Goal: Task Accomplishment & Management: Complete application form

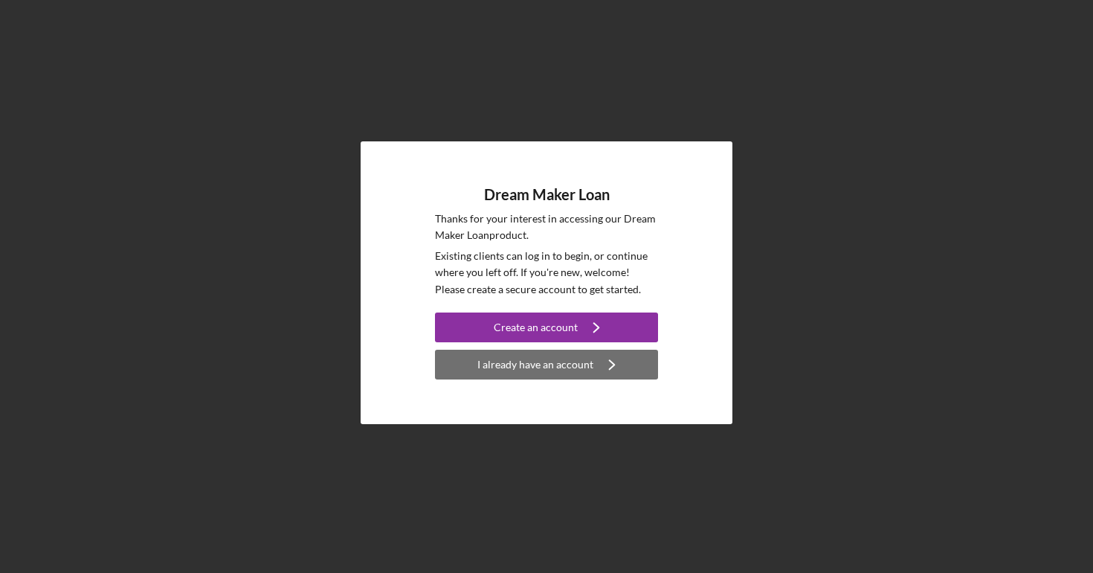
click at [577, 362] on div "I already have an account" at bounding box center [535, 365] width 116 height 30
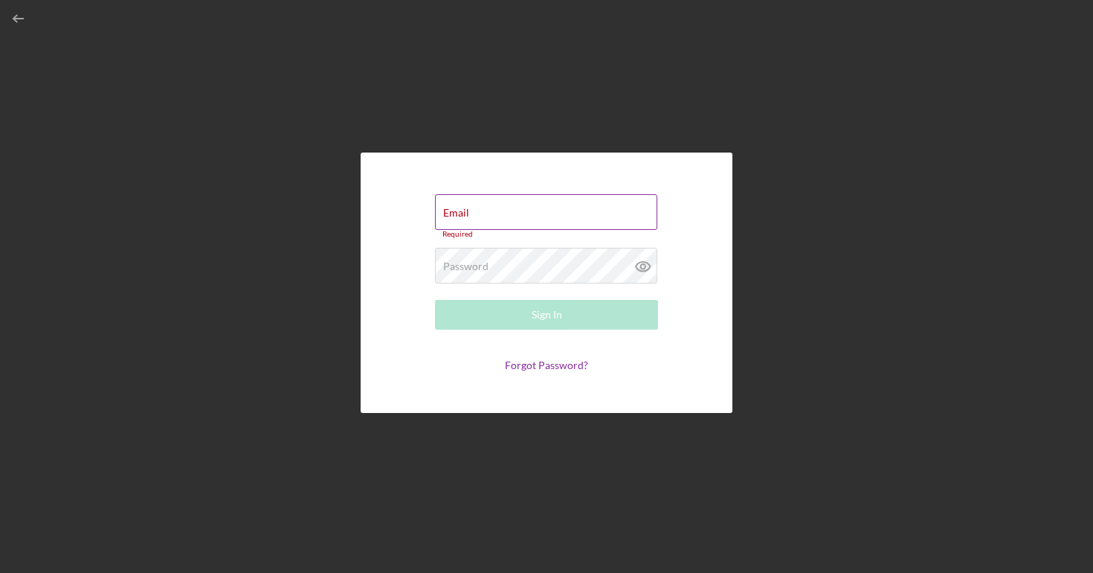
click at [524, 208] on div "Email Required" at bounding box center [546, 216] width 223 height 45
click at [516, 213] on input "Email" at bounding box center [546, 212] width 222 height 36
click at [469, 188] on div "Email Required Password Required Sign In Forgot Password?" at bounding box center [547, 282] width 372 height 260
click at [471, 218] on input "Email" at bounding box center [546, 212] width 222 height 36
click at [485, 350] on form "Email Required Password Required Sign In Forgot Password?" at bounding box center [546, 283] width 297 height 186
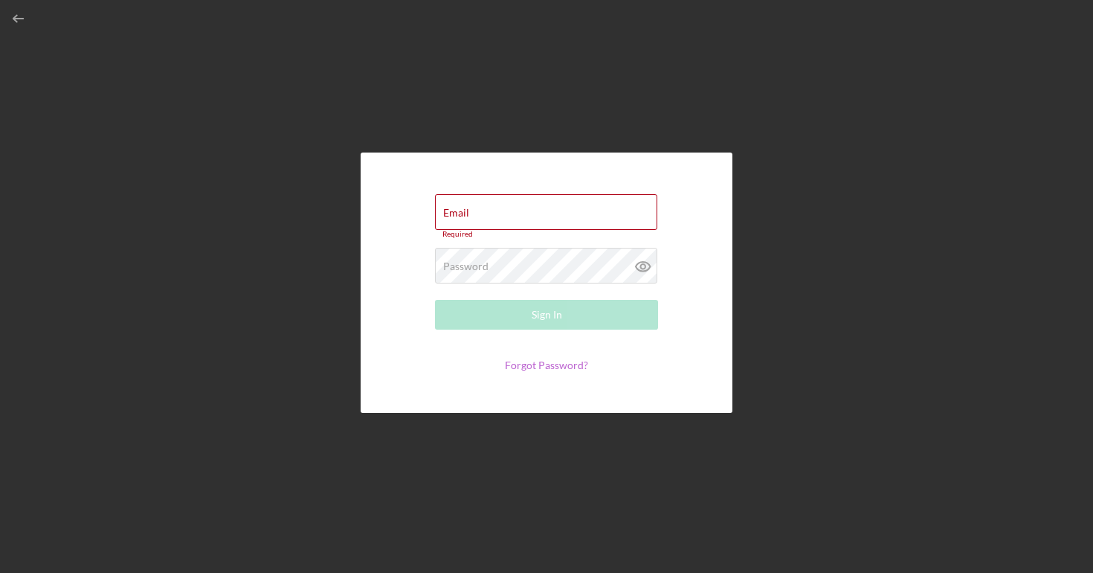
click at [525, 364] on link "Forgot Password?" at bounding box center [546, 364] width 83 height 13
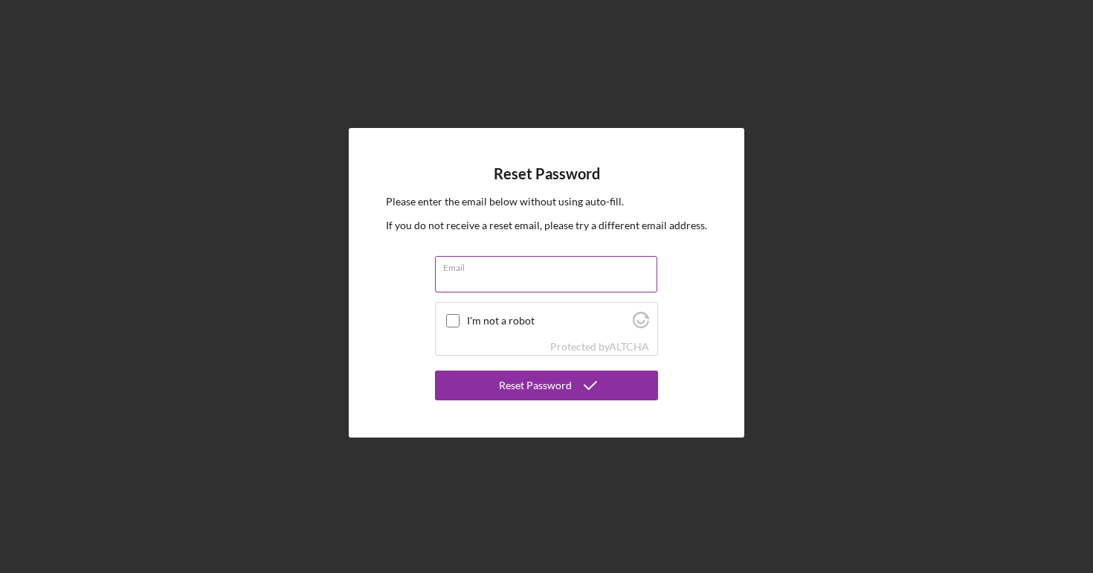
click at [490, 277] on input "Email" at bounding box center [546, 274] width 222 height 36
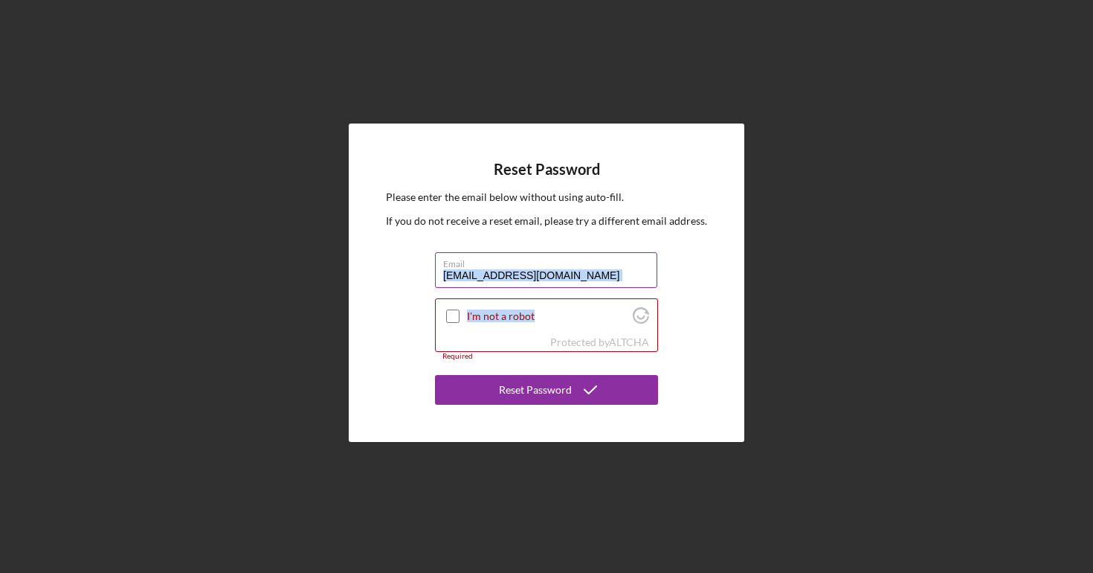
drag, startPoint x: 525, startPoint y: 312, endPoint x: 513, endPoint y: 271, distance: 42.6
click at [513, 270] on form "Email baruapritom52@gmail.com I'm not a robot Protected by ALTCHA Required Rese…" at bounding box center [546, 328] width 223 height 152
click at [513, 271] on input "baruapritom52@gmail.com" at bounding box center [546, 270] width 222 height 36
click at [513, 272] on input "baruapritom52@gmail.com" at bounding box center [546, 270] width 222 height 36
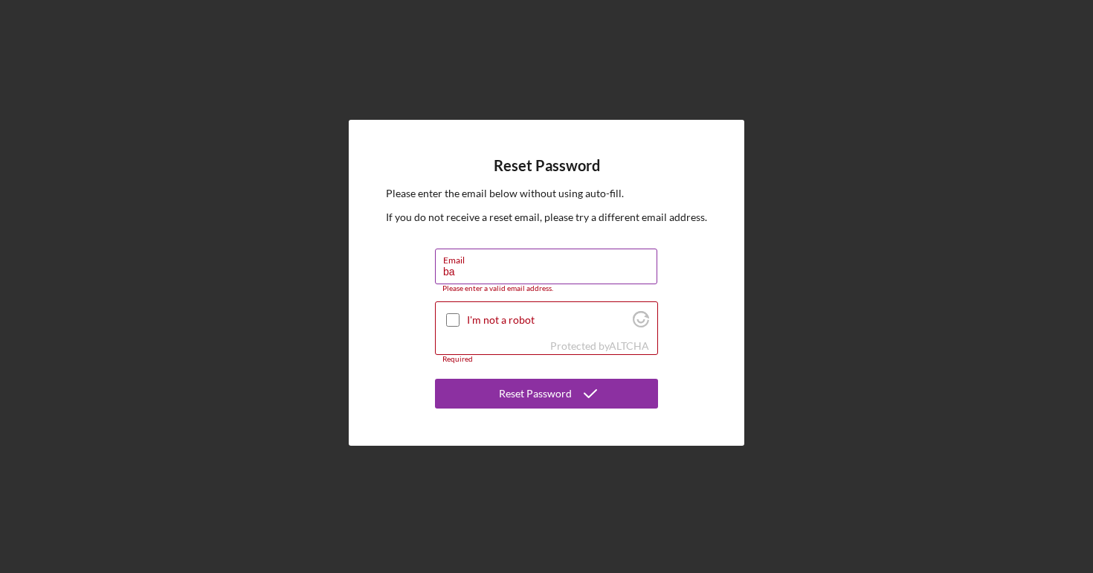
type input "barua.pritom@yahoo.com"
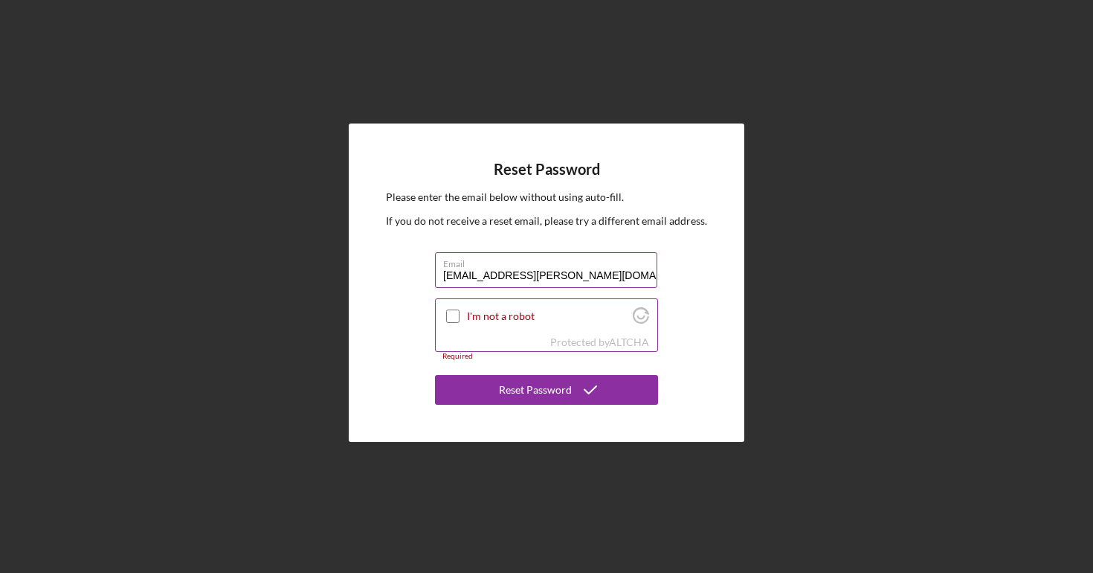
click at [449, 324] on div at bounding box center [453, 316] width 18 height 18
click at [449, 317] on input "I'm not a robot" at bounding box center [452, 315] width 13 height 13
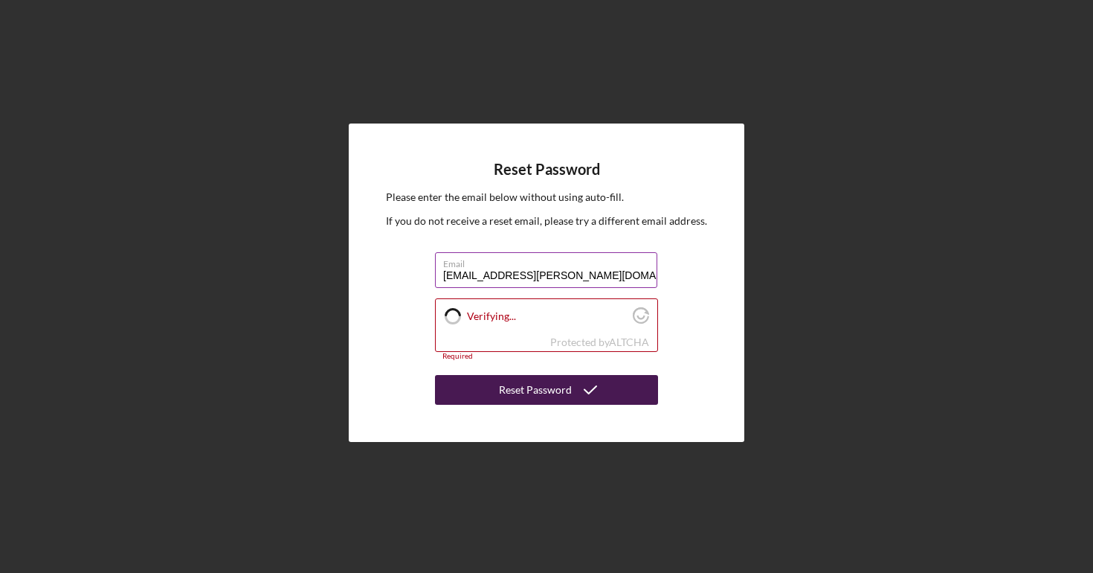
checkbox input "true"
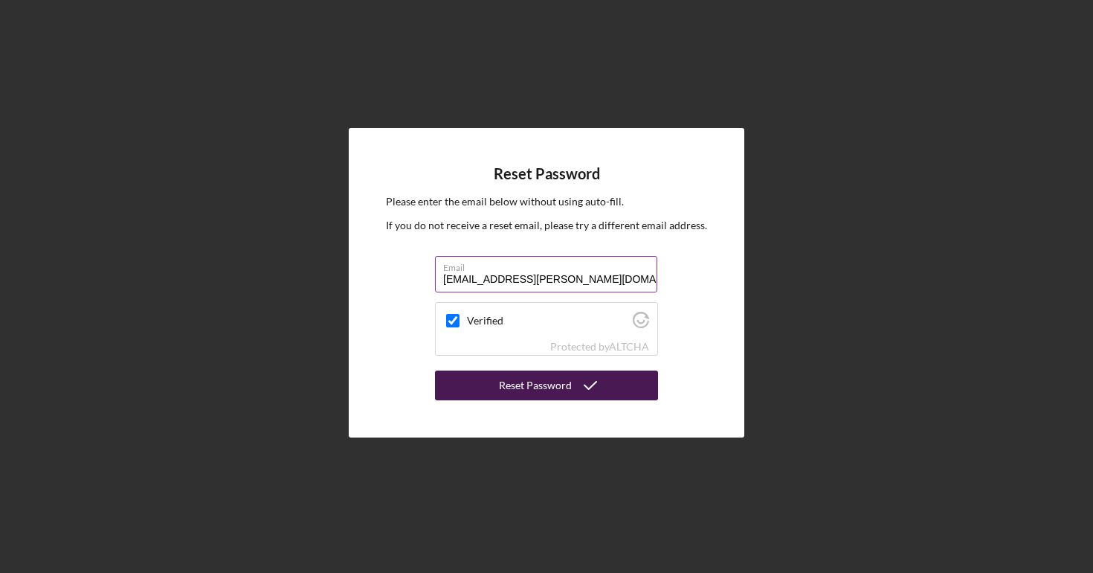
click at [547, 387] on div "Reset Password" at bounding box center [535, 385] width 73 height 30
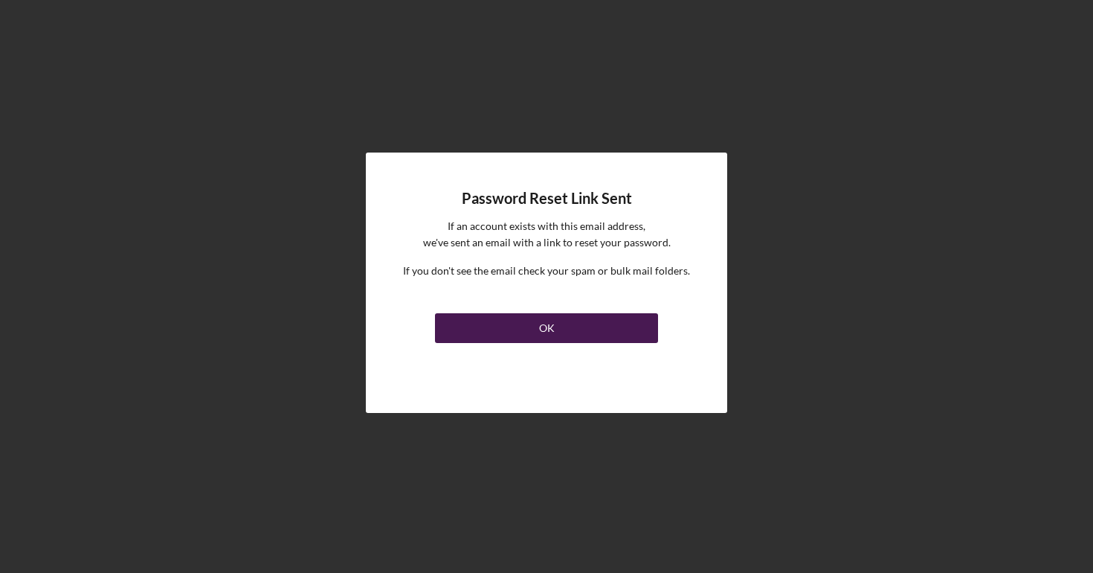
click at [543, 331] on div "OK" at bounding box center [547, 328] width 16 height 30
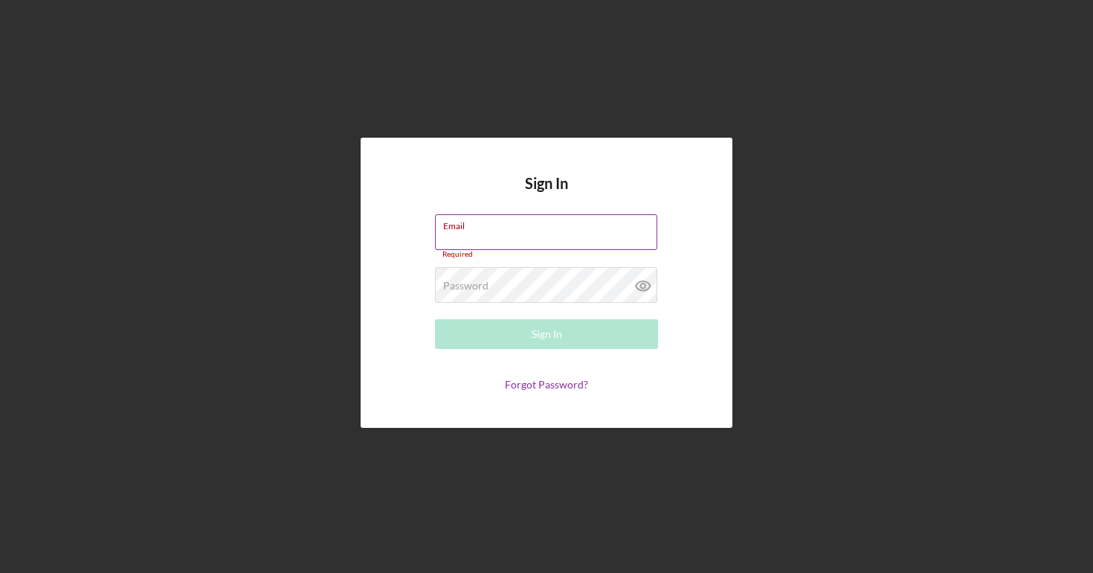
click at [526, 242] on input "Email" at bounding box center [546, 232] width 222 height 36
click at [469, 373] on form "Email Required Password Required Sign In Forgot Password?" at bounding box center [546, 302] width 297 height 177
click at [520, 382] on link "Forgot Password?" at bounding box center [546, 384] width 83 height 13
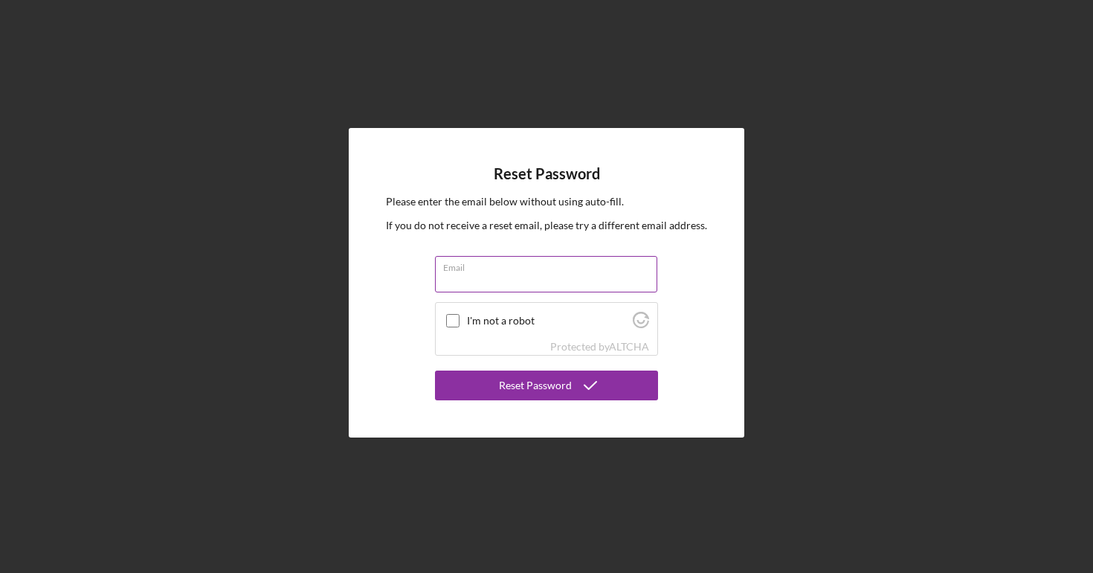
click at [537, 286] on input "Email" at bounding box center [546, 274] width 222 height 36
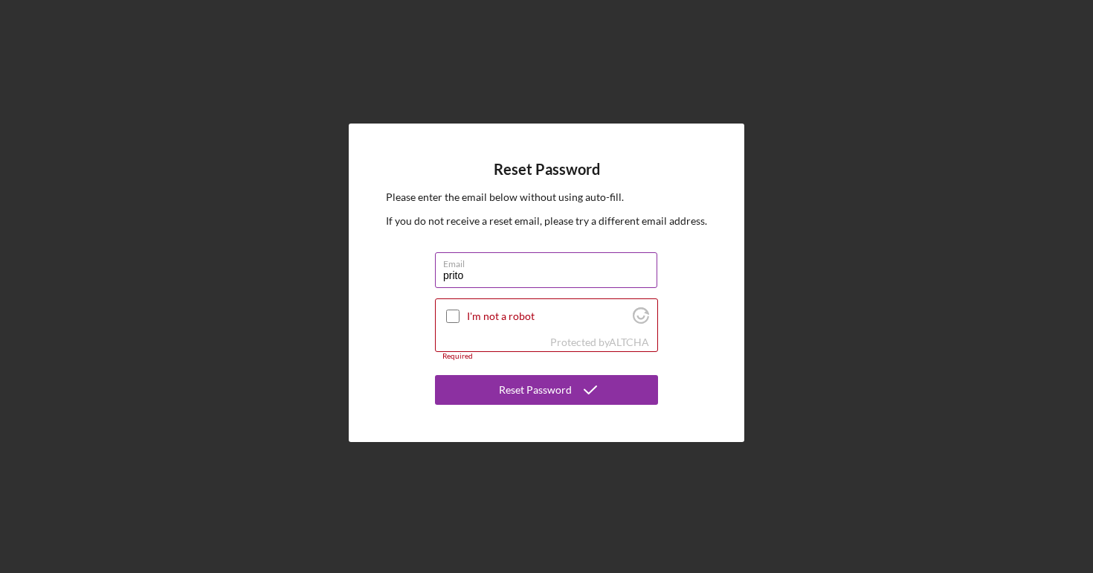
type input "[EMAIL_ADDRESS][DOMAIN_NAME]"
click at [449, 317] on input "I'm not a robot" at bounding box center [452, 315] width 13 height 13
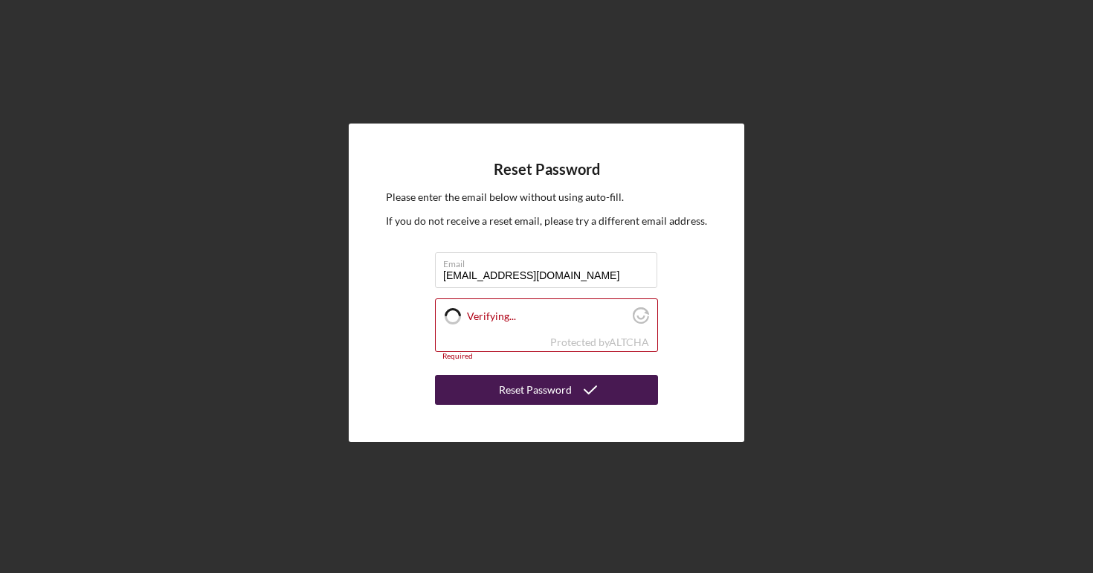
checkbox input "true"
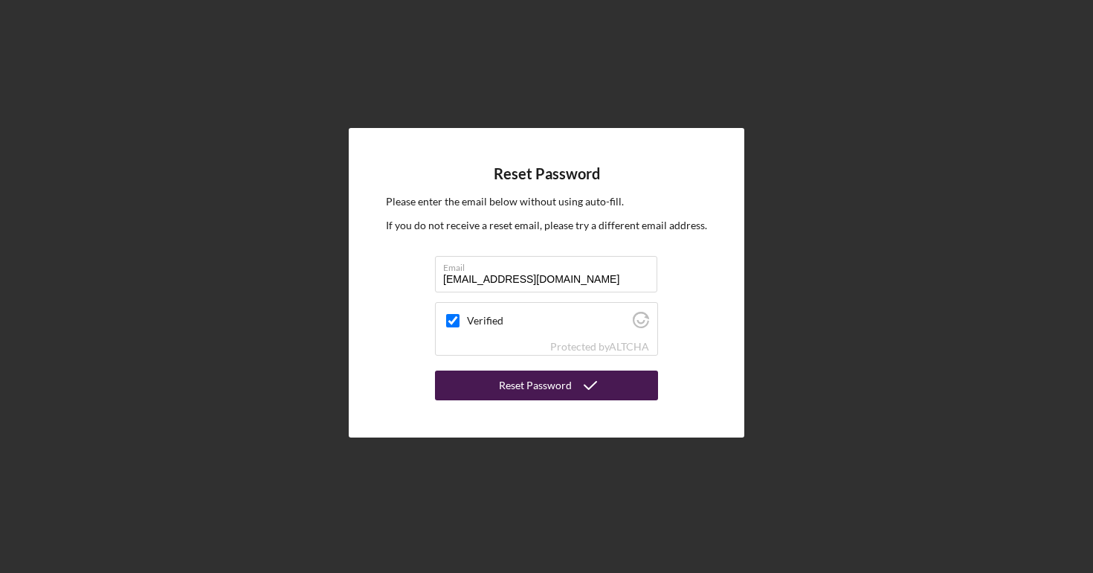
click at [548, 393] on div "Reset Password" at bounding box center [535, 385] width 73 height 30
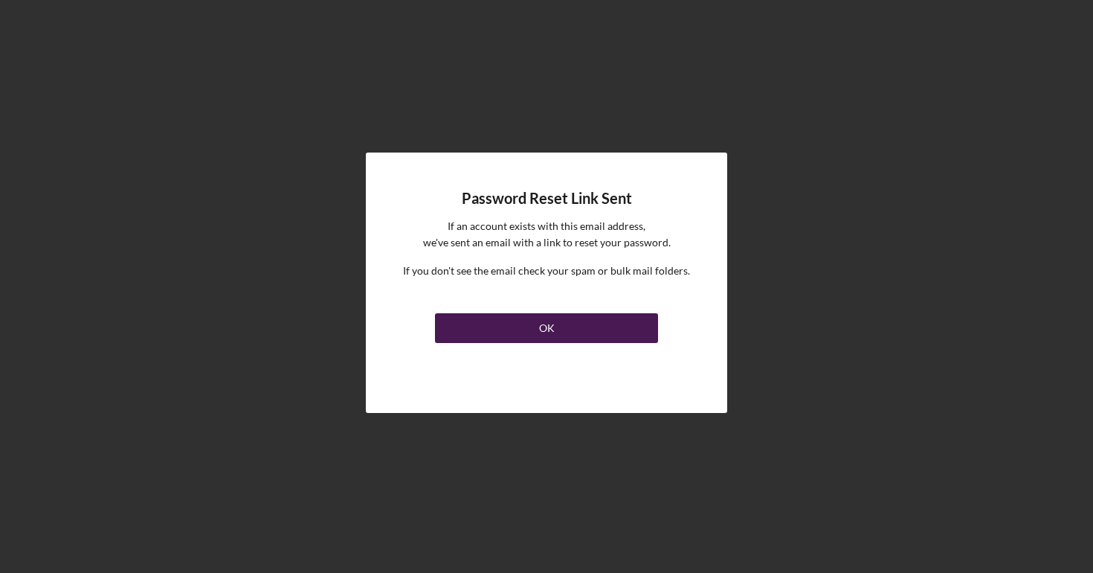
click at [541, 335] on div "OK" at bounding box center [547, 328] width 16 height 30
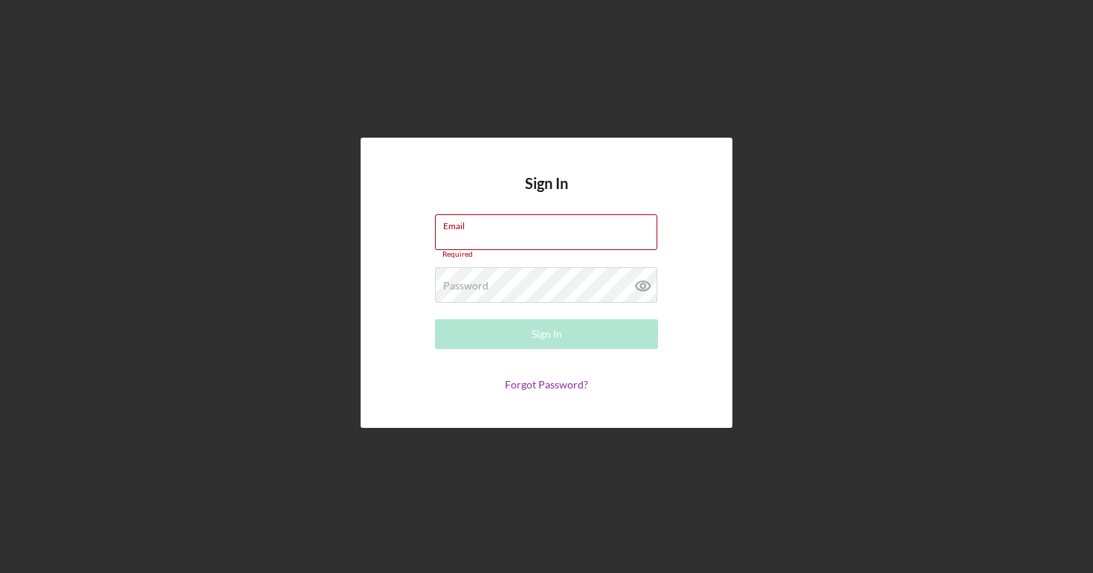
type input "[EMAIL_ADDRESS][DOMAIN_NAME]"
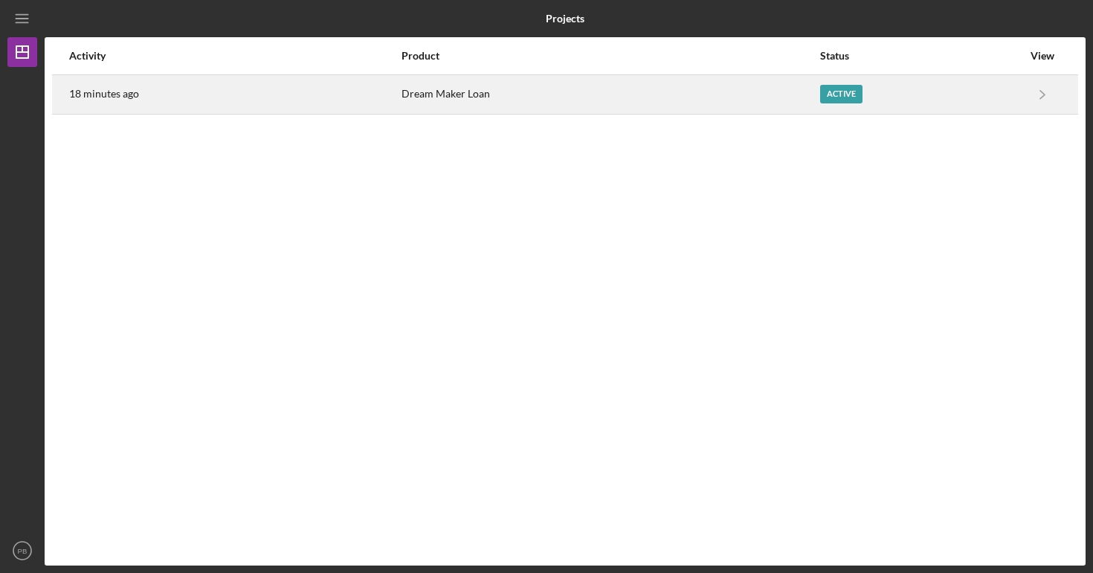
click at [834, 82] on div "Active" at bounding box center [921, 94] width 203 height 37
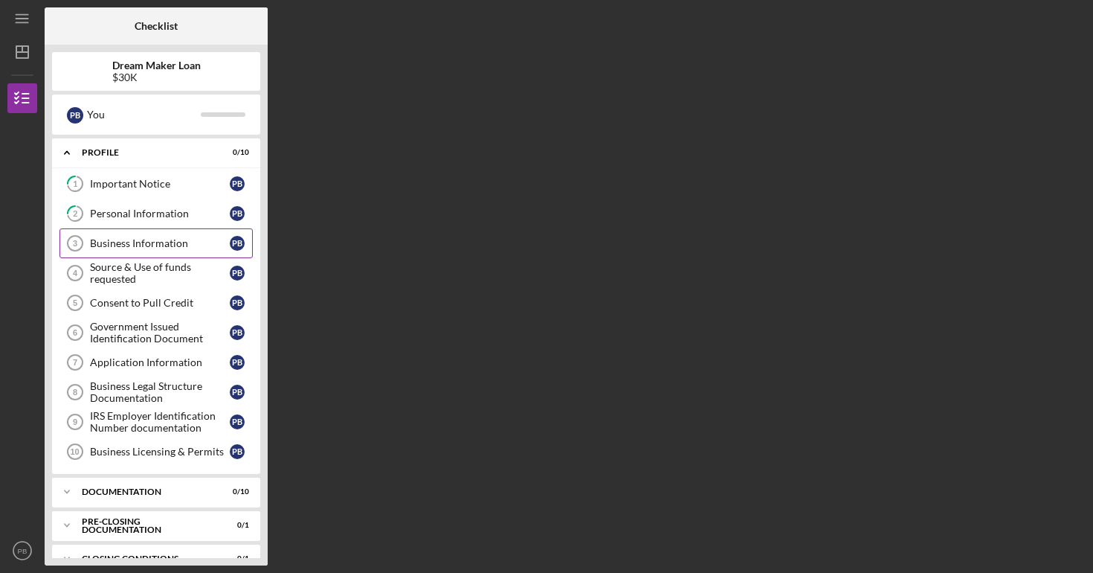
click at [102, 251] on link "Business Information 3 Business Information P B" at bounding box center [155, 243] width 193 height 30
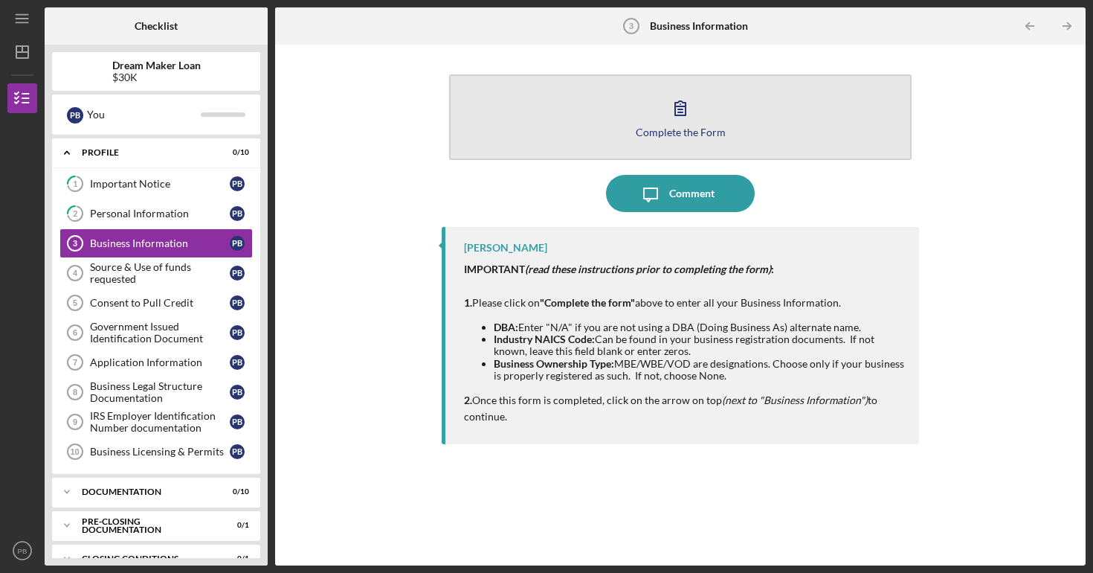
click at [582, 100] on button "Complete the Form Form" at bounding box center [680, 117] width 463 height 86
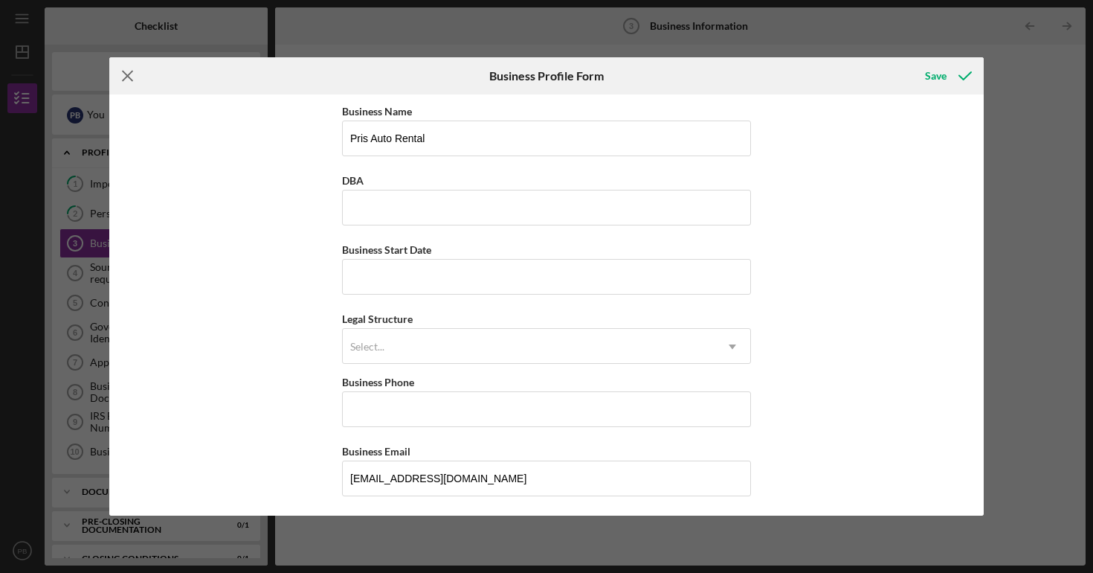
click at [135, 79] on icon "Icon/Menu Close" at bounding box center [127, 75] width 37 height 37
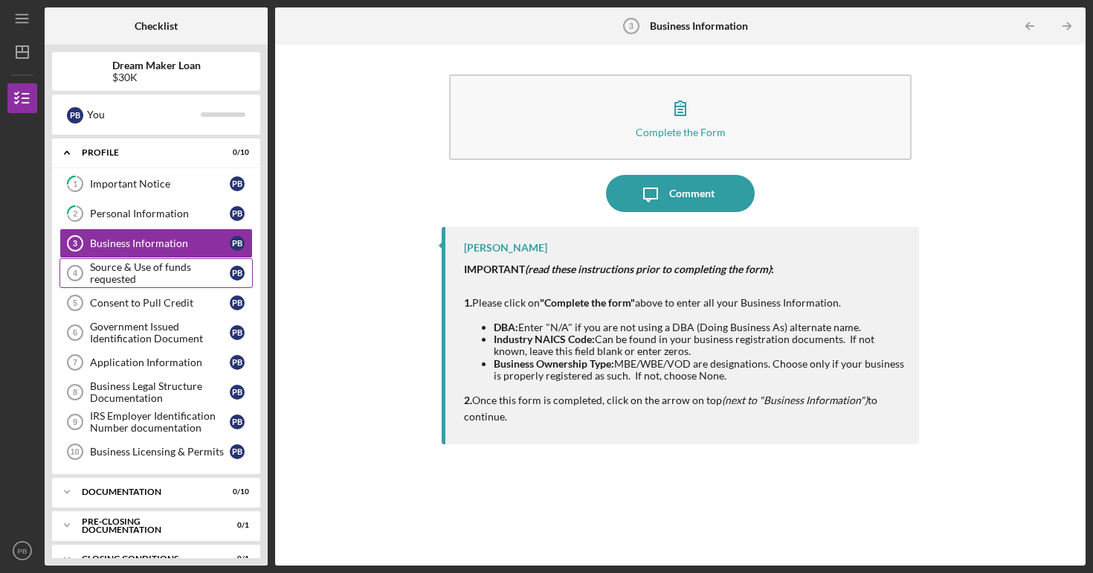
click at [120, 280] on div "Source & Use of funds requested" at bounding box center [160, 273] width 140 height 24
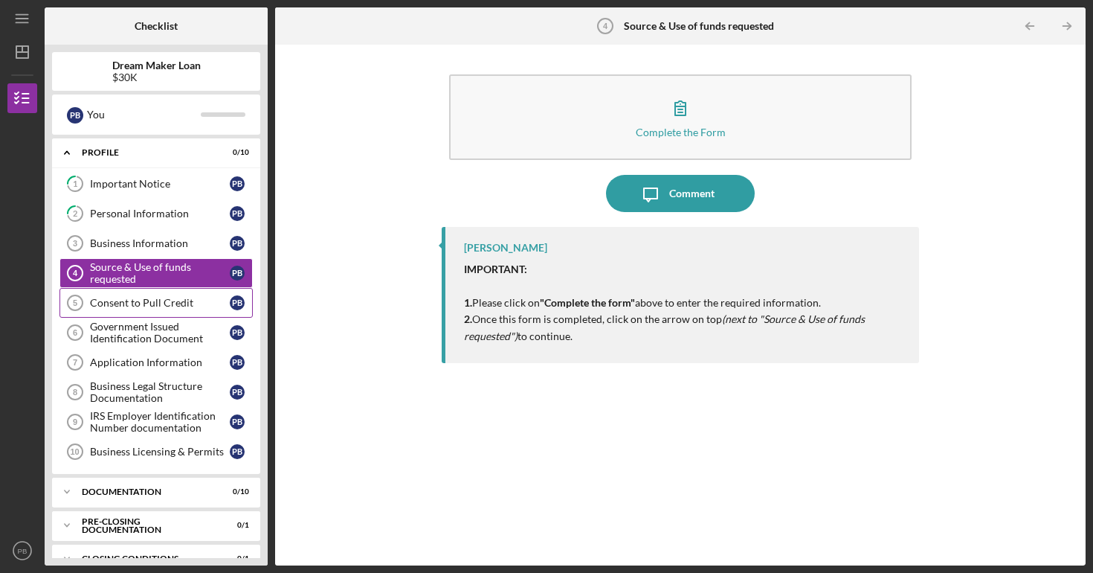
click at [106, 301] on div "Consent to Pull Credit" at bounding box center [160, 303] width 140 height 12
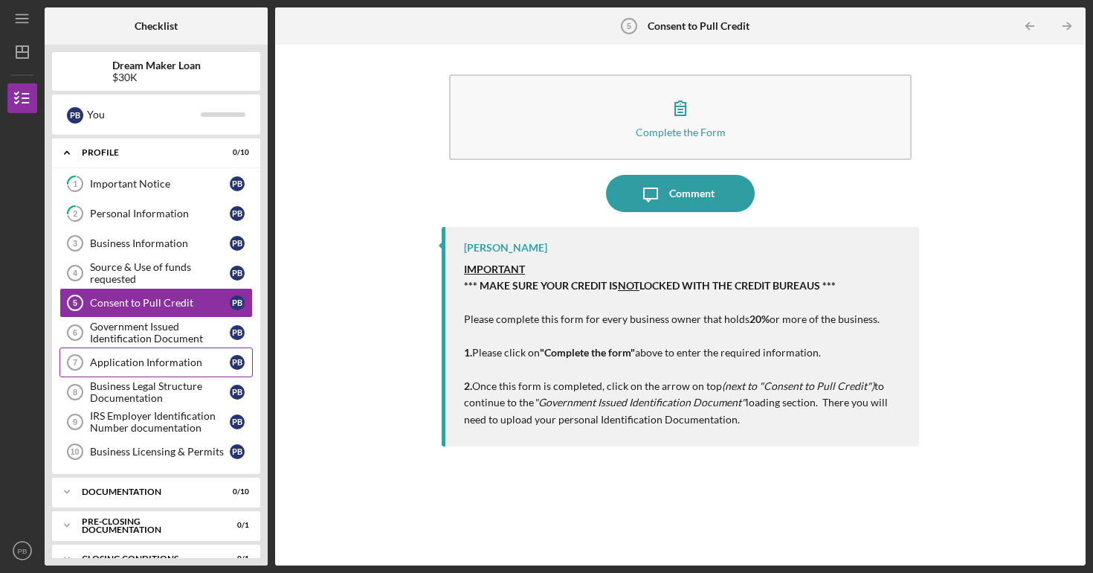
scroll to position [24, 0]
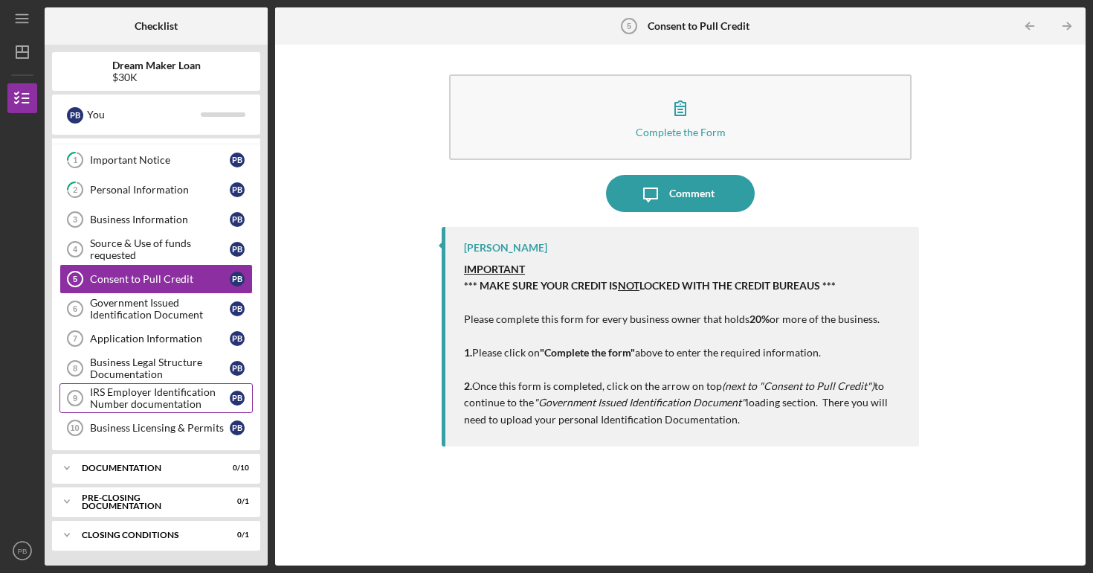
click at [135, 402] on div "IRS Employer Identification Number documentation" at bounding box center [160, 398] width 140 height 24
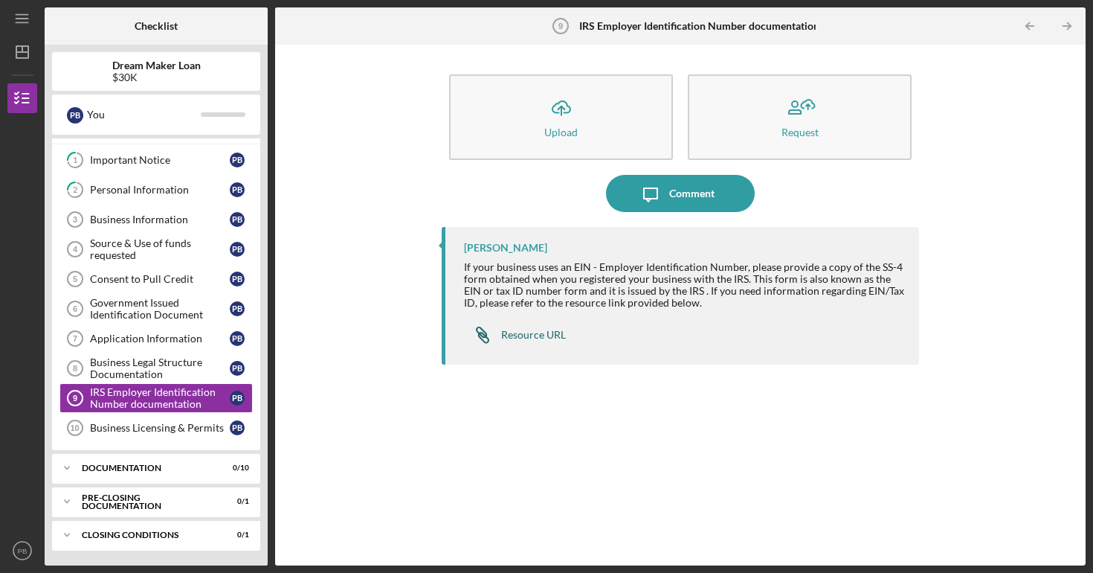
click at [524, 343] on link "Icon/Link Resource URL" at bounding box center [515, 335] width 102 height 30
click at [160, 424] on div "Business Licensing & Permits" at bounding box center [160, 428] width 140 height 12
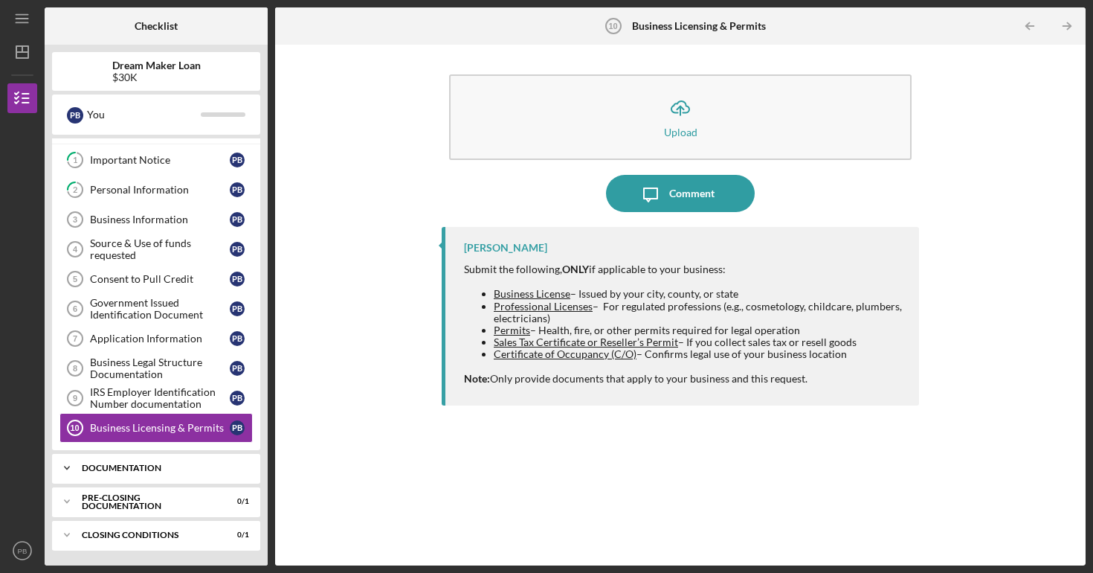
click at [166, 481] on div "Icon/Expander Documentation 0 / 10" at bounding box center [156, 468] width 208 height 30
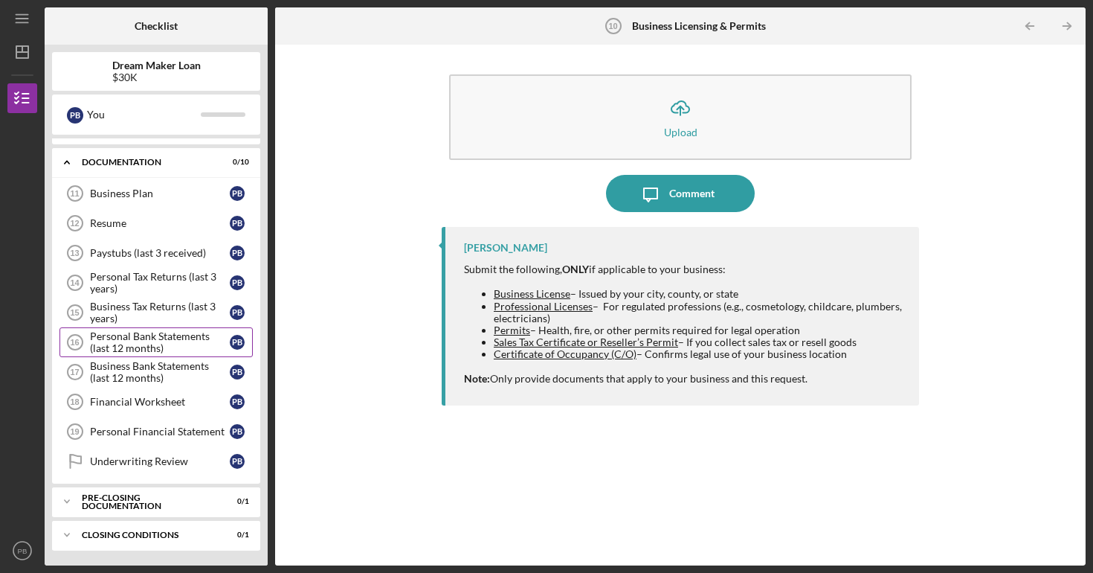
scroll to position [329, 0]
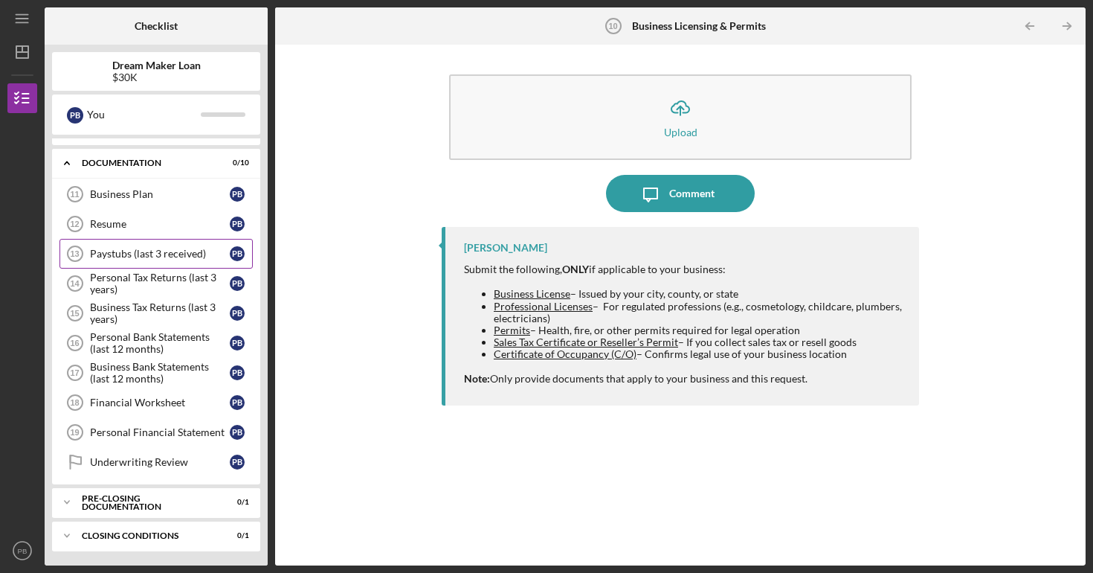
click at [146, 260] on link "Paystubs (last 3 received) 13 Paystubs (last 3 received) P B" at bounding box center [155, 254] width 193 height 30
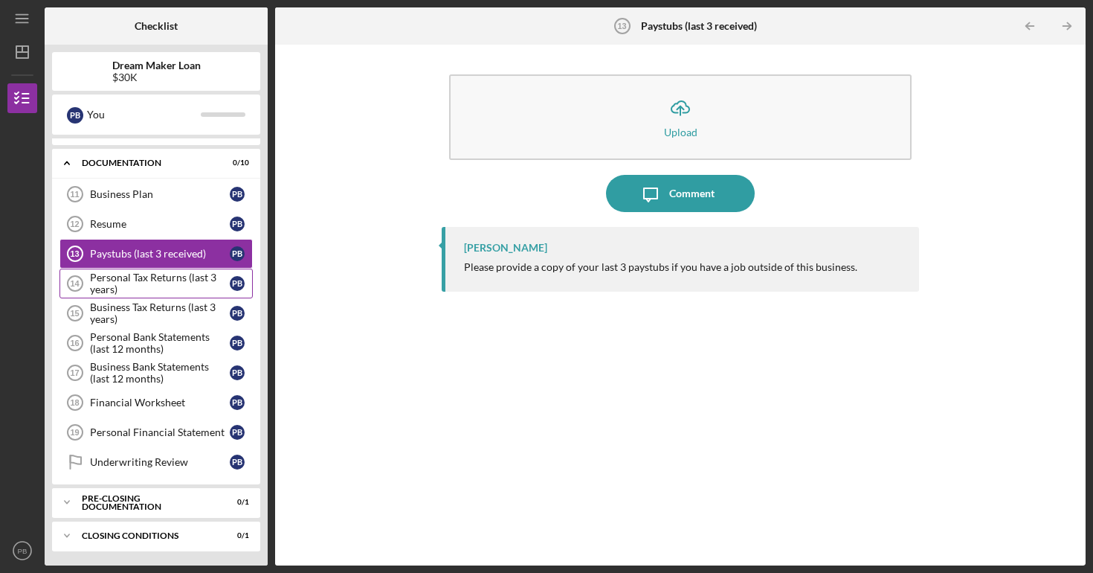
click at [151, 278] on div "Personal Tax Returns (last 3 years)" at bounding box center [160, 283] width 140 height 24
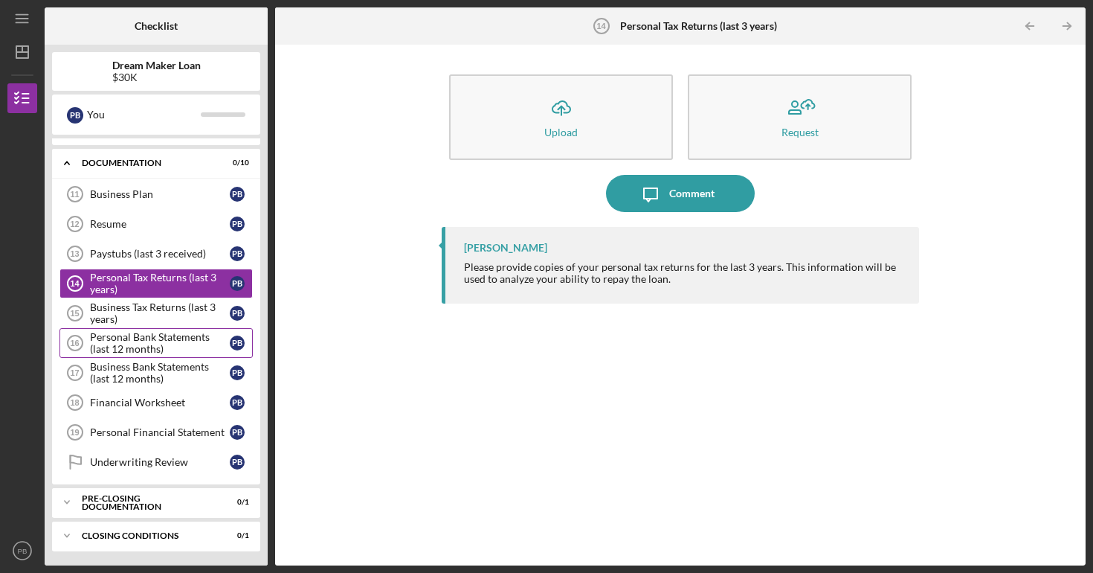
click at [191, 350] on div "Personal Bank Statements (last 12 months)" at bounding box center [160, 343] width 140 height 24
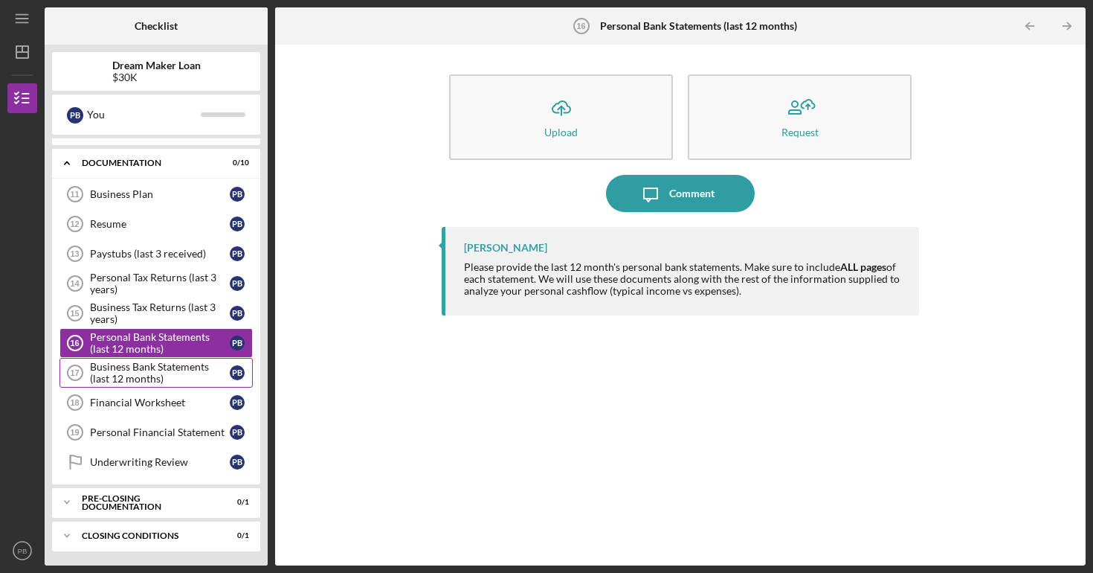
click at [192, 382] on div "Business Bank Statements (last 12 months)" at bounding box center [160, 373] width 140 height 24
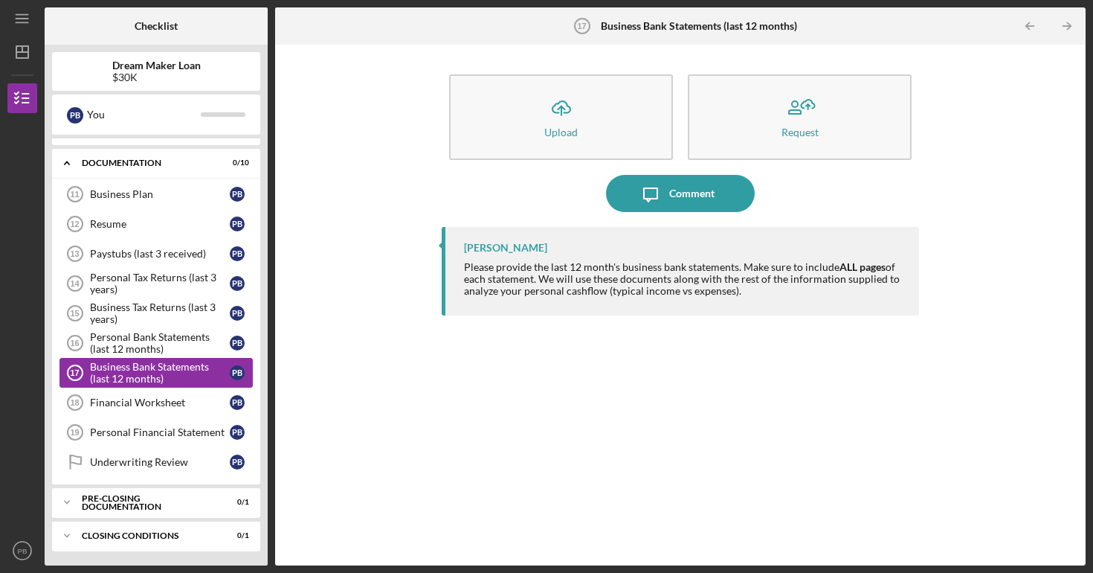
scroll to position [329, 0]
click at [183, 402] on div "Financial Worksheet" at bounding box center [160, 402] width 140 height 12
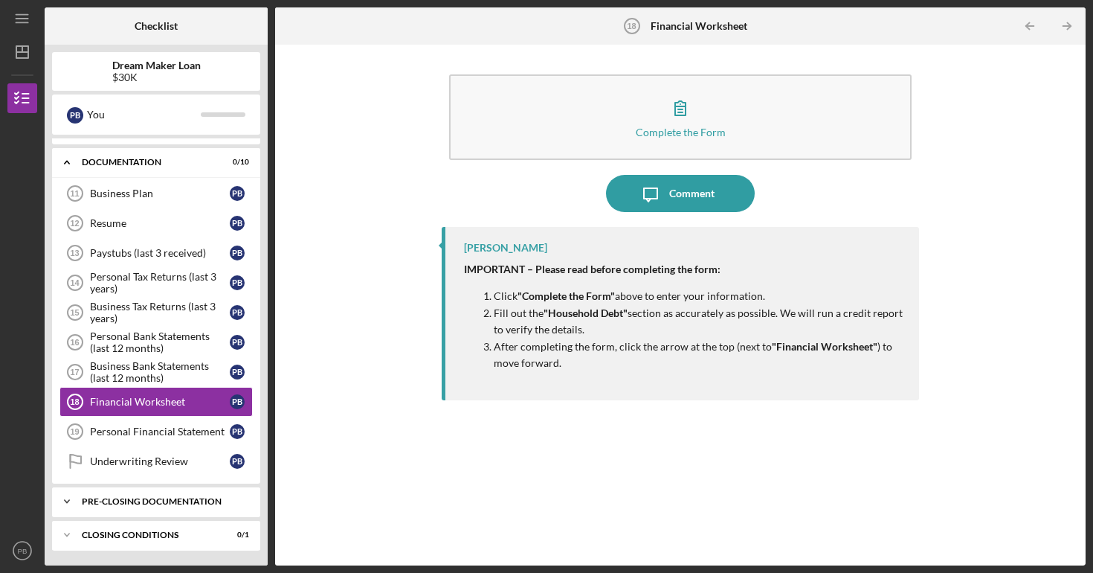
click at [168, 511] on div "Icon/Expander Pre-Closing Documentation 0 / 1" at bounding box center [156, 501] width 208 height 30
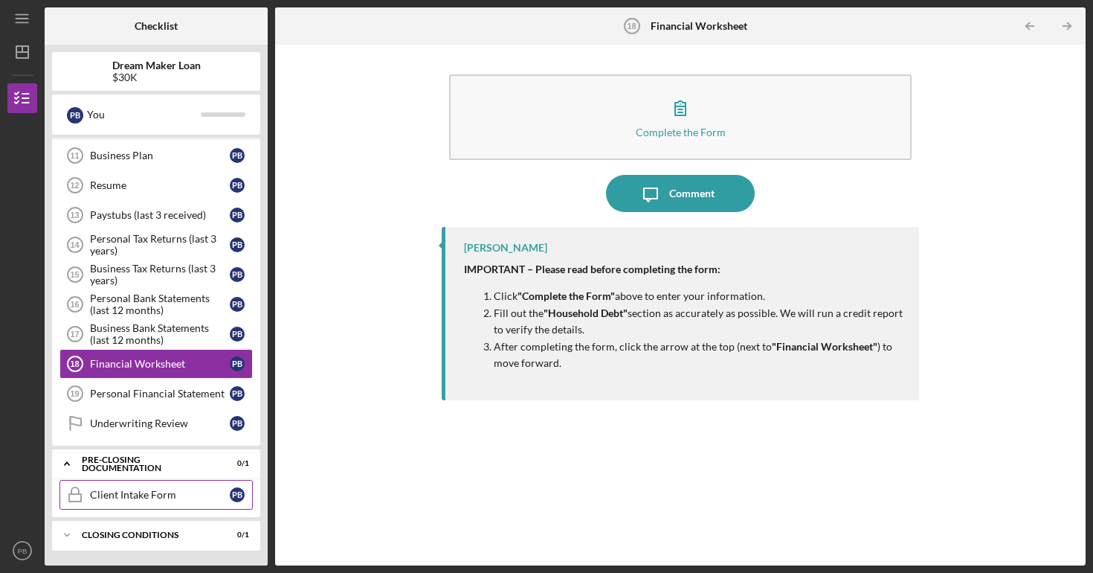
click at [167, 503] on link "Client Intake Form Client Intake Form P B" at bounding box center [155, 495] width 193 height 30
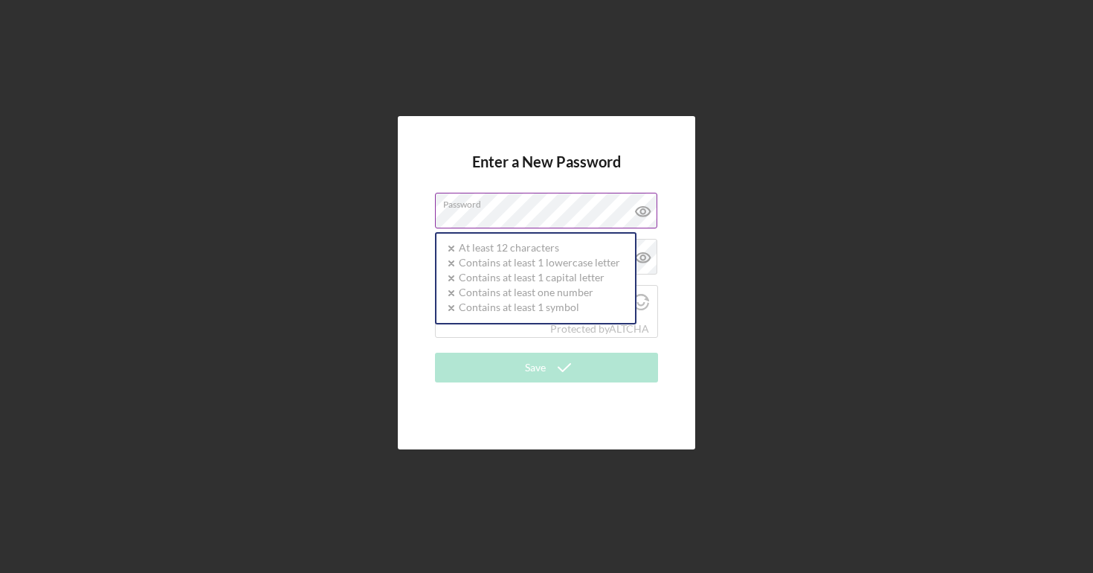
click at [509, 195] on label "Password" at bounding box center [550, 201] width 214 height 16
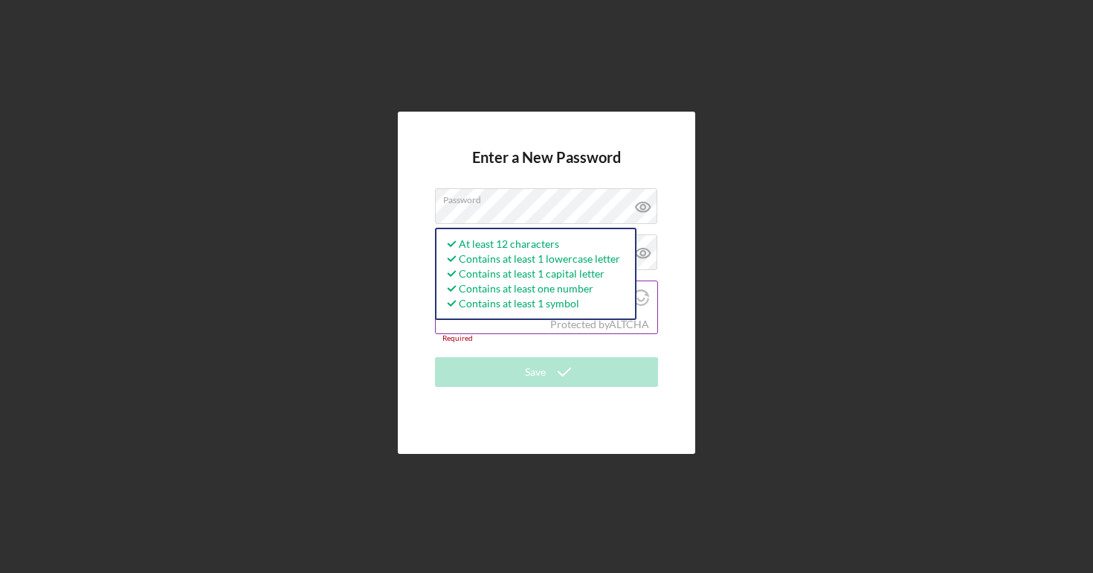
click at [503, 323] on div "Protected by [PERSON_NAME]" at bounding box center [547, 324] width 222 height 16
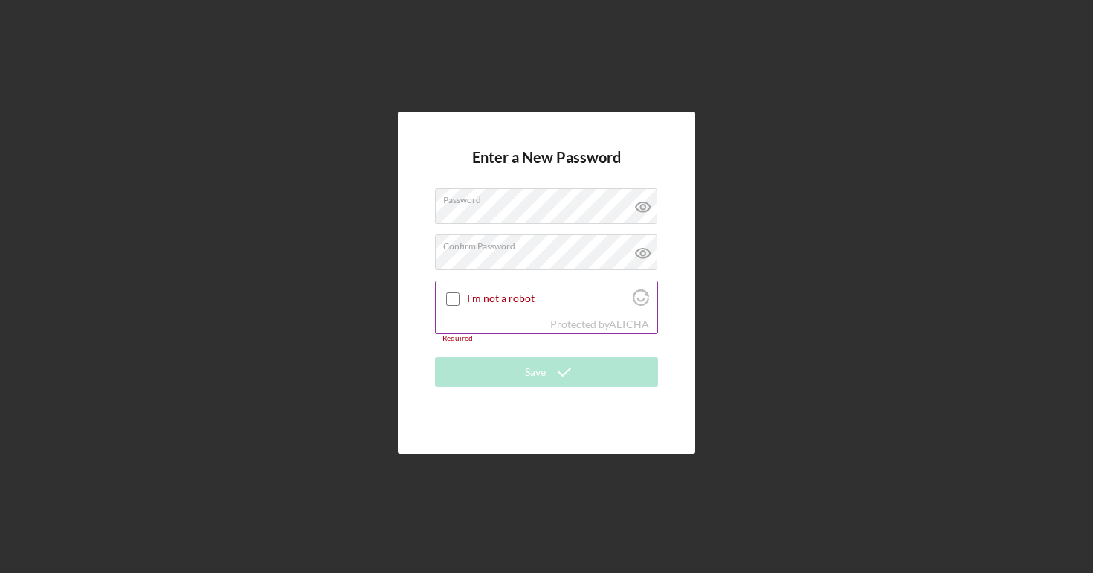
click at [457, 306] on div at bounding box center [453, 299] width 18 height 18
click at [454, 303] on input "I'm not a robot" at bounding box center [452, 298] width 13 height 13
checkbox input "true"
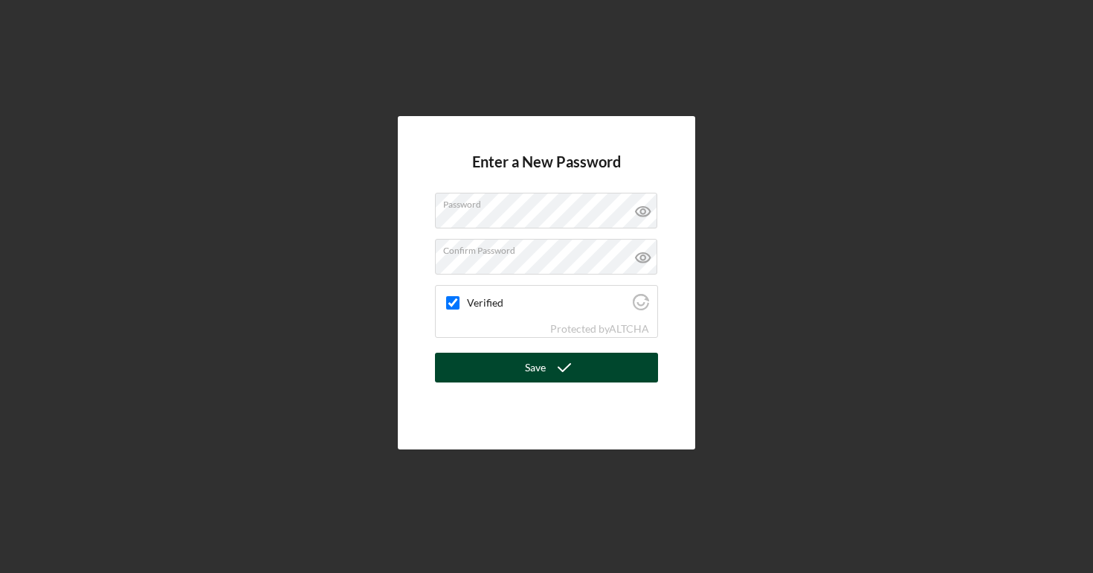
click at [546, 374] on icon "submit" at bounding box center [564, 367] width 37 height 37
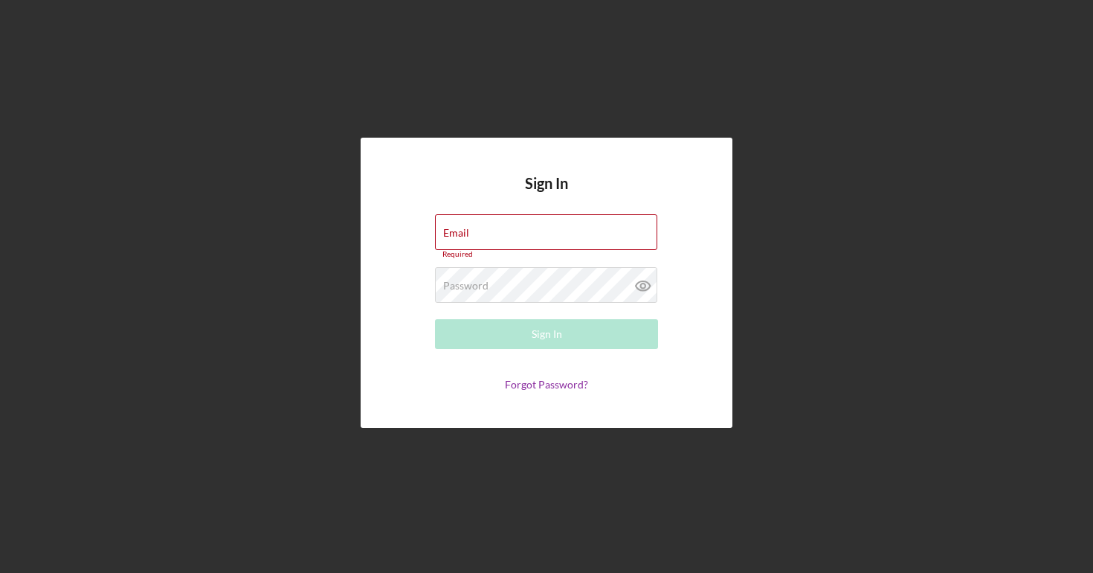
type input "[EMAIL_ADDRESS][DOMAIN_NAME]"
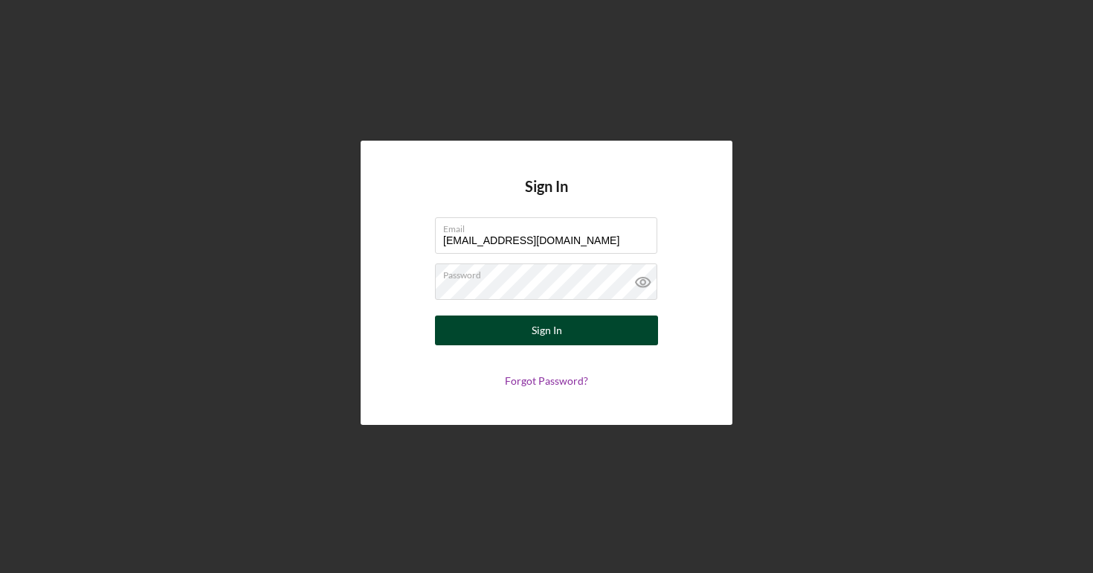
click at [550, 332] on div "Sign In" at bounding box center [547, 330] width 30 height 30
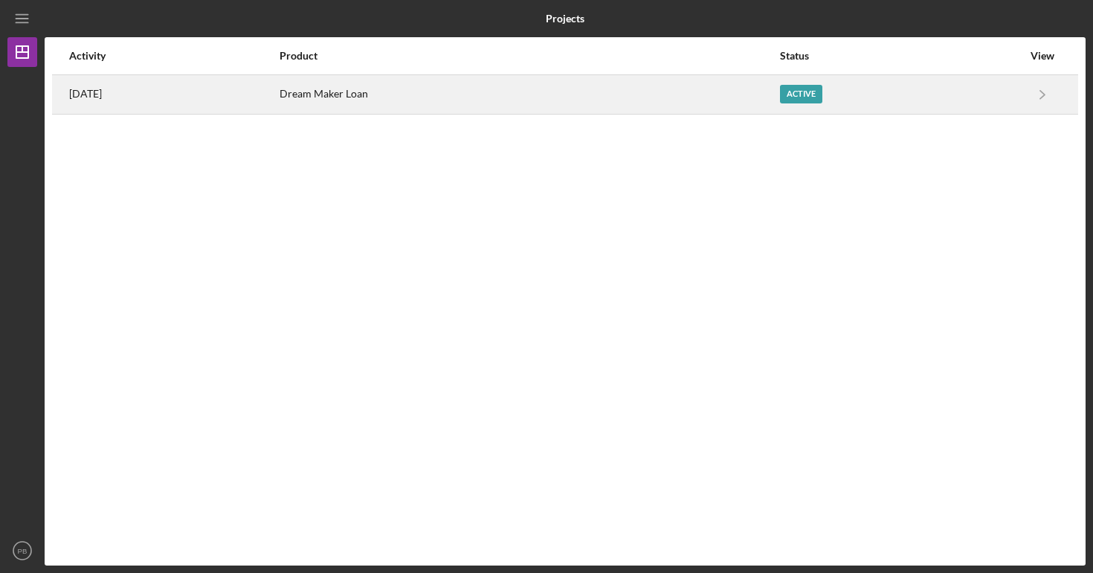
click at [821, 89] on div "Active" at bounding box center [801, 94] width 42 height 19
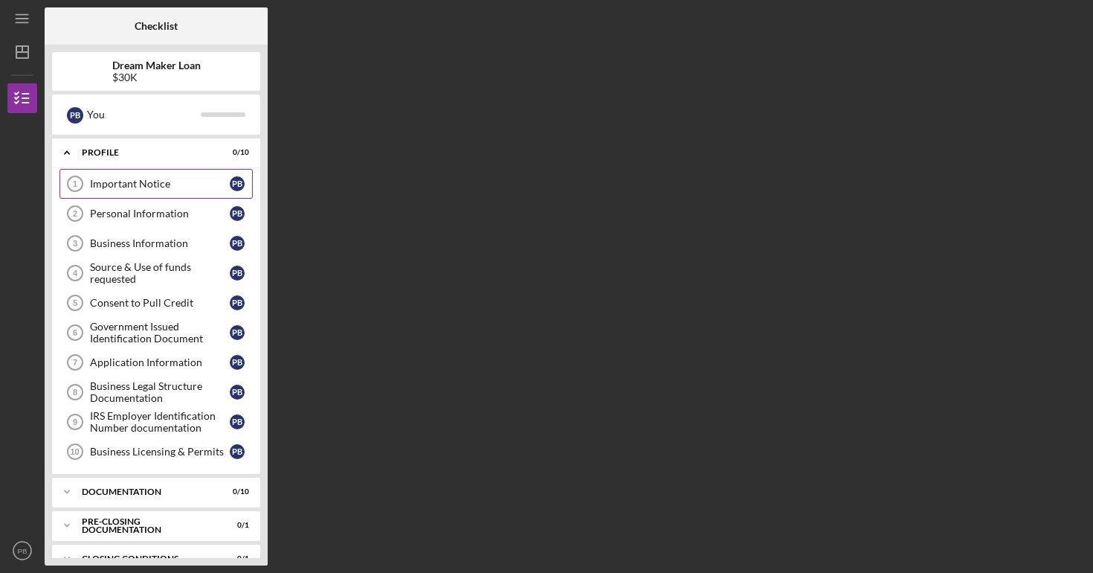
click at [144, 178] on div "Important Notice" at bounding box center [160, 184] width 140 height 12
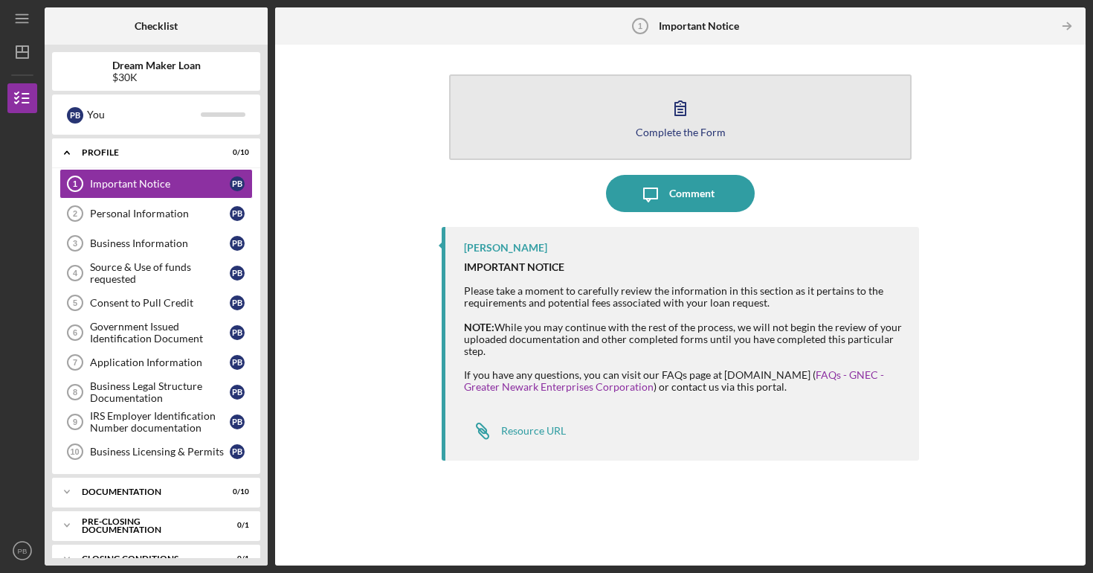
click at [677, 127] on div "Complete the Form" at bounding box center [681, 131] width 90 height 11
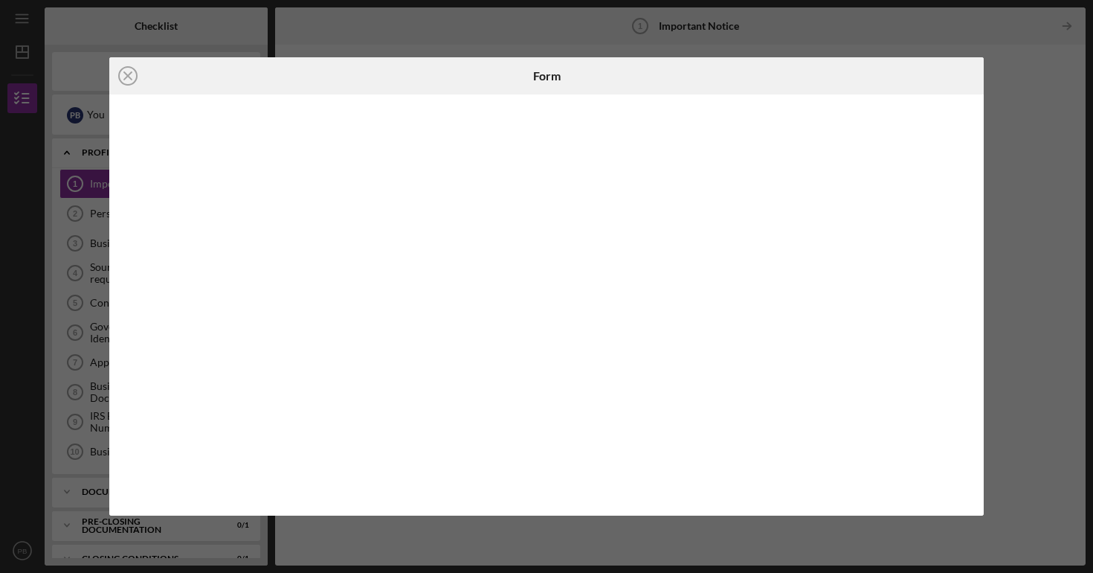
click at [946, 45] on div "Icon/Close Form" at bounding box center [546, 286] width 1093 height 573
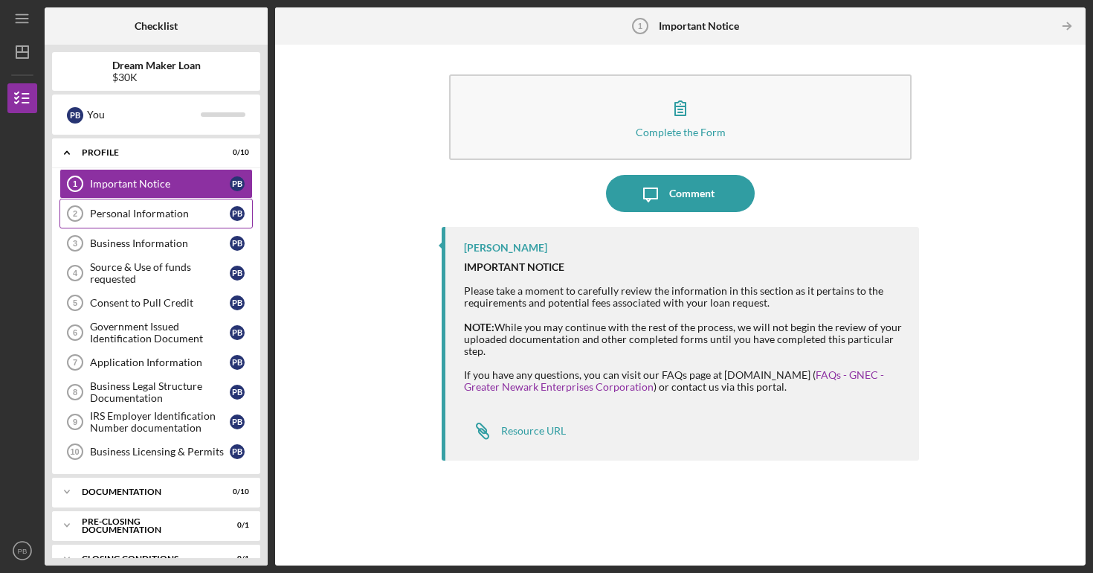
click at [148, 216] on div "Personal Information" at bounding box center [160, 213] width 140 height 12
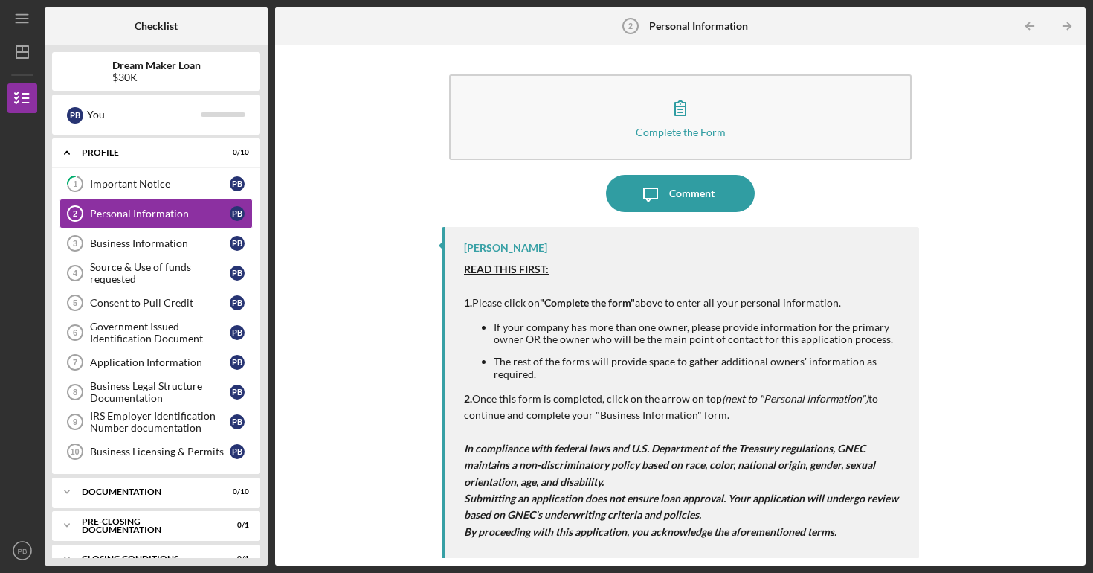
scroll to position [1, 0]
click at [645, 208] on icon "Icon/Message" at bounding box center [650, 192] width 37 height 37
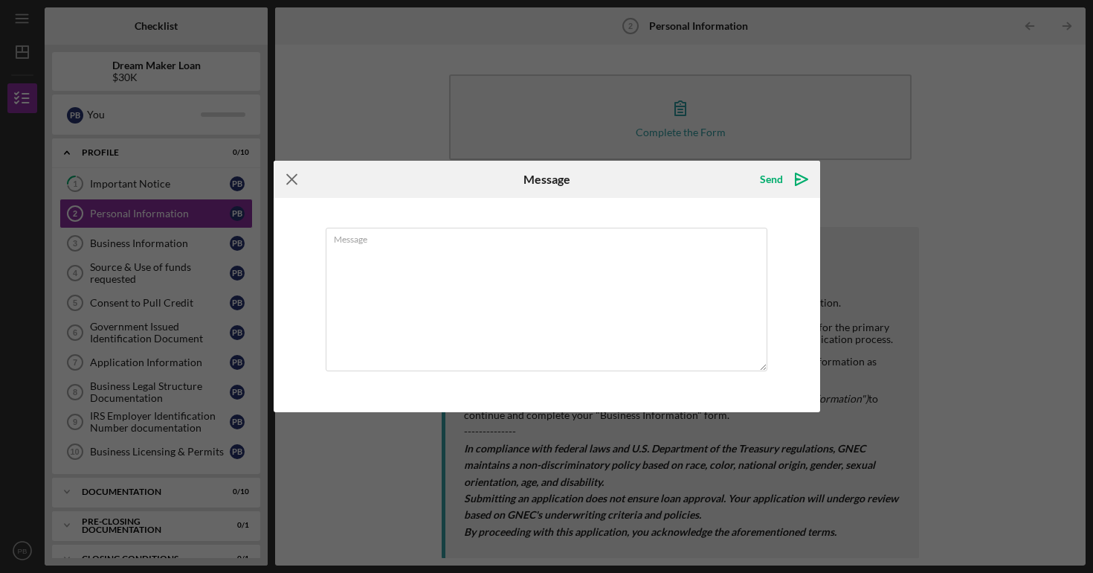
click at [292, 182] on icon "Icon/Menu Close" at bounding box center [292, 179] width 37 height 37
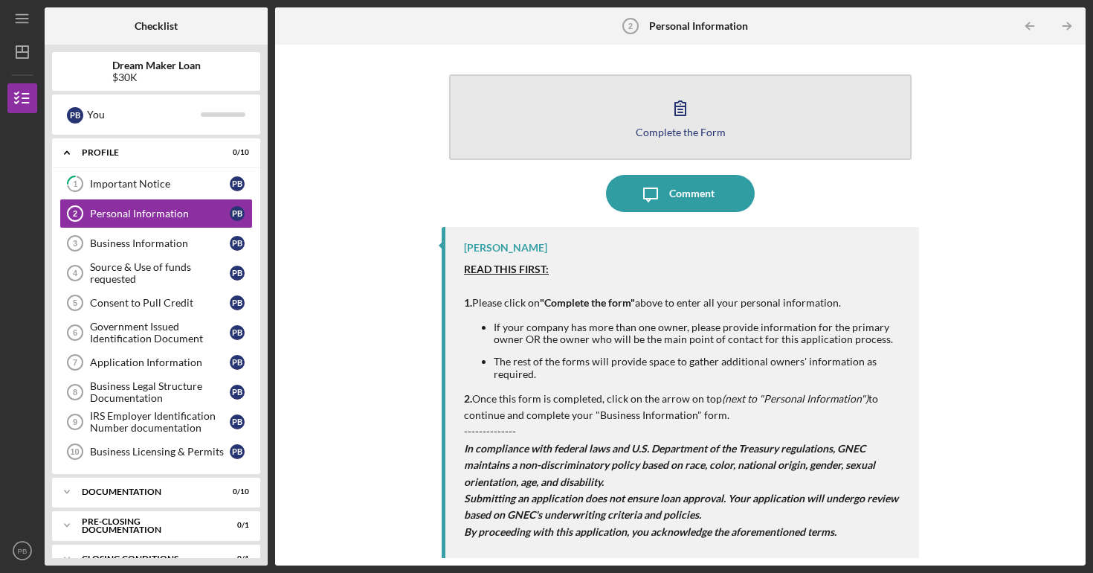
click at [711, 109] on button "Complete the Form Form" at bounding box center [680, 117] width 463 height 86
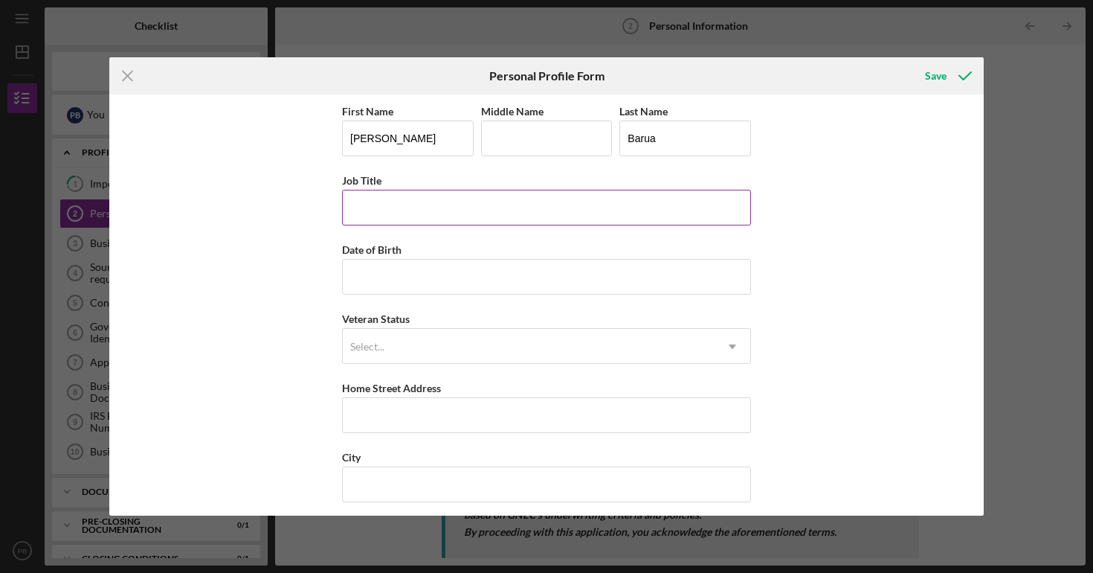
click at [457, 199] on input "Job Title" at bounding box center [546, 208] width 409 height 36
drag, startPoint x: 399, startPoint y: 208, endPoint x: 291, endPoint y: 216, distance: 108.1
click at [291, 216] on div "First Name [PERSON_NAME] Middle Name Last Name [PERSON_NAME] Job Title Concierg…" at bounding box center [546, 304] width 875 height 421
click at [400, 206] on input "Concierge Banker" at bounding box center [546, 208] width 409 height 36
drag, startPoint x: 398, startPoint y: 205, endPoint x: 339, endPoint y: 205, distance: 58.8
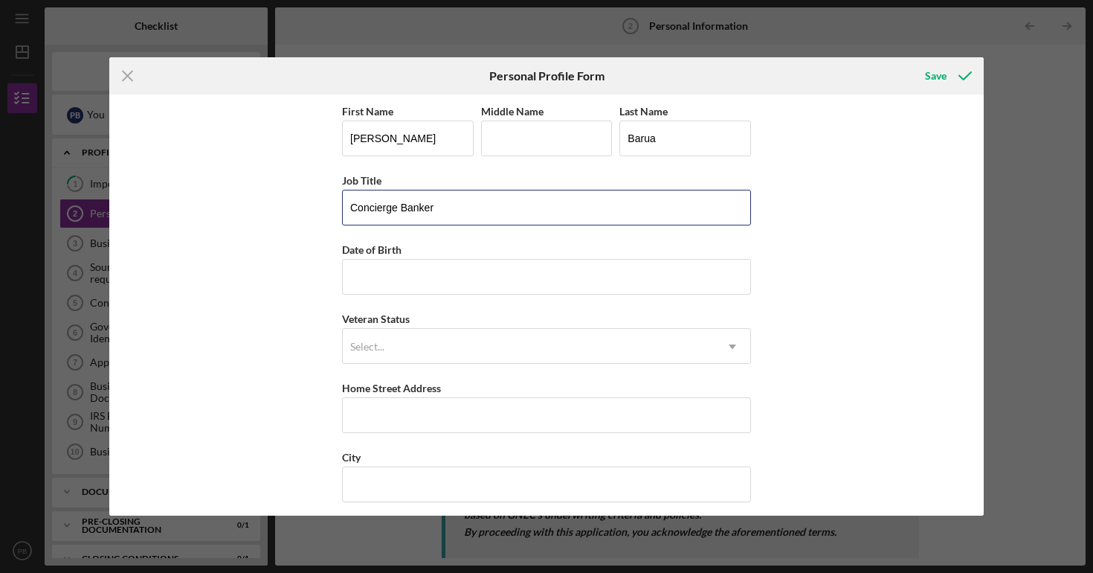
click at [339, 205] on div "First Name [PERSON_NAME] Middle Name Last Name [PERSON_NAME] Job Title Concierg…" at bounding box center [546, 304] width 875 height 421
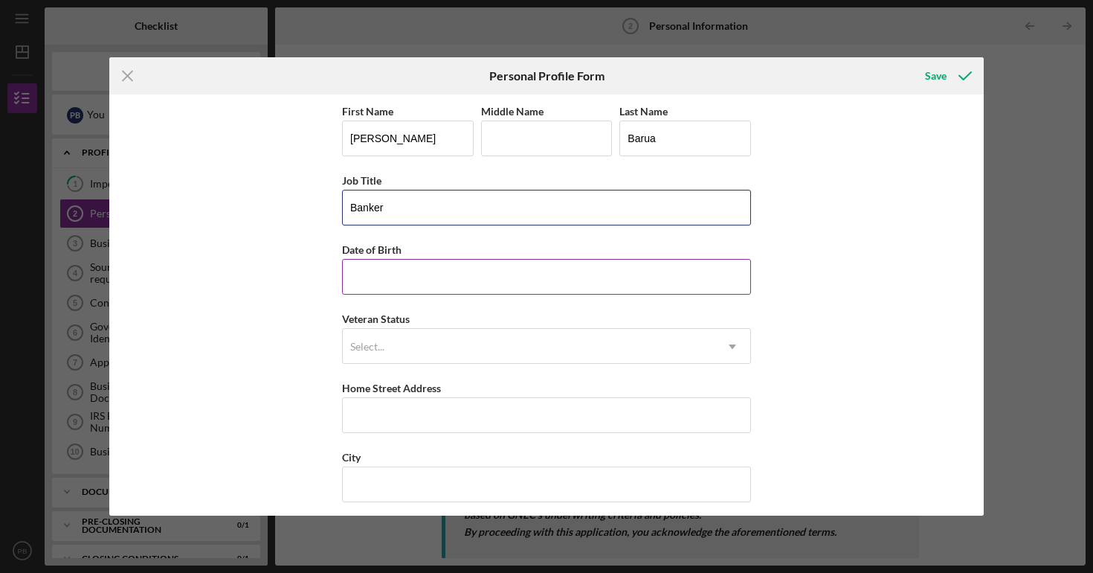
type input "Banker"
click at [396, 271] on input "Date of Birth" at bounding box center [546, 277] width 409 height 36
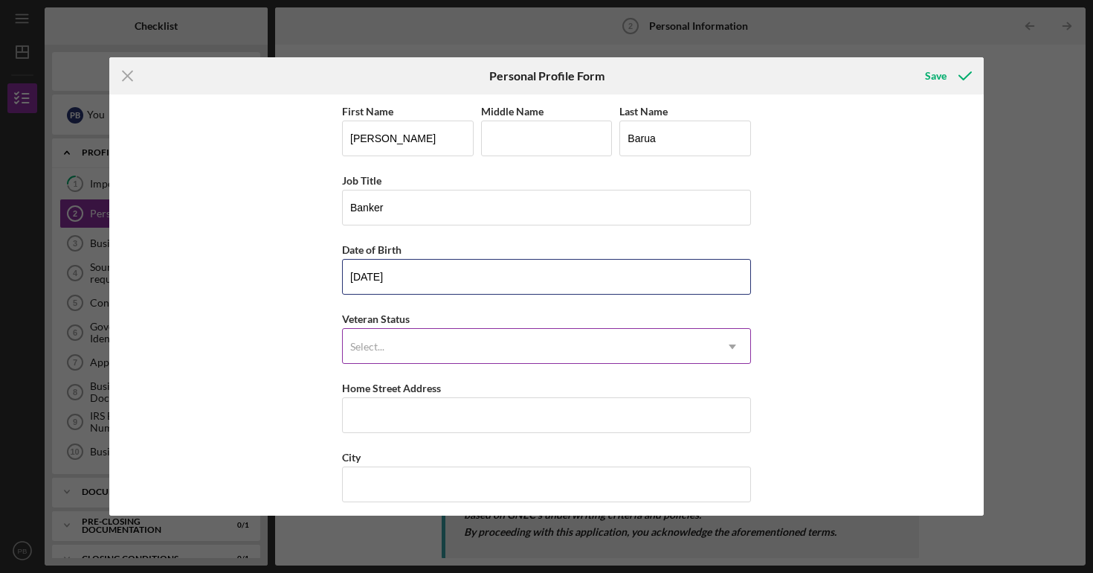
type input "[DATE]"
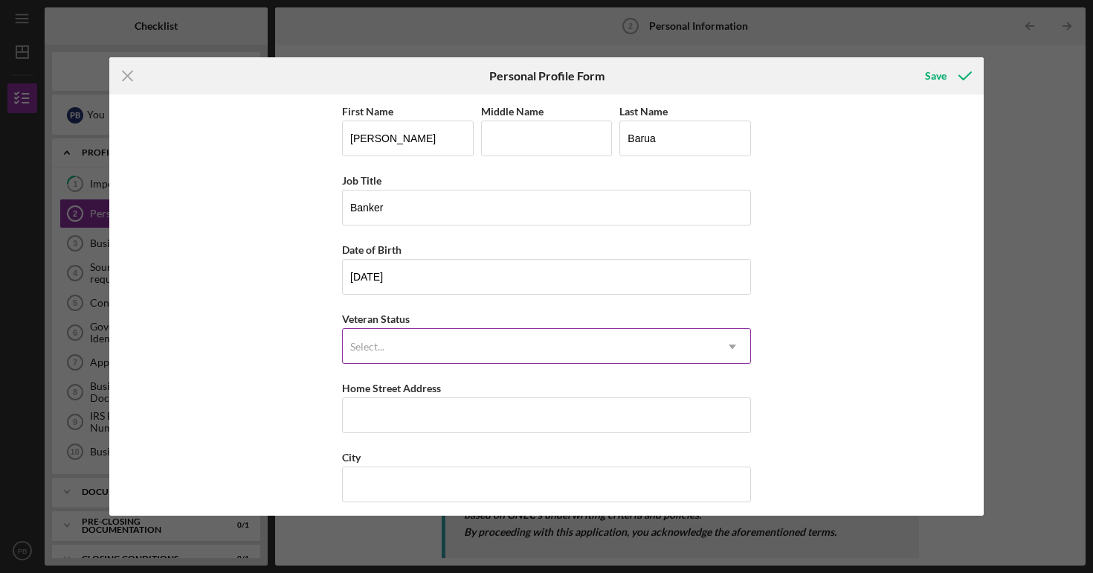
click at [556, 348] on div "Select..." at bounding box center [529, 346] width 372 height 34
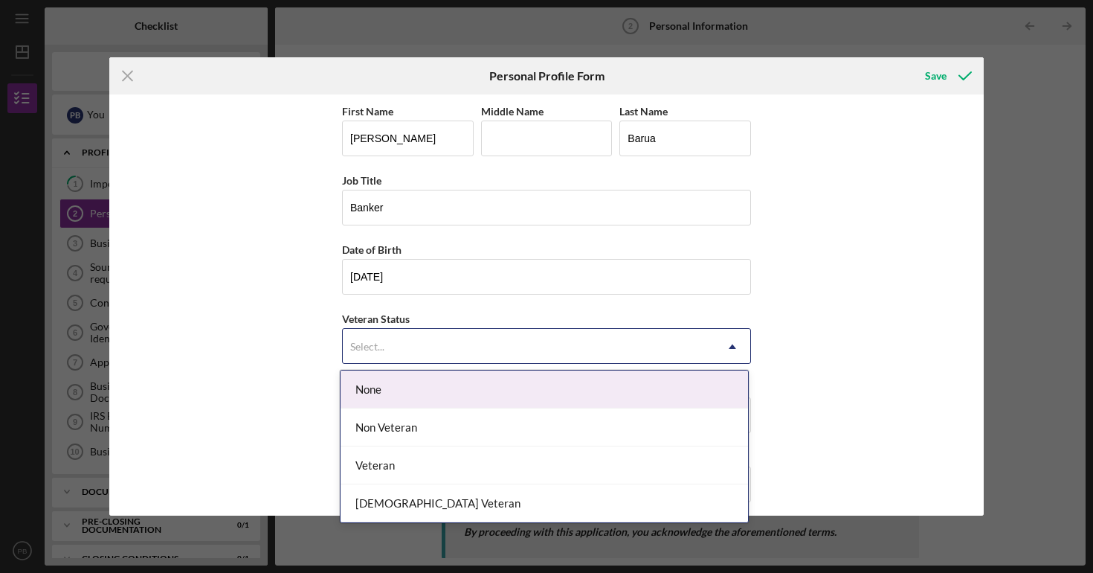
click at [550, 374] on div "None" at bounding box center [545, 389] width 408 height 38
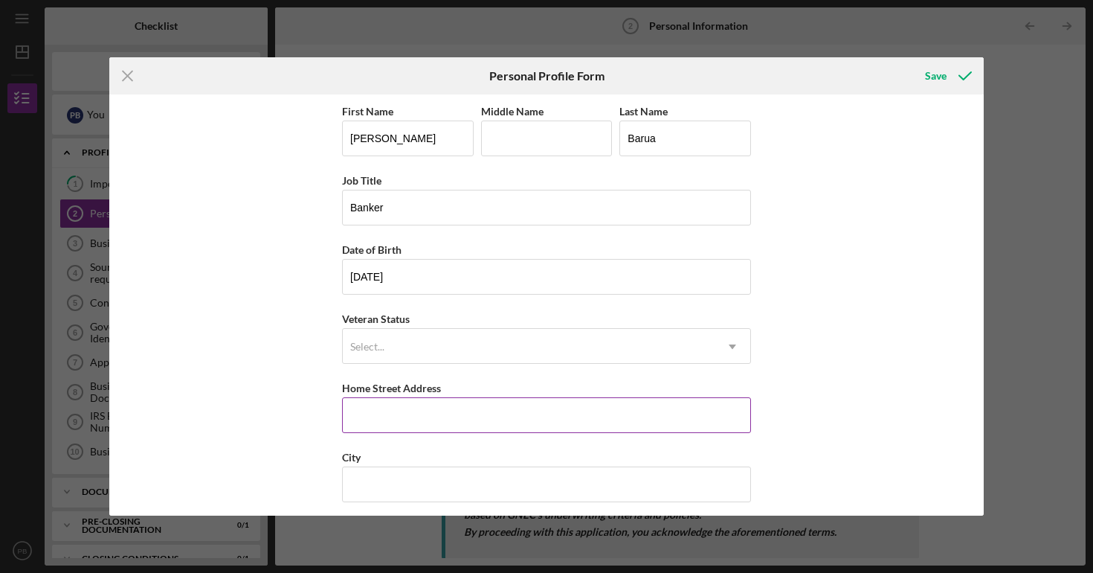
click at [538, 410] on input "Home Street Address" at bounding box center [546, 415] width 409 height 36
type input "[STREET_ADDRESS][PERSON_NAME]"
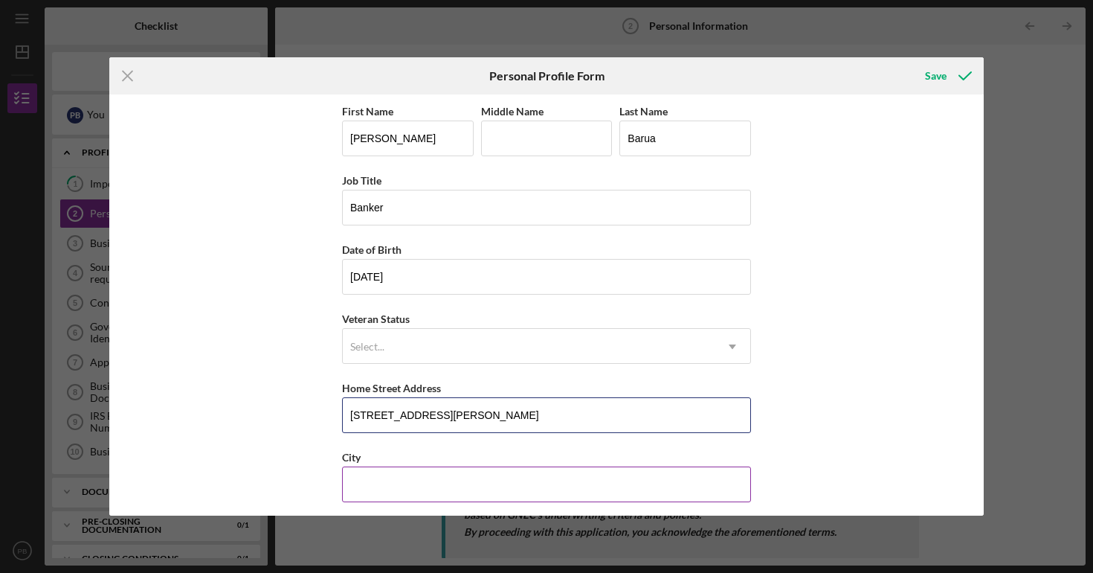
scroll to position [81, 0]
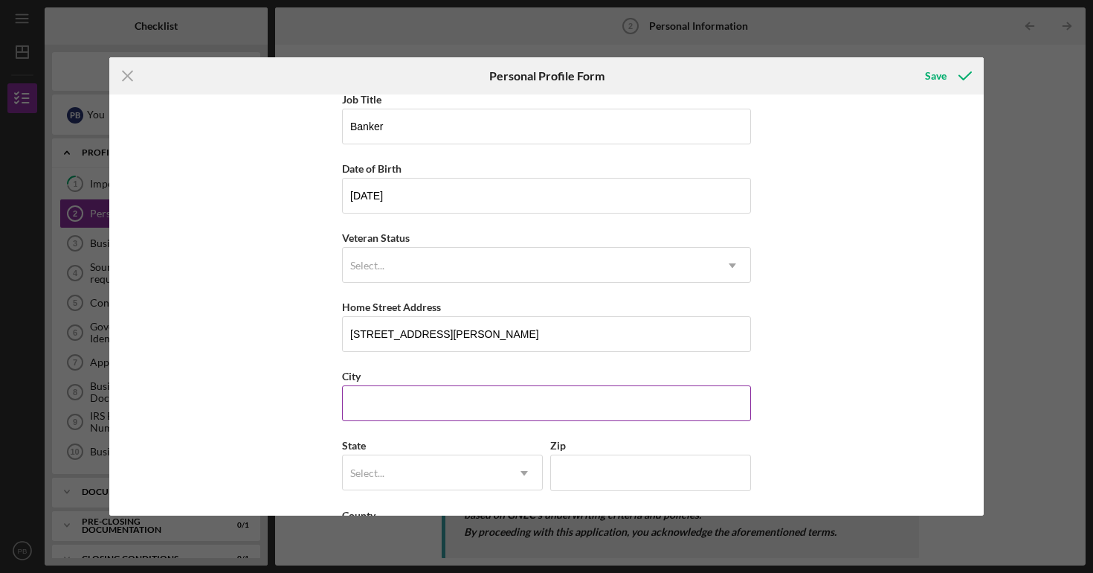
click at [493, 416] on input "City" at bounding box center [546, 403] width 409 height 36
type input "[GEOGRAPHIC_DATA][PERSON_NAME]"
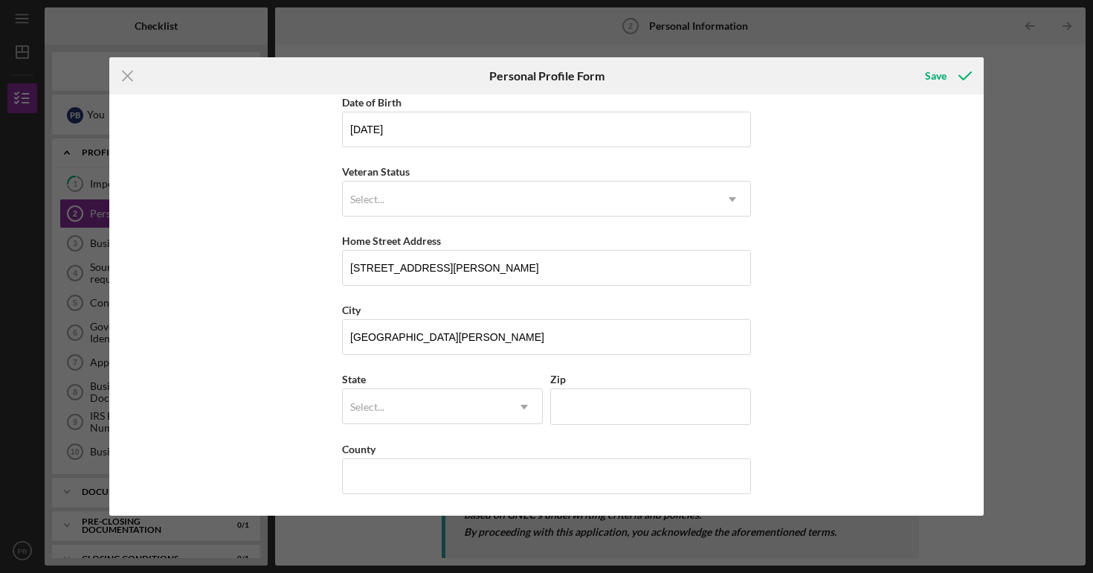
click at [501, 382] on div "State Select... Icon/Dropdown Arrow" at bounding box center [442, 397] width 201 height 54
click at [501, 409] on div "Select..." at bounding box center [425, 407] width 164 height 34
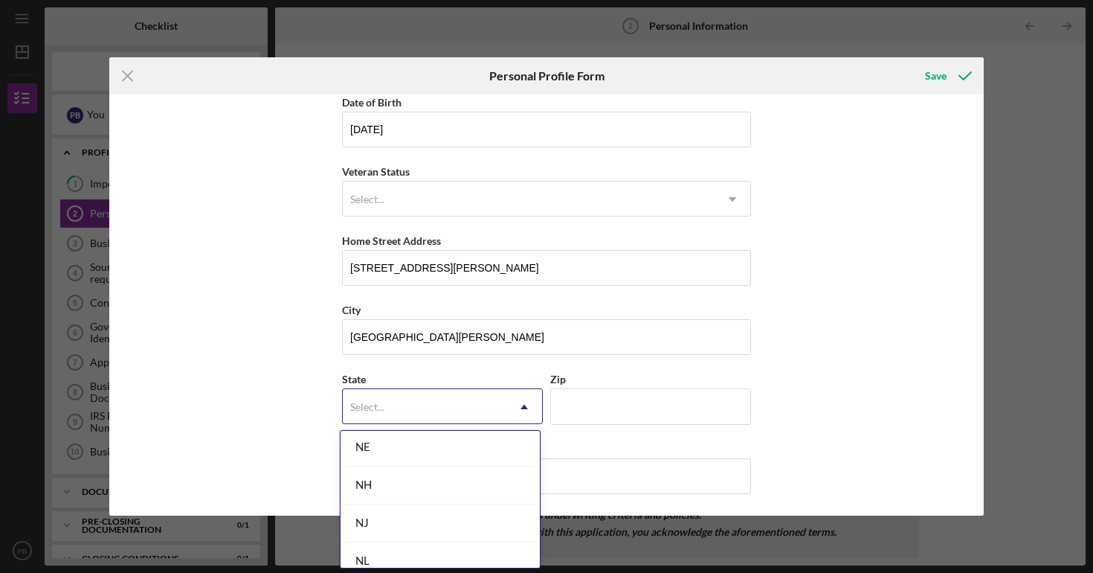
scroll to position [1596, 0]
click at [467, 530] on div "NJ" at bounding box center [440, 522] width 199 height 38
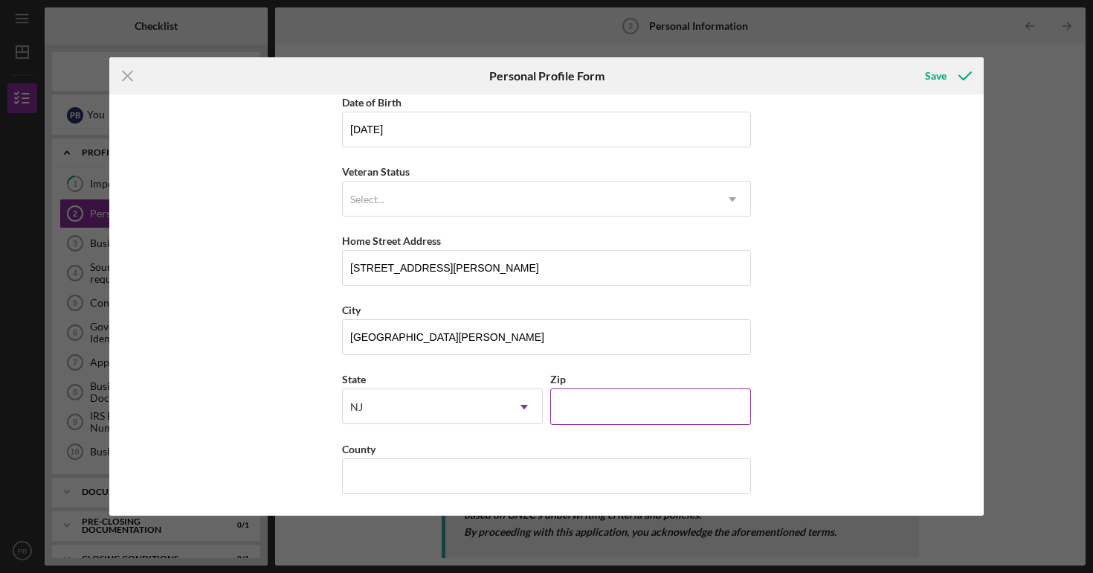
click at [596, 421] on input "Zip" at bounding box center [650, 406] width 201 height 36
type input "07073"
click at [596, 460] on input "County" at bounding box center [546, 476] width 409 height 36
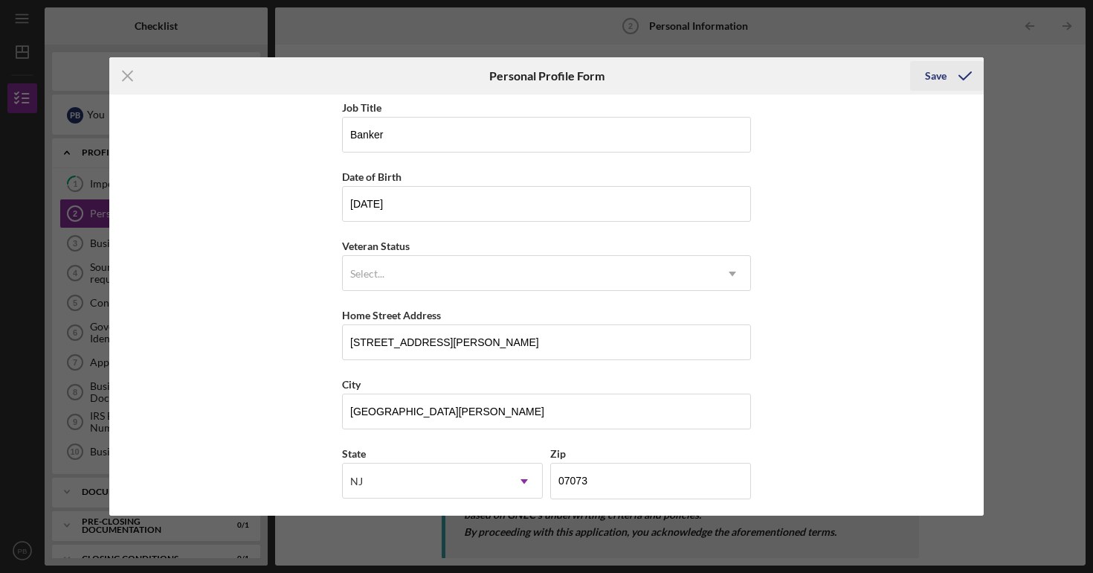
type input "Bergen"
click at [942, 66] on div "Save" at bounding box center [936, 76] width 22 height 30
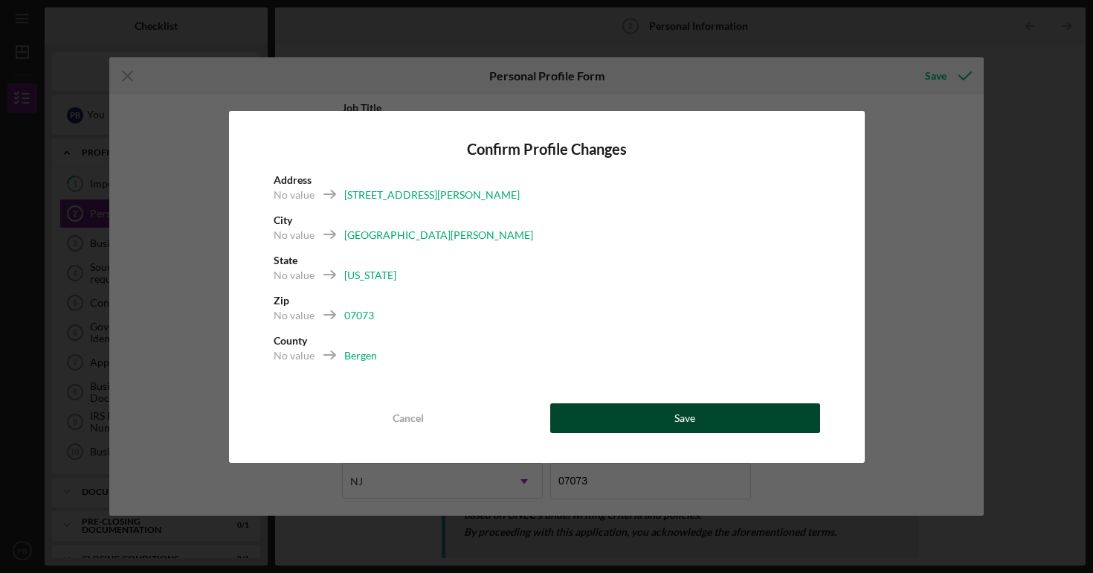
click at [604, 421] on button "Save" at bounding box center [685, 418] width 270 height 30
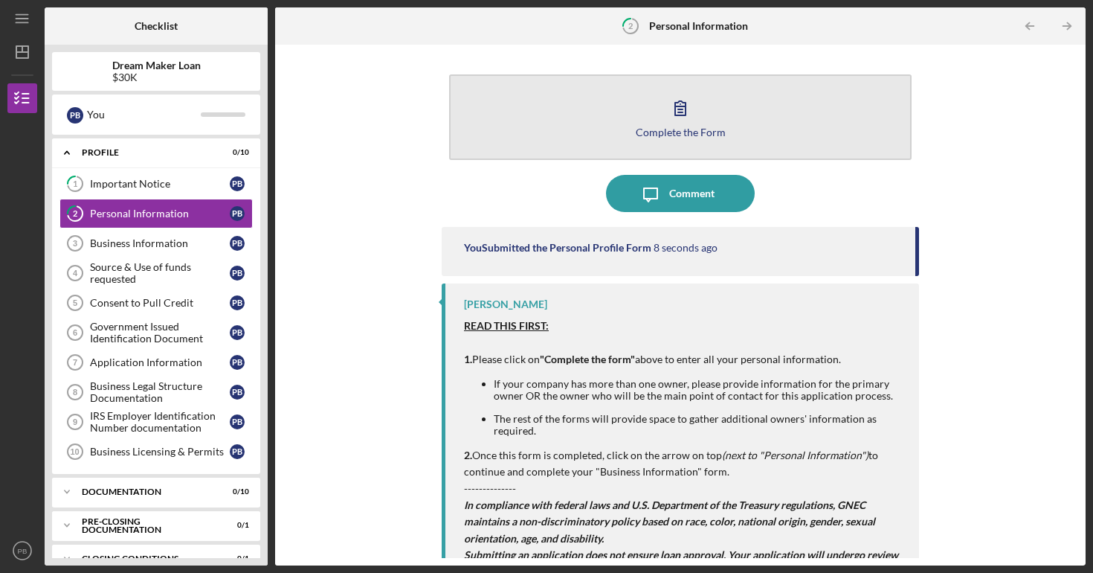
click at [689, 127] on div "Complete the Form" at bounding box center [681, 131] width 90 height 11
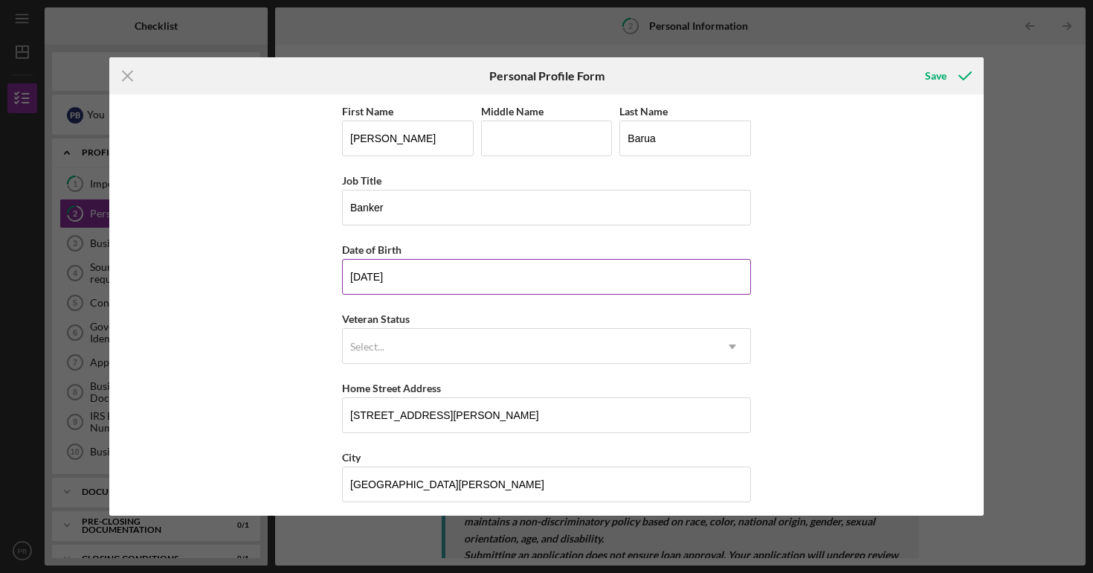
scroll to position [147, 0]
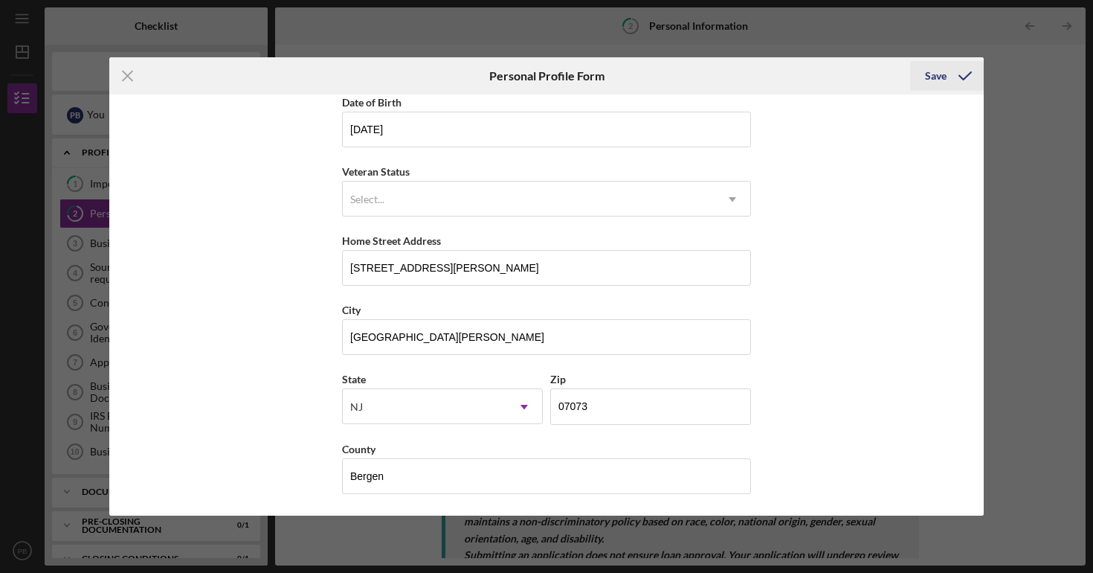
click at [966, 83] on icon "submit" at bounding box center [965, 75] width 37 height 37
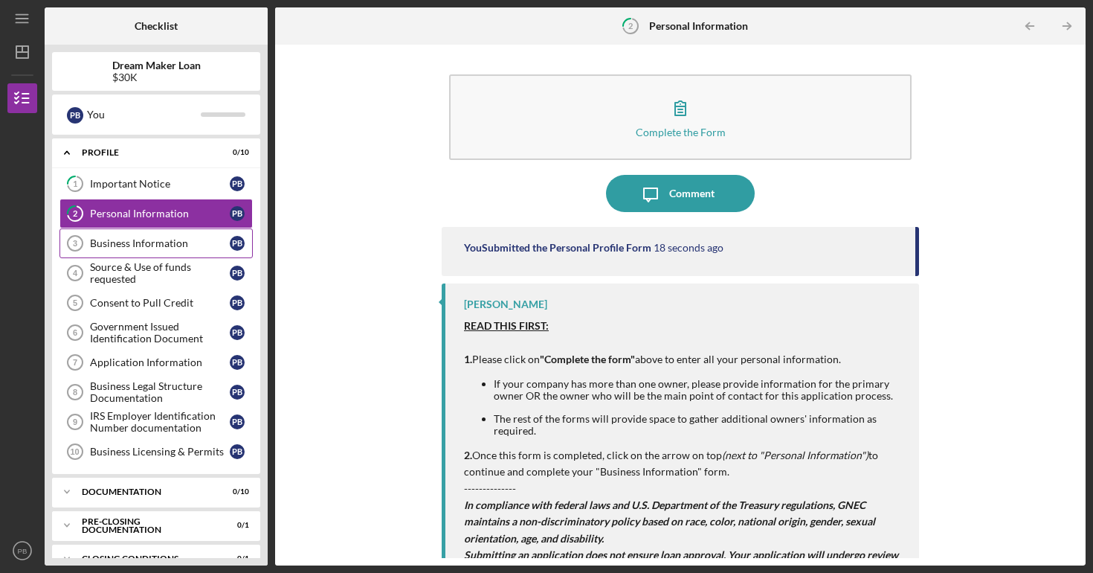
click at [175, 239] on div "Business Information" at bounding box center [160, 243] width 140 height 12
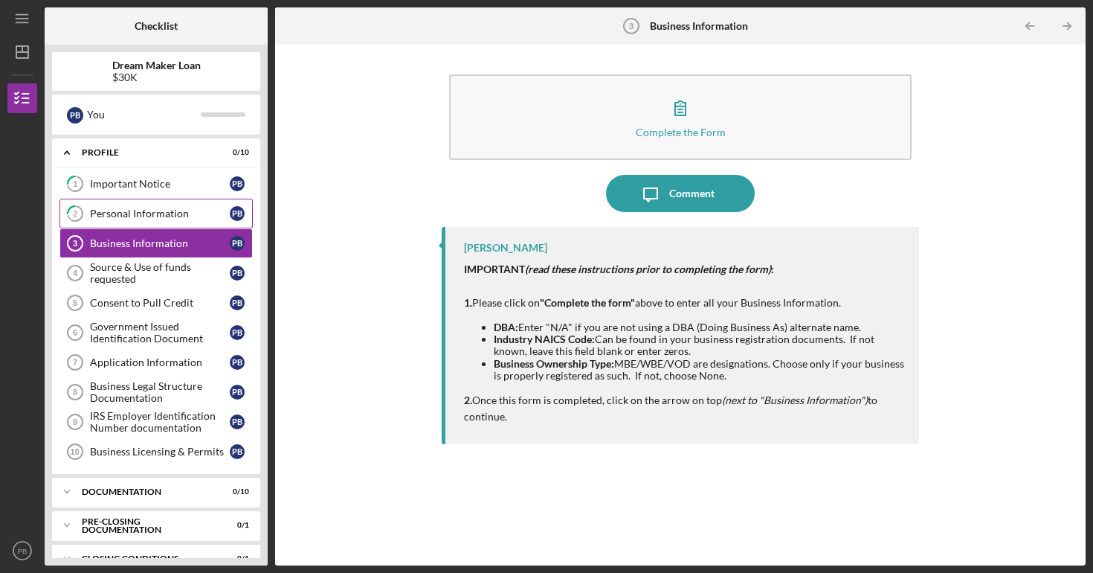
click at [181, 222] on link "2 Personal Information P B" at bounding box center [155, 214] width 193 height 30
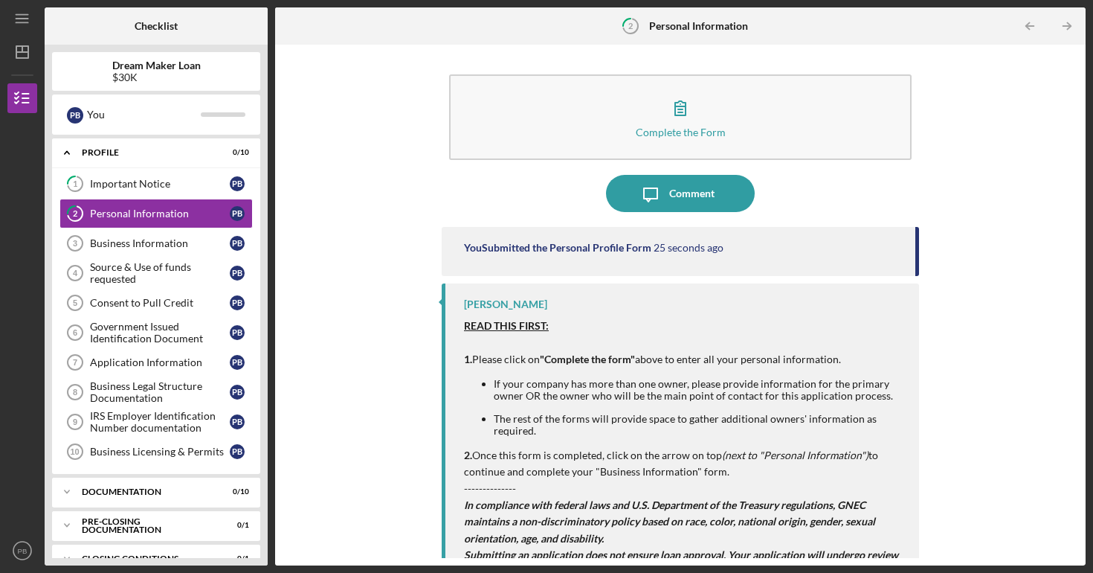
scroll to position [57, 0]
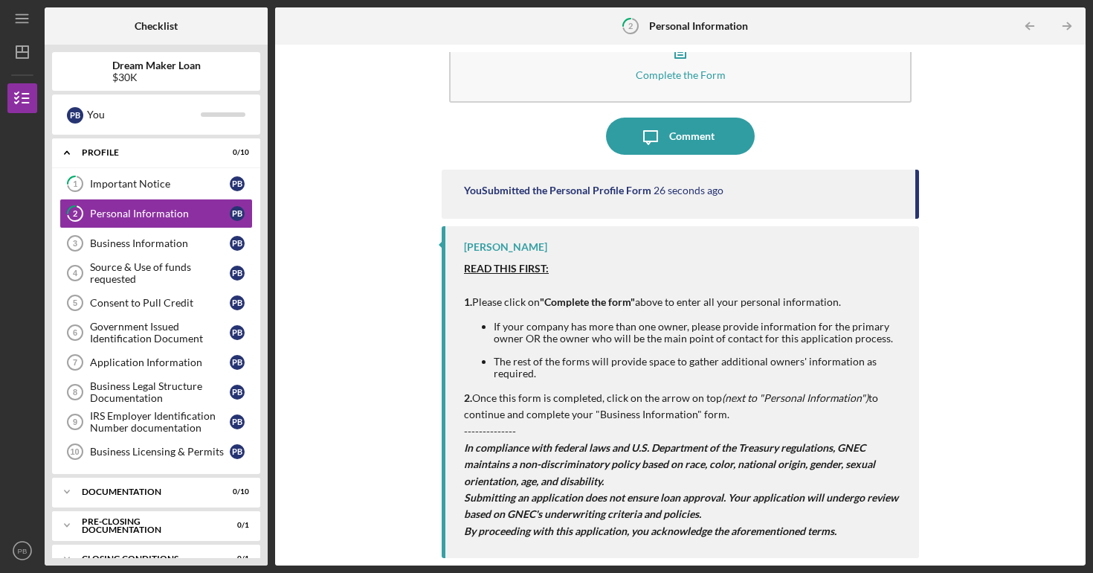
click at [500, 269] on strong "READ THIS FIRST:" at bounding box center [506, 268] width 85 height 13
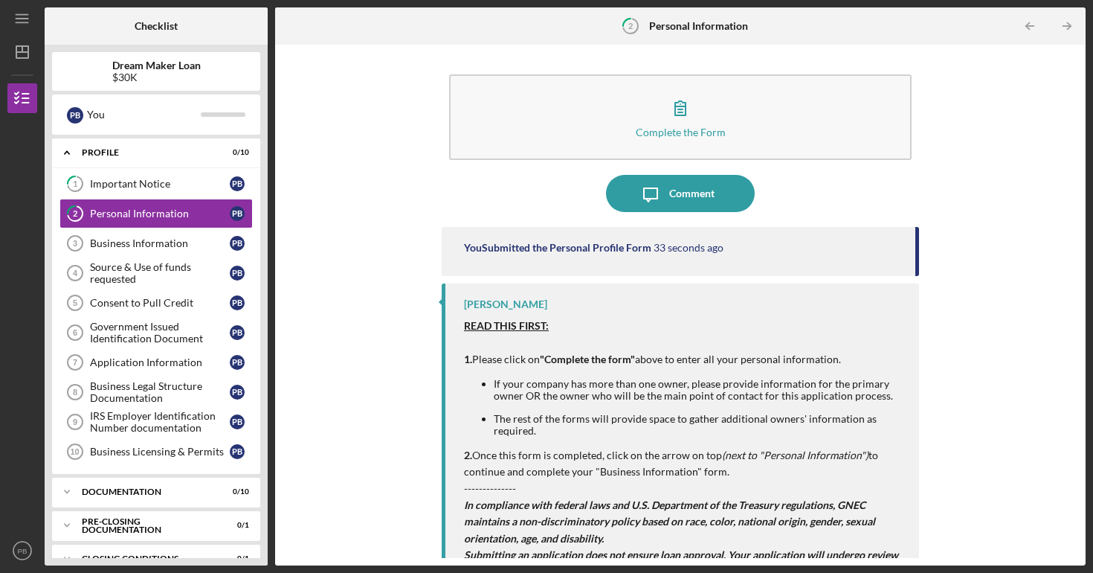
click at [681, 67] on div "Complete the Form Form" at bounding box center [680, 117] width 477 height 100
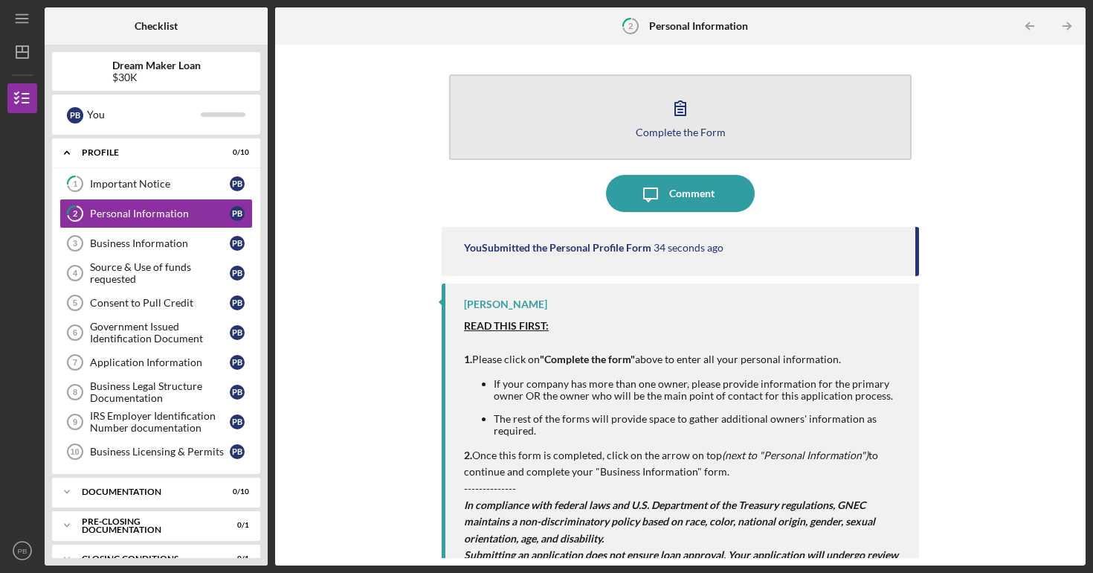
click at [672, 133] on div "Complete the Form" at bounding box center [681, 131] width 90 height 11
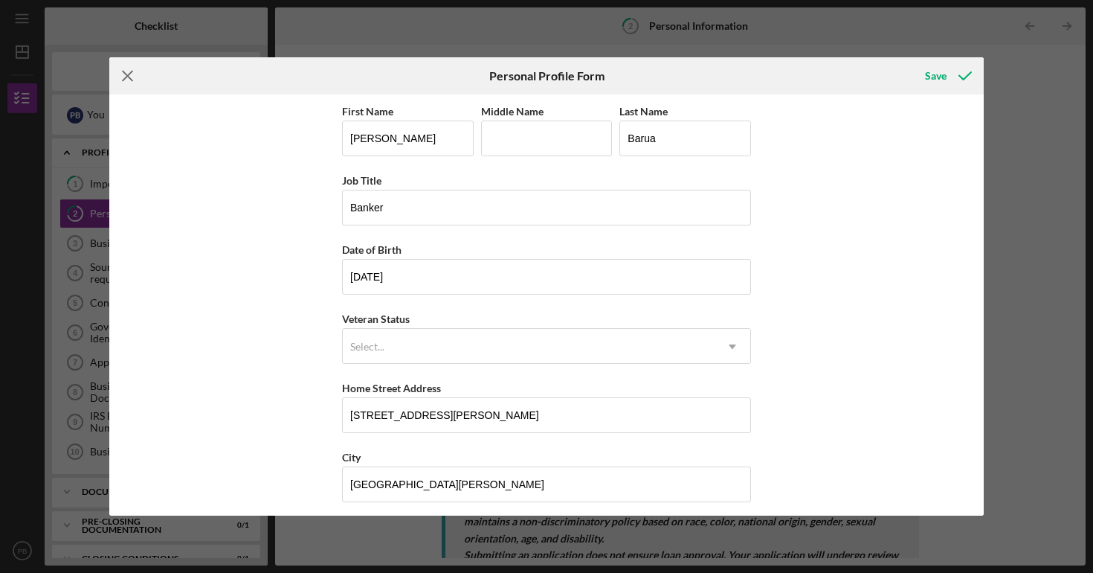
click at [125, 82] on icon "Icon/Menu Close" at bounding box center [127, 75] width 37 height 37
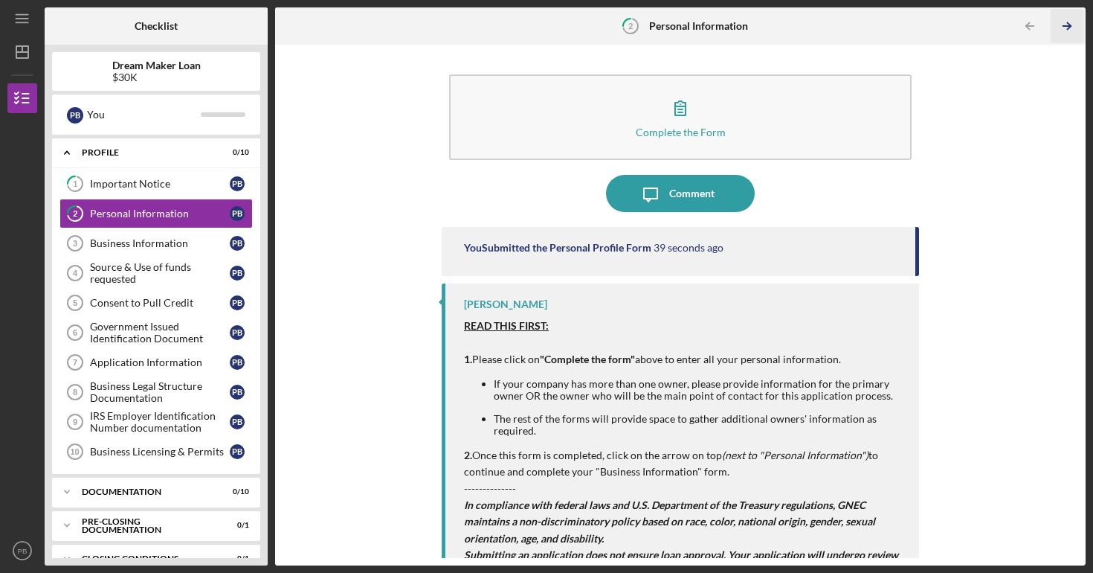
click at [1066, 20] on icon "Icon/Table Pagination Arrow" at bounding box center [1066, 26] width 33 height 33
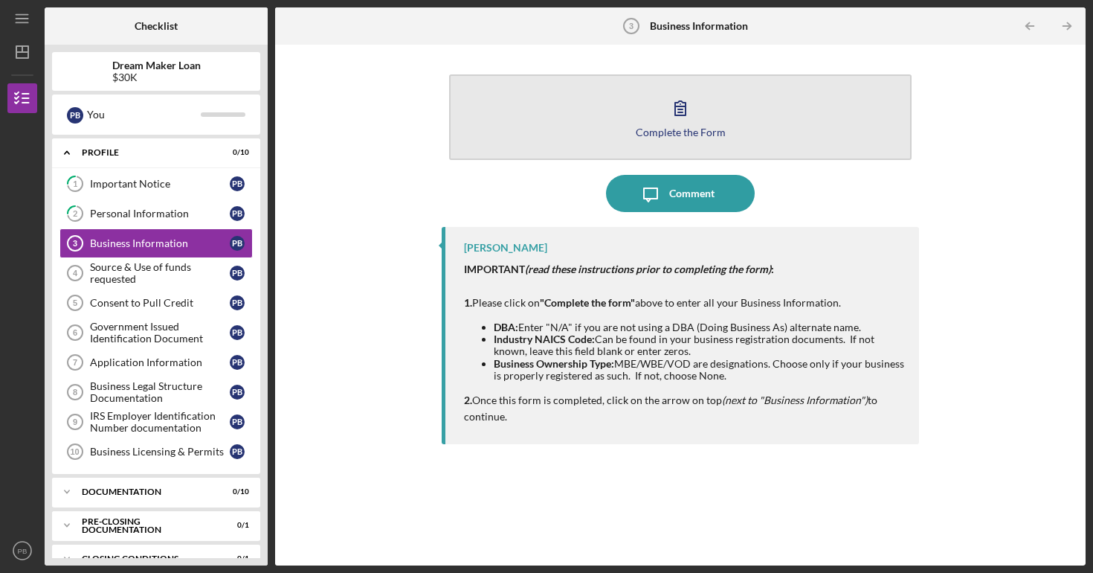
click at [669, 135] on div "Complete the Form" at bounding box center [681, 131] width 90 height 11
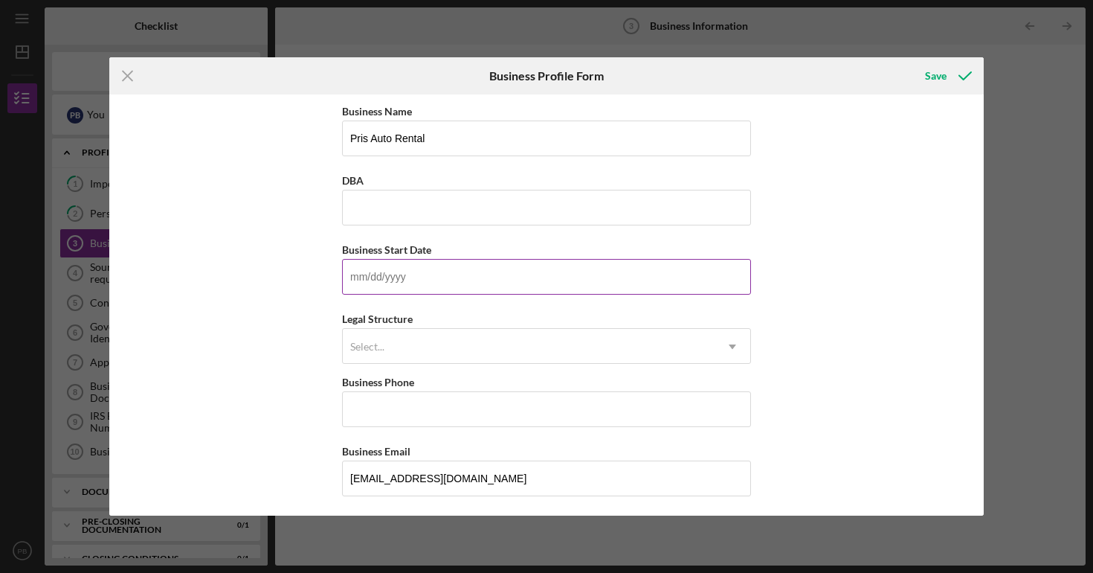
click at [504, 286] on input "Business Start Date" at bounding box center [546, 277] width 409 height 36
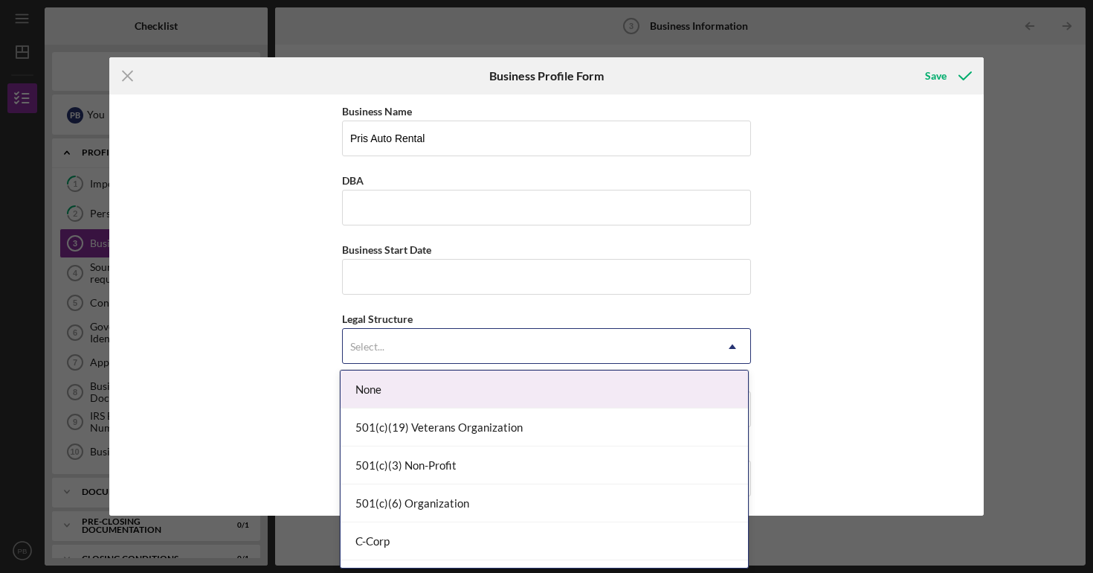
click at [489, 345] on div "Select..." at bounding box center [529, 346] width 372 height 34
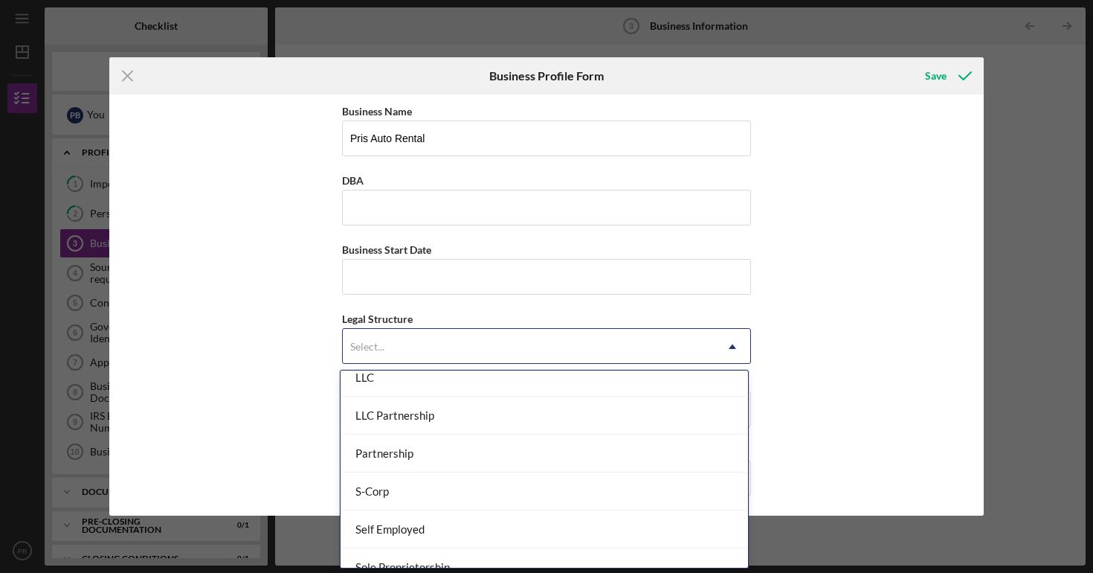
scroll to position [280, 0]
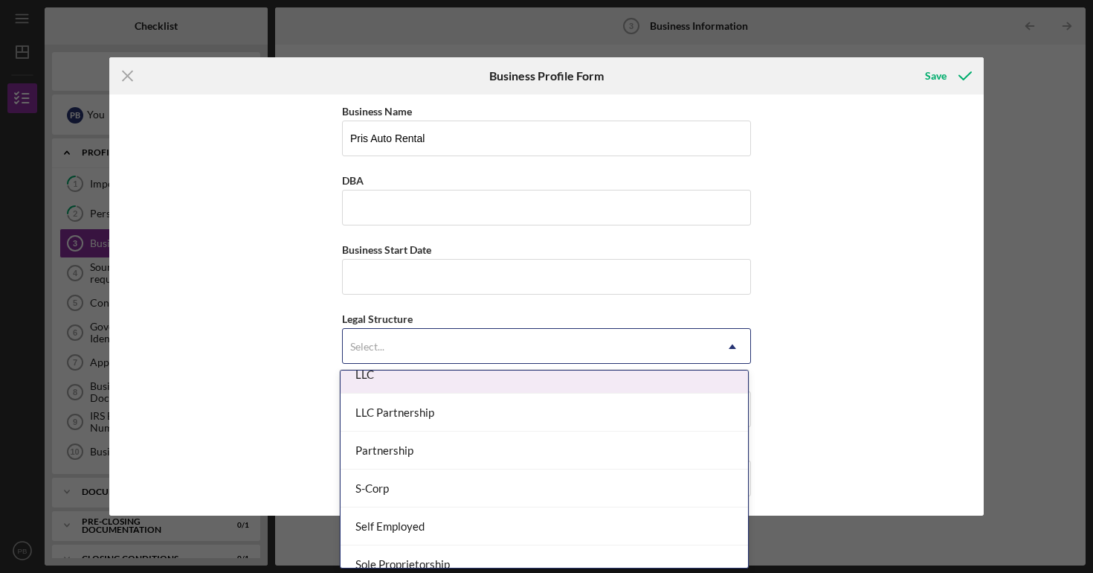
click at [480, 387] on div "LLC" at bounding box center [545, 374] width 408 height 38
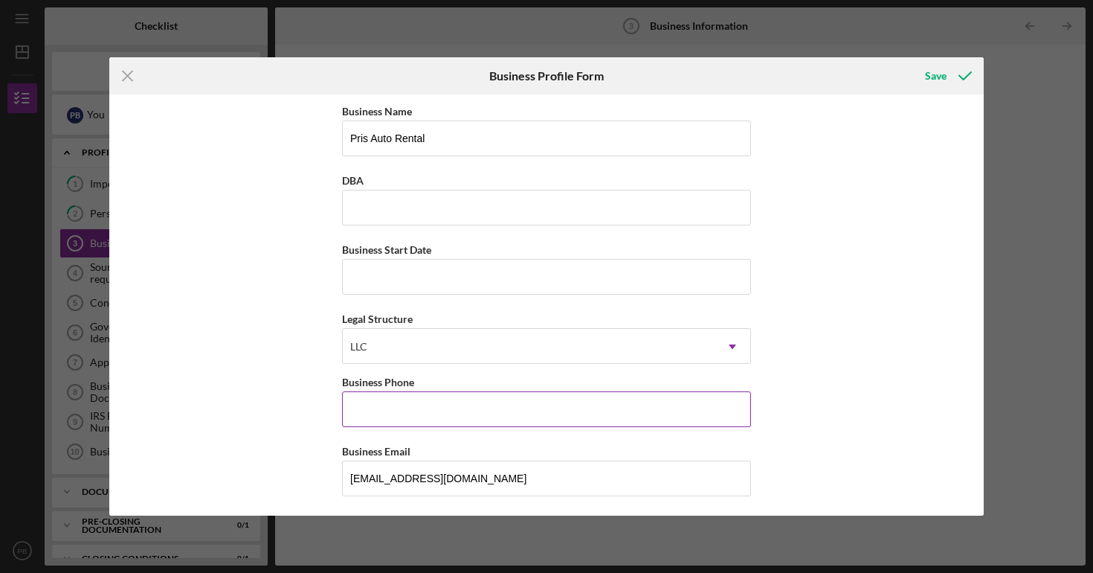
click at [469, 422] on input "Business Phone" at bounding box center [546, 409] width 409 height 36
type input "[PHONE_NUMBER]"
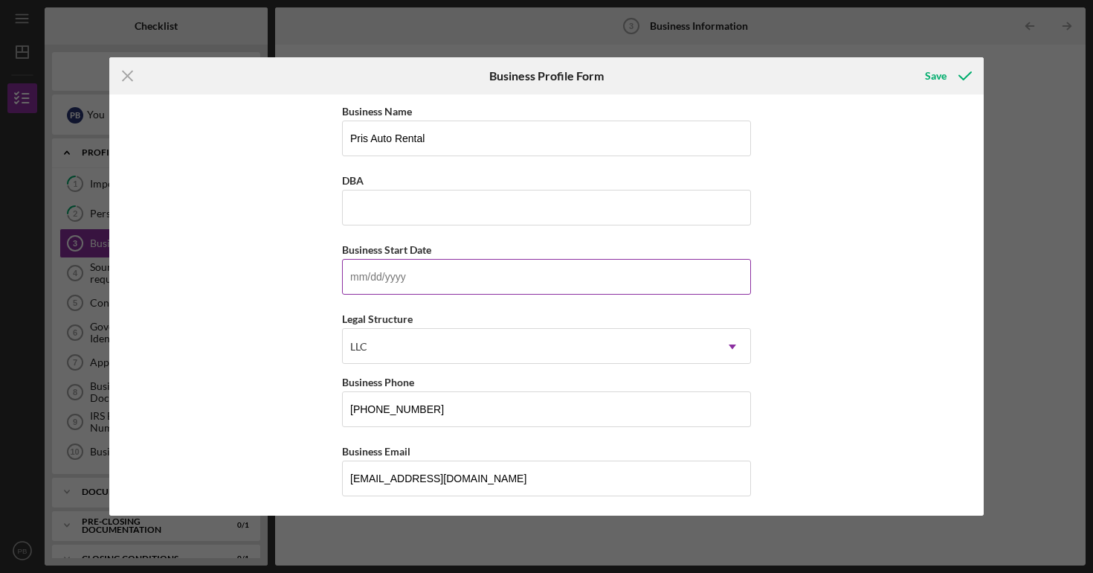
click at [406, 281] on input "Business Start Date" at bounding box center [546, 277] width 409 height 36
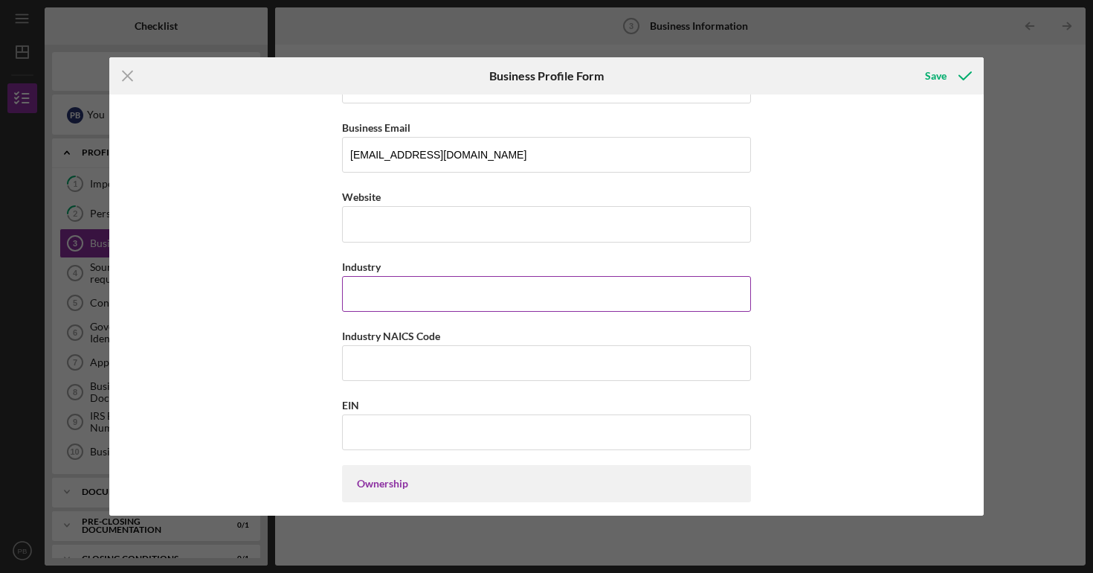
scroll to position [405, 0]
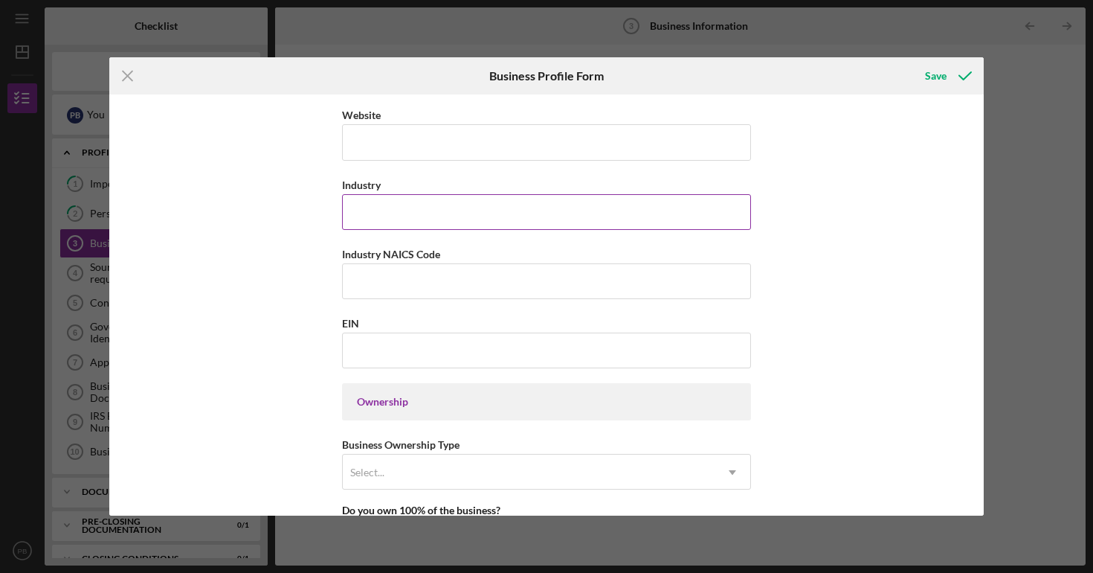
type input "[DATE]"
click at [485, 210] on input "Industry" at bounding box center [546, 212] width 409 height 36
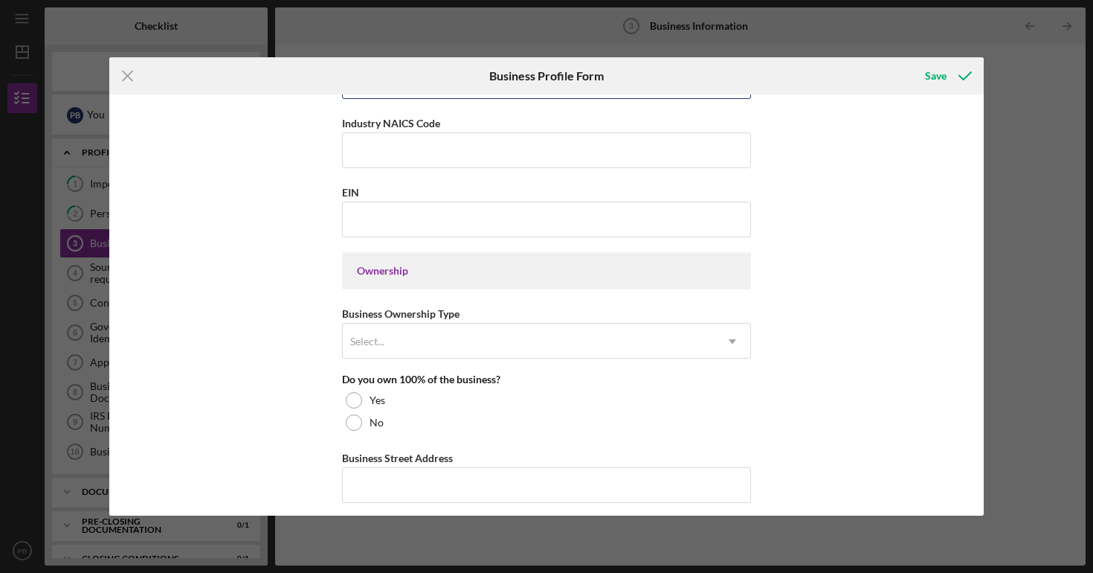
scroll to position [652, 0]
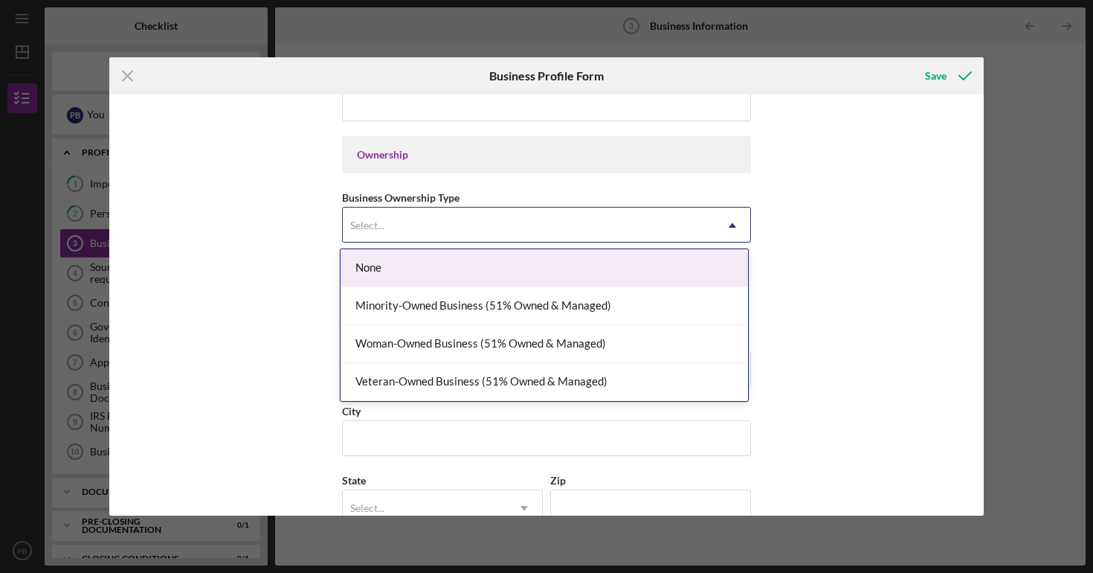
click at [487, 224] on div "Select..." at bounding box center [529, 225] width 372 height 34
click at [469, 197] on div "Business Ownership Type None, 1 of 4. 4 results available. Use Up and Down to c…" at bounding box center [546, 215] width 409 height 54
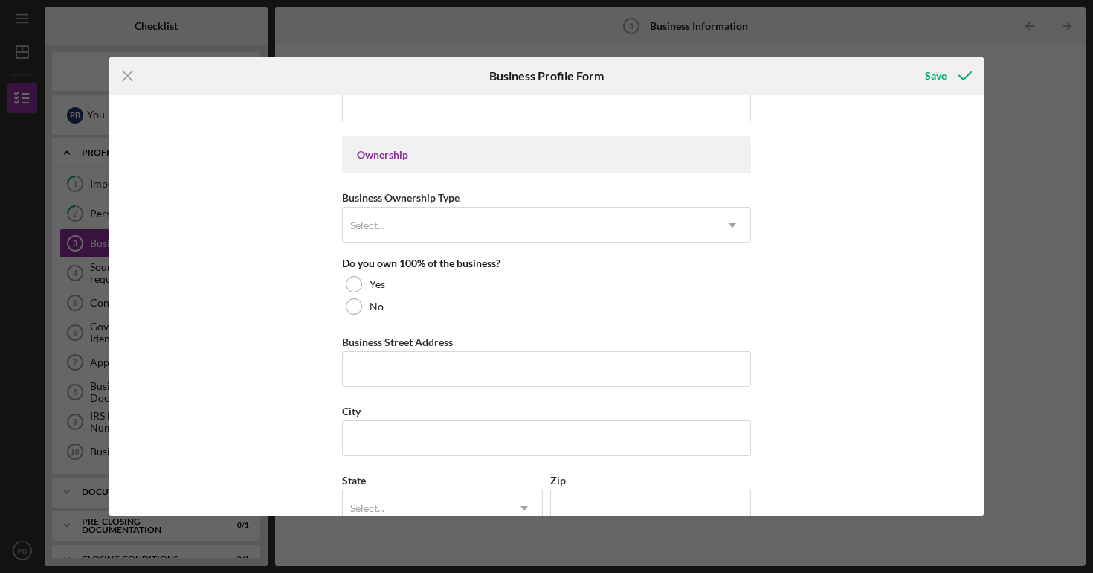
scroll to position [616, 0]
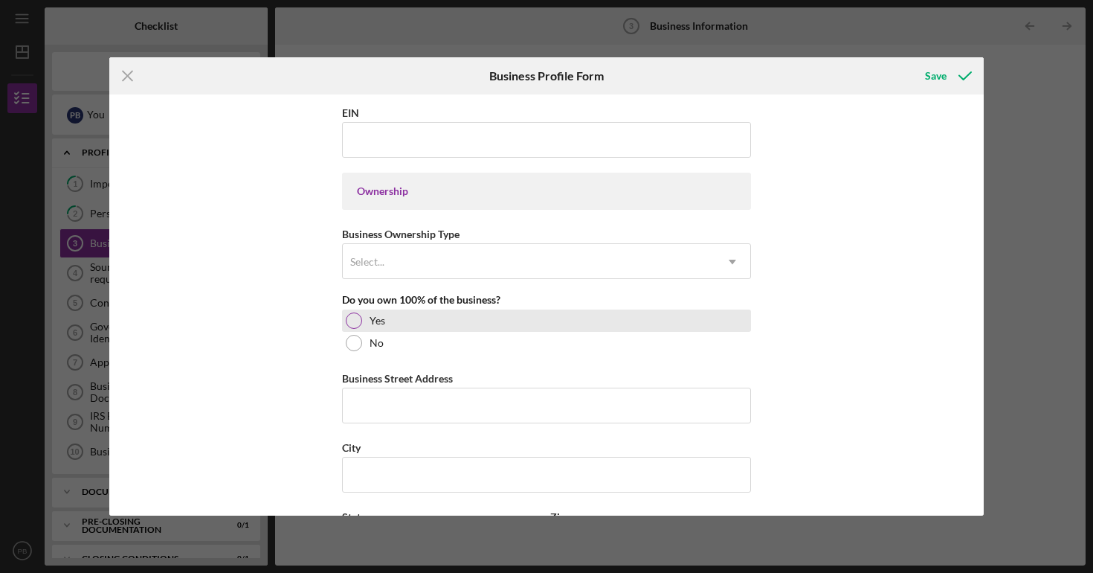
click at [357, 318] on div at bounding box center [354, 320] width 16 height 16
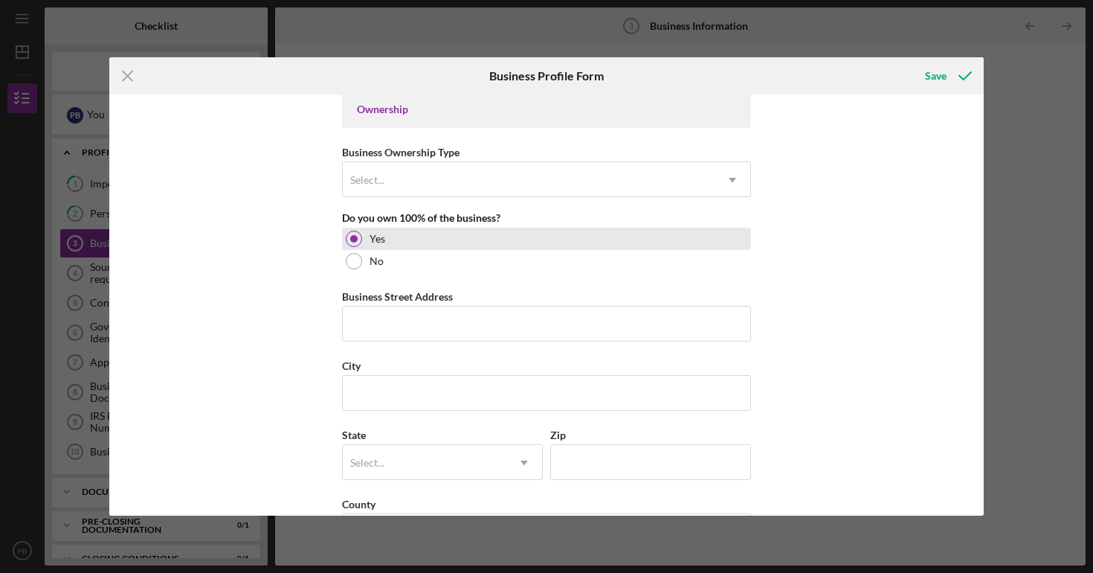
scroll to position [717, 0]
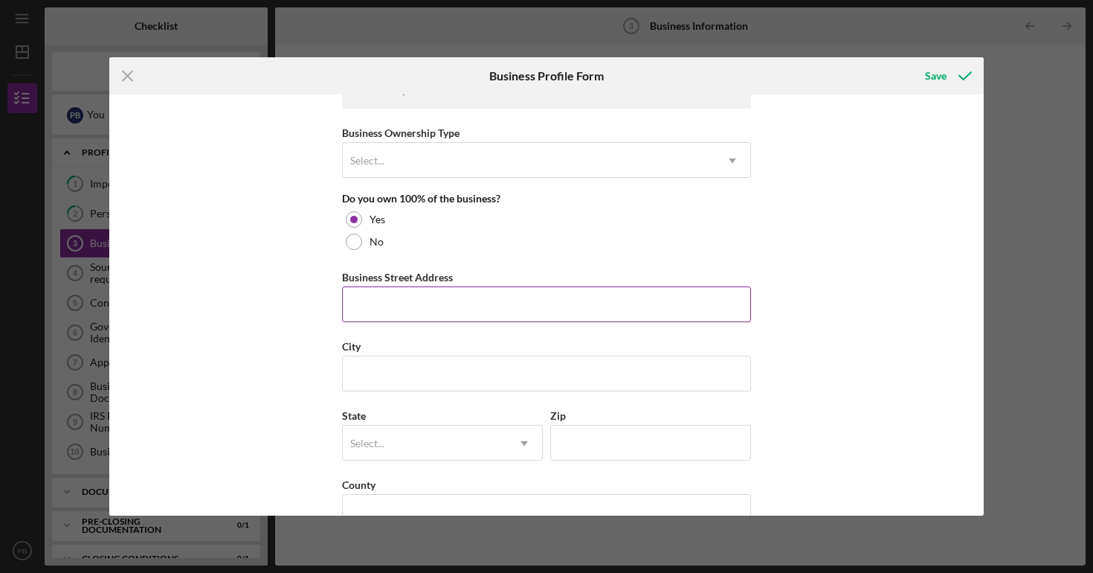
click at [383, 302] on input "Business Street Address" at bounding box center [546, 304] width 409 height 36
type input "[STREET_ADDRESS][PERSON_NAME]"
click at [426, 362] on input "City" at bounding box center [546, 373] width 409 height 36
type input "[GEOGRAPHIC_DATA][PERSON_NAME]"
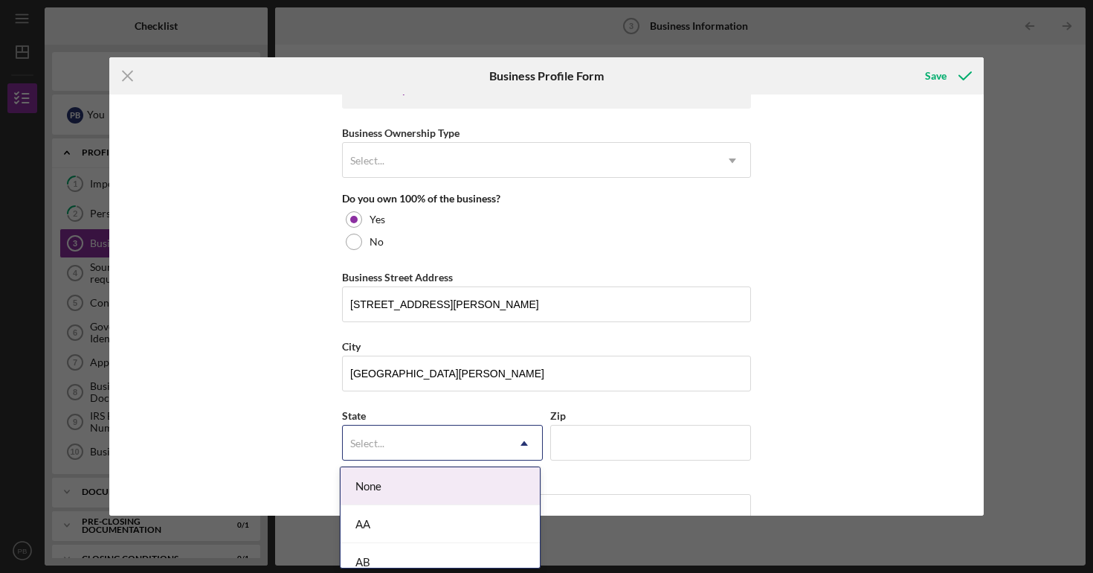
click at [437, 436] on div "Select..." at bounding box center [425, 443] width 164 height 34
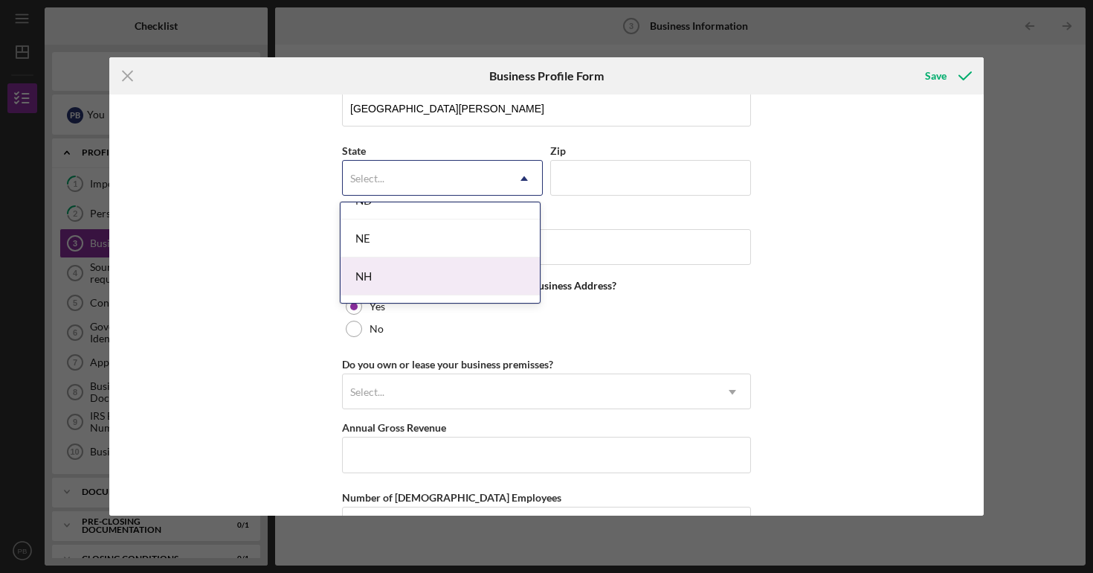
scroll to position [1626, 0]
click at [443, 263] on div "NJ" at bounding box center [440, 264] width 199 height 38
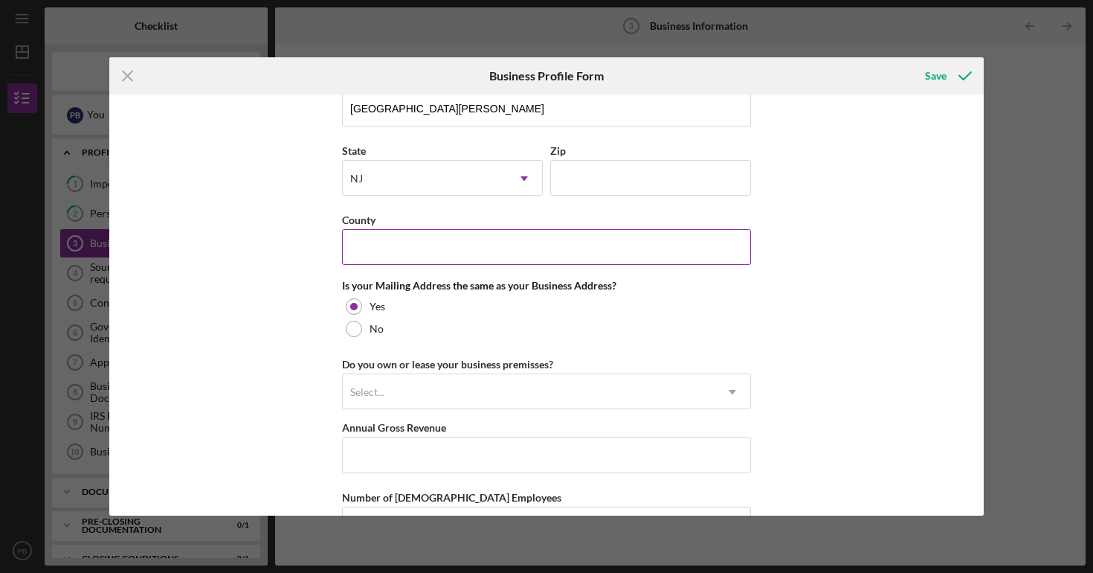
click at [556, 241] on input "County" at bounding box center [546, 247] width 409 height 36
click at [585, 180] on input "Zip" at bounding box center [650, 178] width 201 height 36
type input "07073"
click at [543, 251] on input "County" at bounding box center [546, 247] width 409 height 36
type input "Bergen"
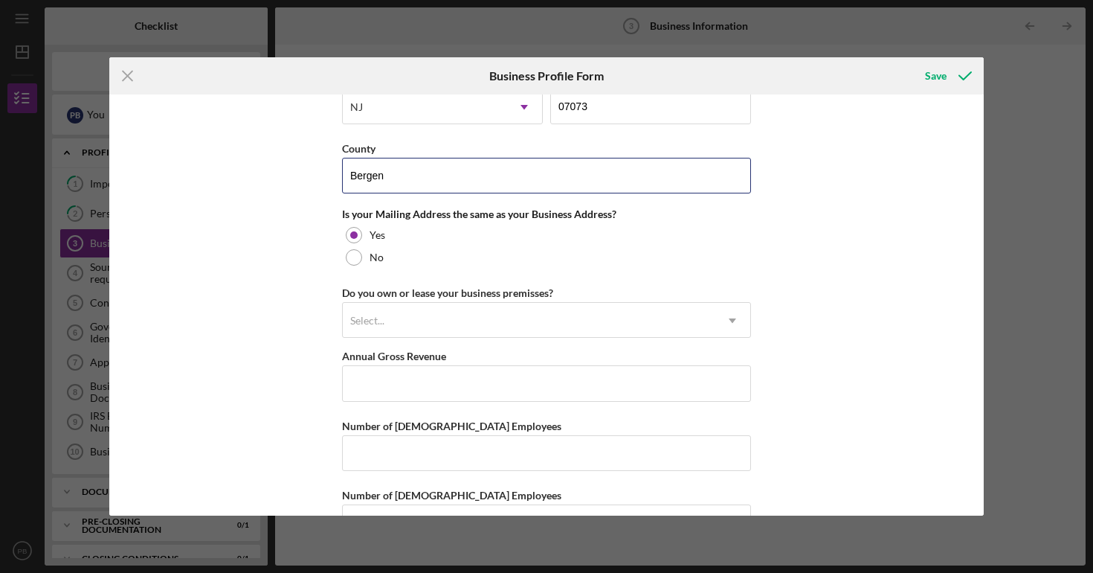
scroll to position [1061, 0]
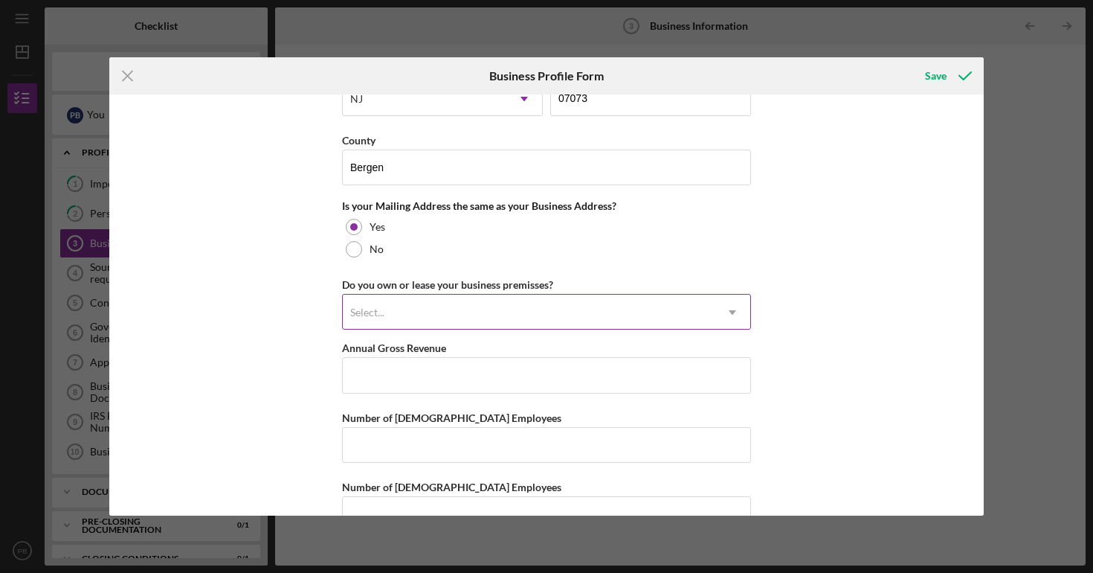
click at [470, 321] on div "Select..." at bounding box center [529, 312] width 372 height 34
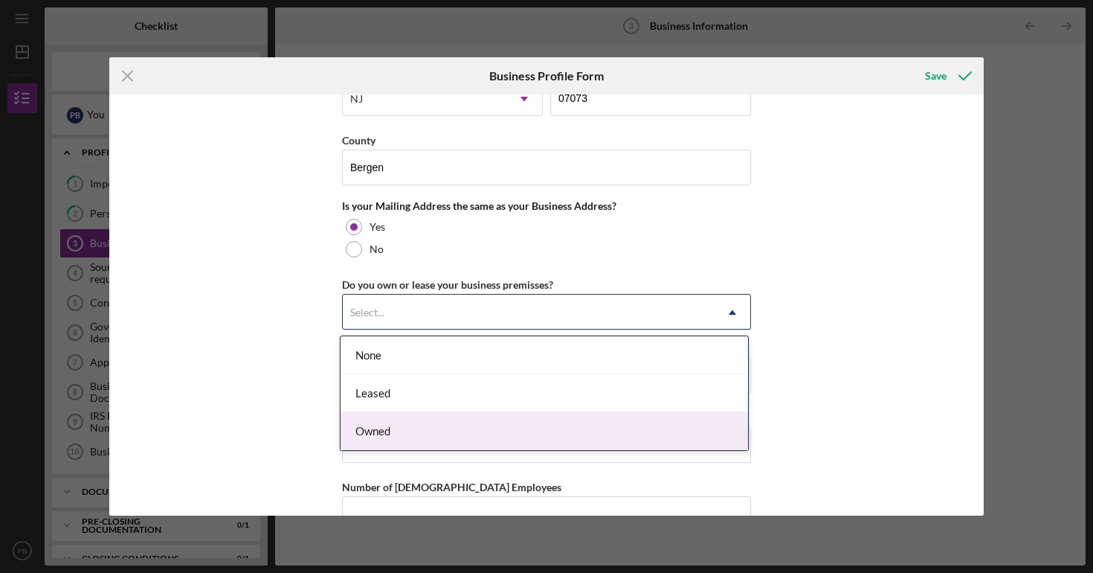
click at [454, 434] on div "Owned" at bounding box center [545, 431] width 408 height 38
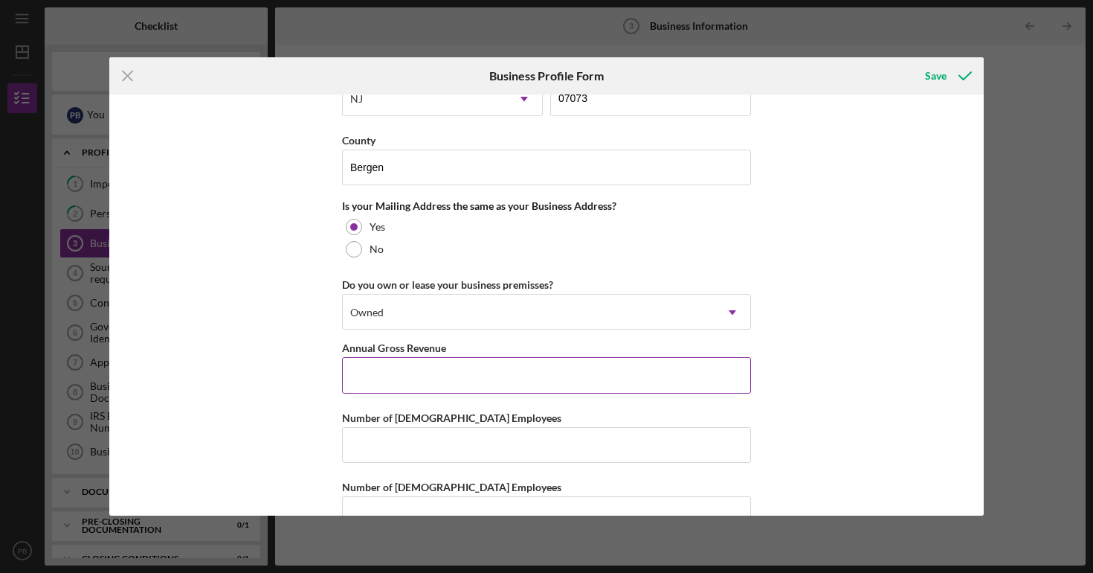
click at [462, 376] on input "Annual Gross Revenue" at bounding box center [546, 375] width 409 height 36
type input "$20,000"
click at [288, 428] on div "Business Name Pris Auto Rental DBA Business Start Date [DATE] Legal Structure L…" at bounding box center [546, 304] width 875 height 421
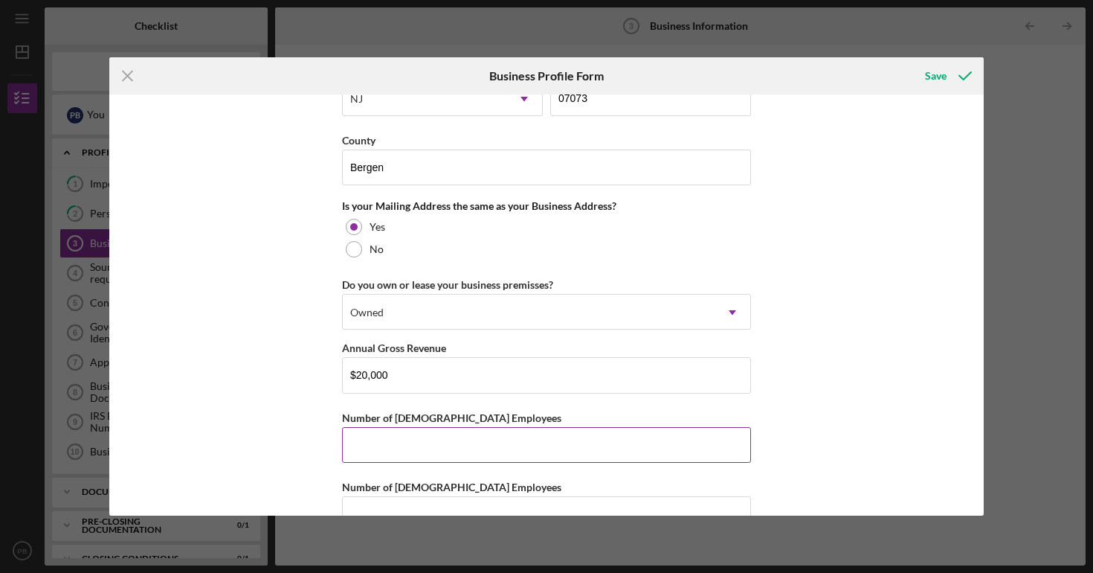
click at [379, 437] on input "Number of [DEMOGRAPHIC_DATA] Employees" at bounding box center [546, 445] width 409 height 36
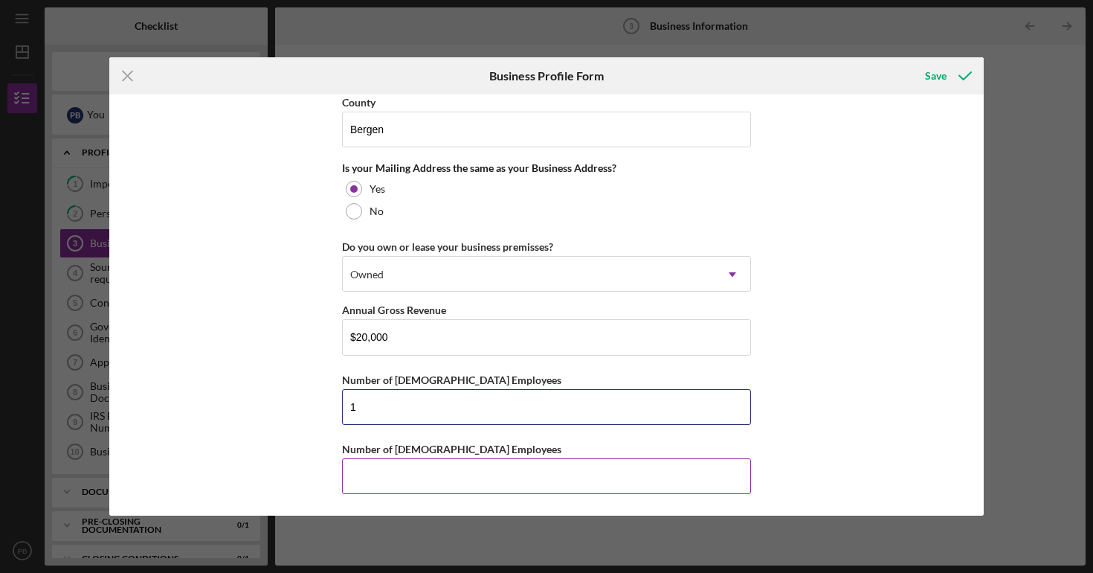
type input "1"
click at [400, 486] on input "Number of [DEMOGRAPHIC_DATA] Employees" at bounding box center [546, 476] width 409 height 36
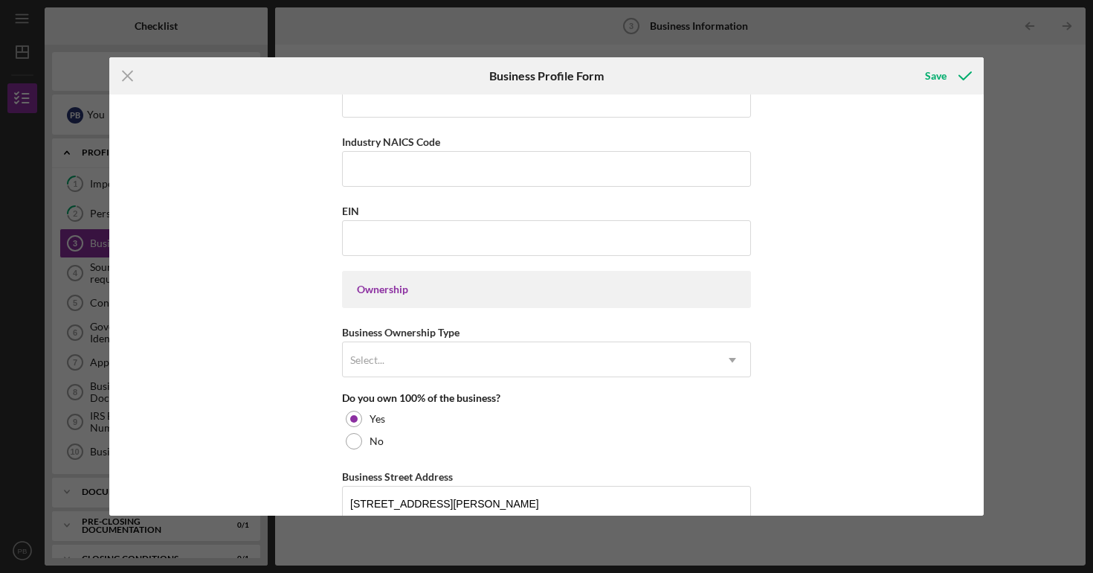
scroll to position [474, 0]
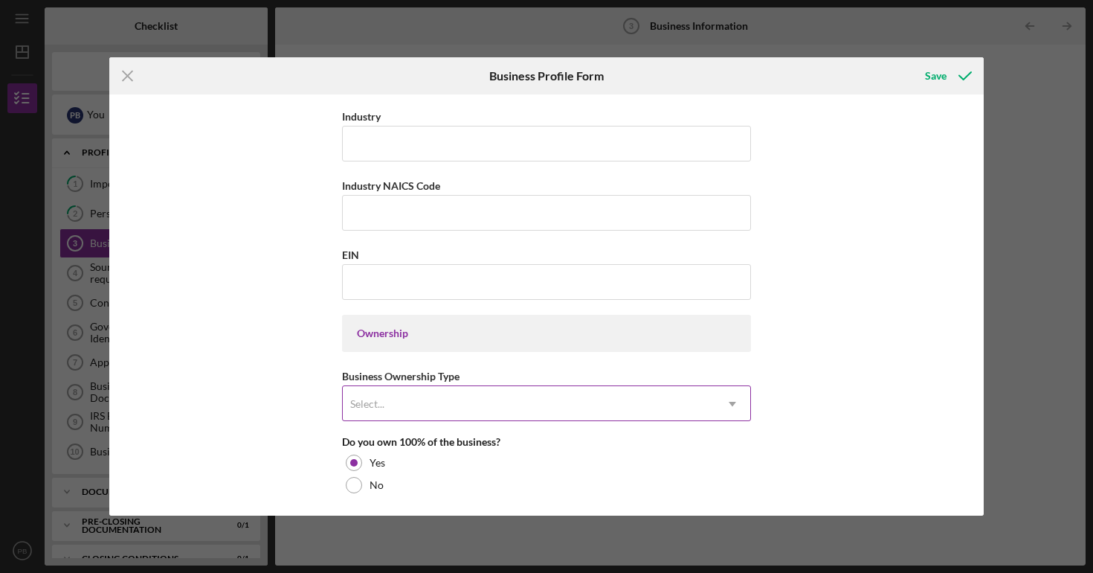
click at [362, 401] on div "Select..." at bounding box center [367, 404] width 34 height 12
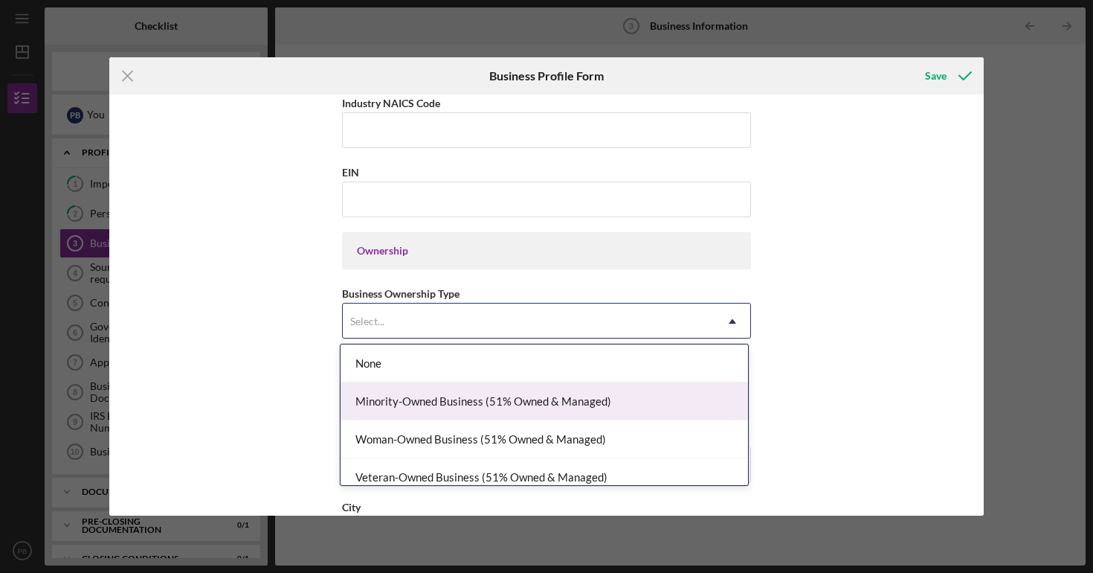
click at [309, 376] on div "Business Name Pris Auto Rental DBA Business Start Date [DATE] Legal Structure L…" at bounding box center [546, 304] width 875 height 421
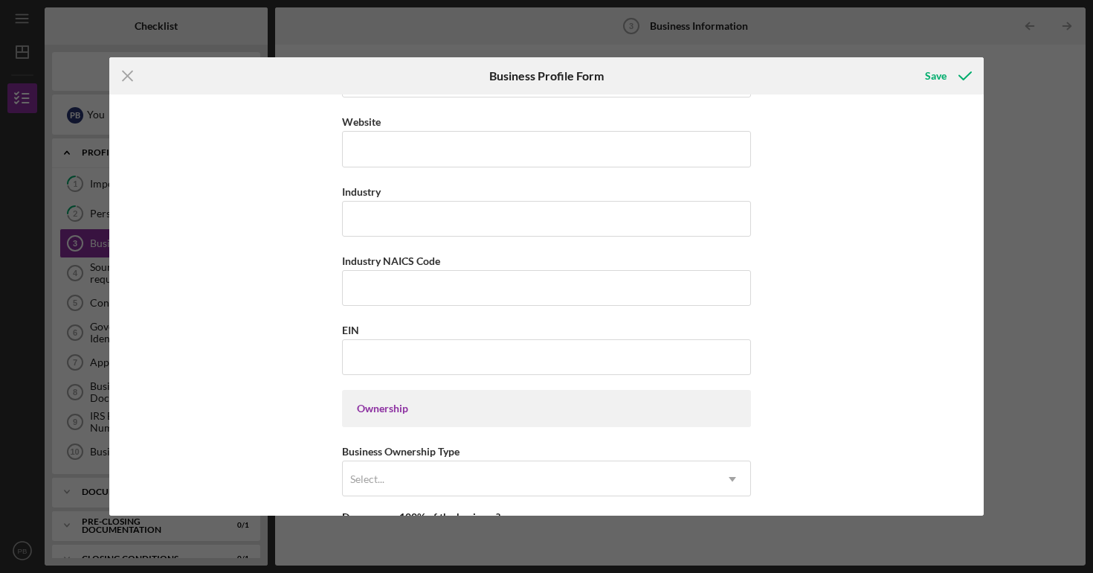
scroll to position [408, 0]
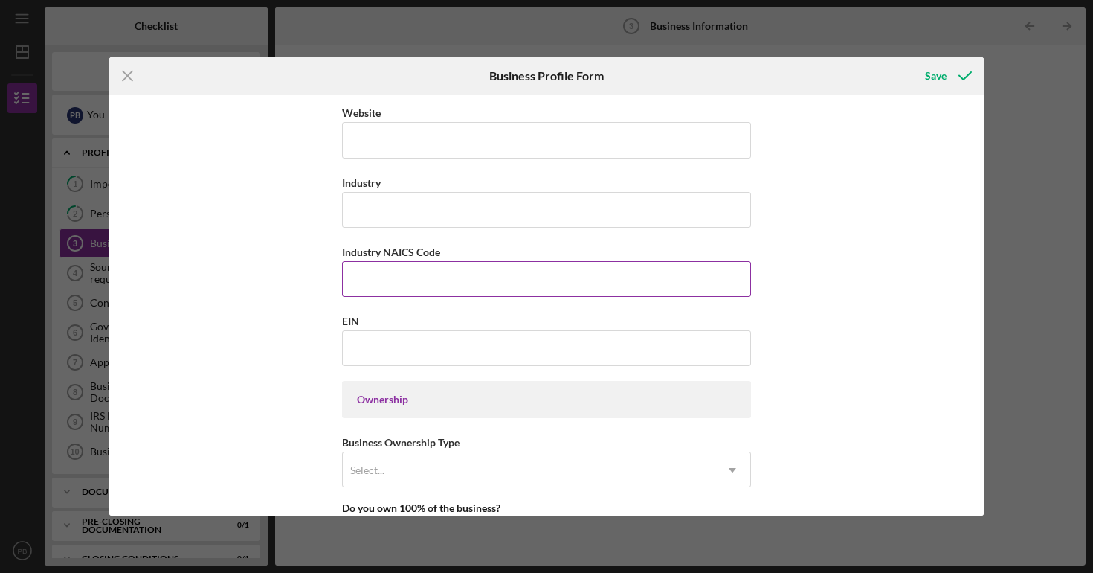
click at [396, 288] on input "Industry NAICS Code" at bounding box center [546, 279] width 409 height 36
paste input "532111"
type input "532111"
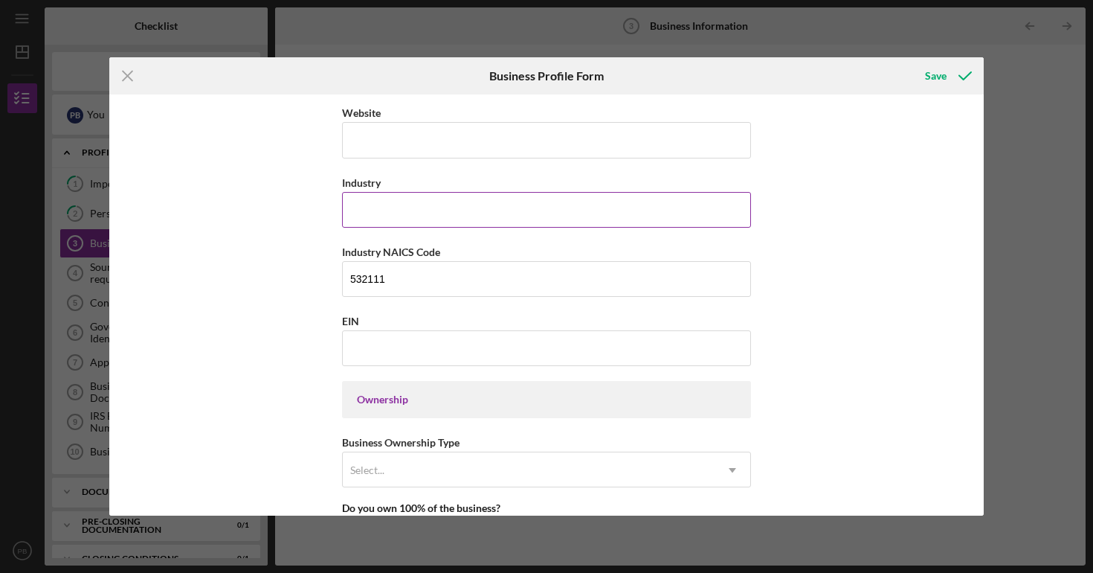
click at [416, 221] on input "Industry" at bounding box center [546, 210] width 409 height 36
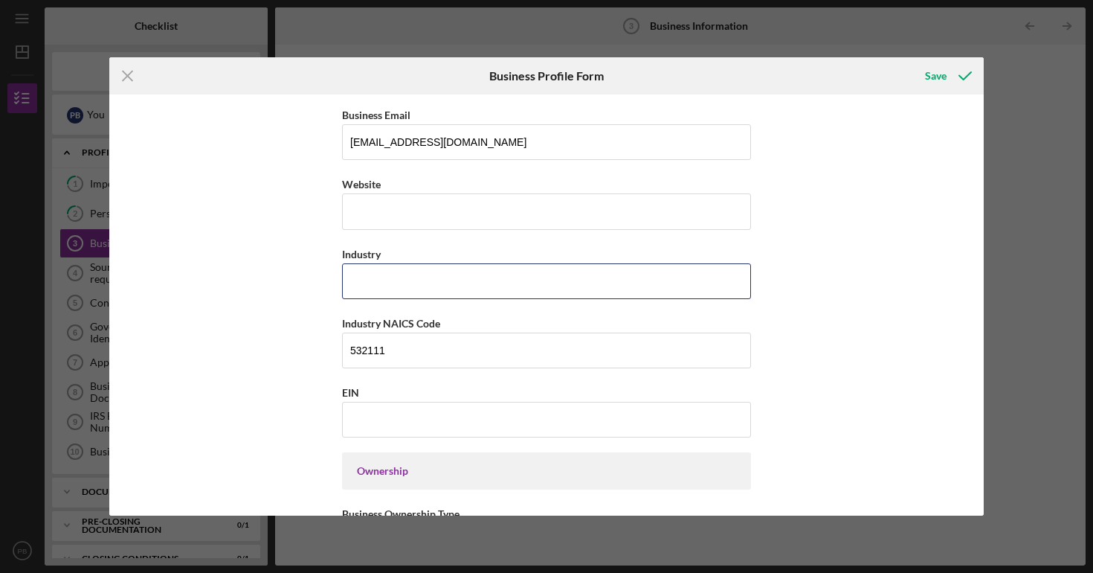
scroll to position [327, 0]
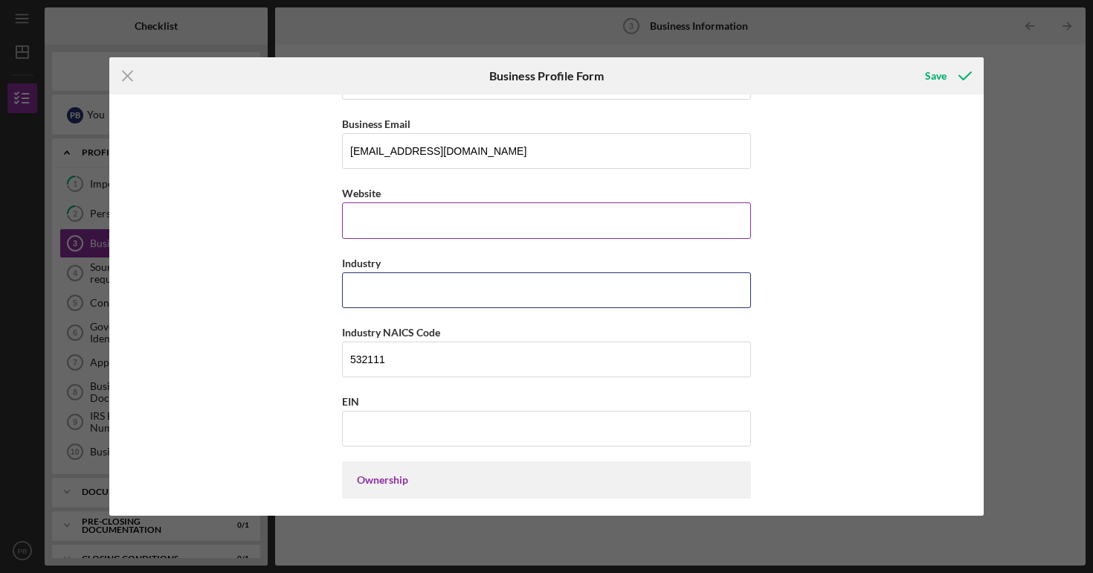
paste input "Turo car rental business"
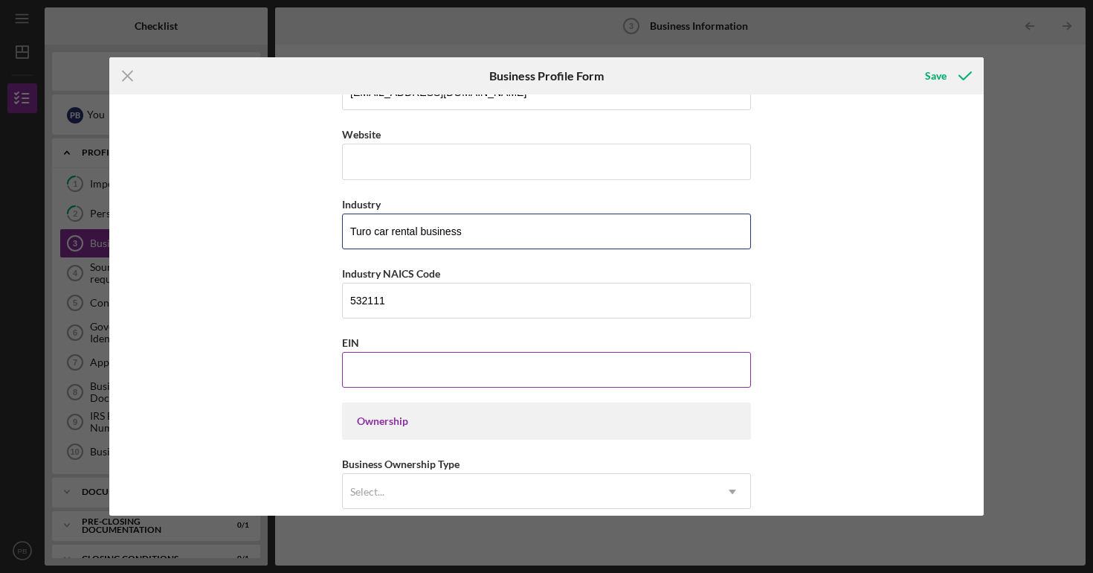
scroll to position [413, 0]
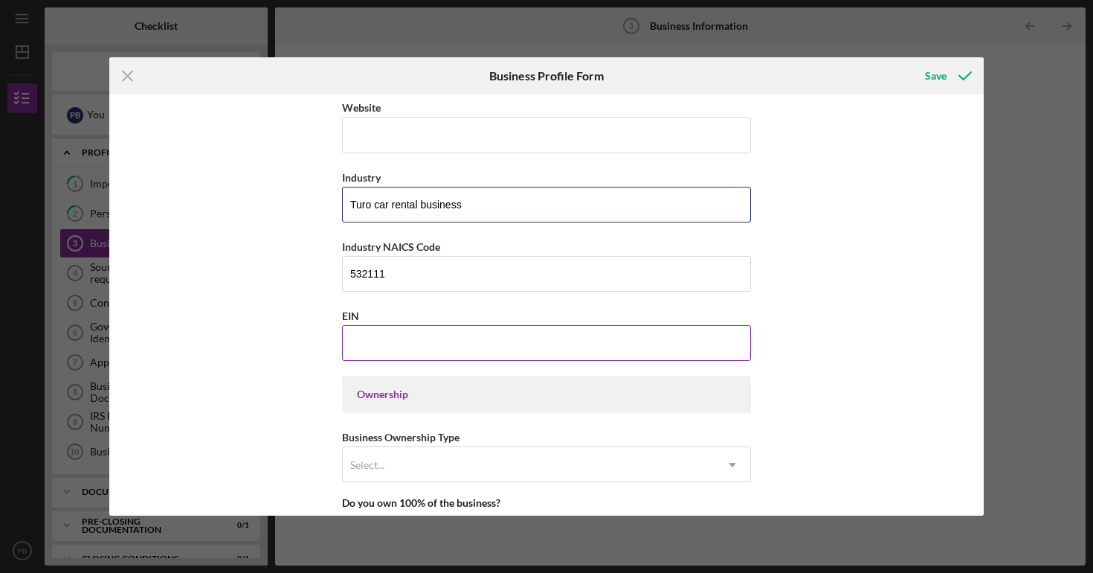
type input "Turo car rental business"
click at [428, 351] on input "EIN" at bounding box center [546, 343] width 409 height 36
click at [483, 338] on input "EIN" at bounding box center [546, 343] width 409 height 36
